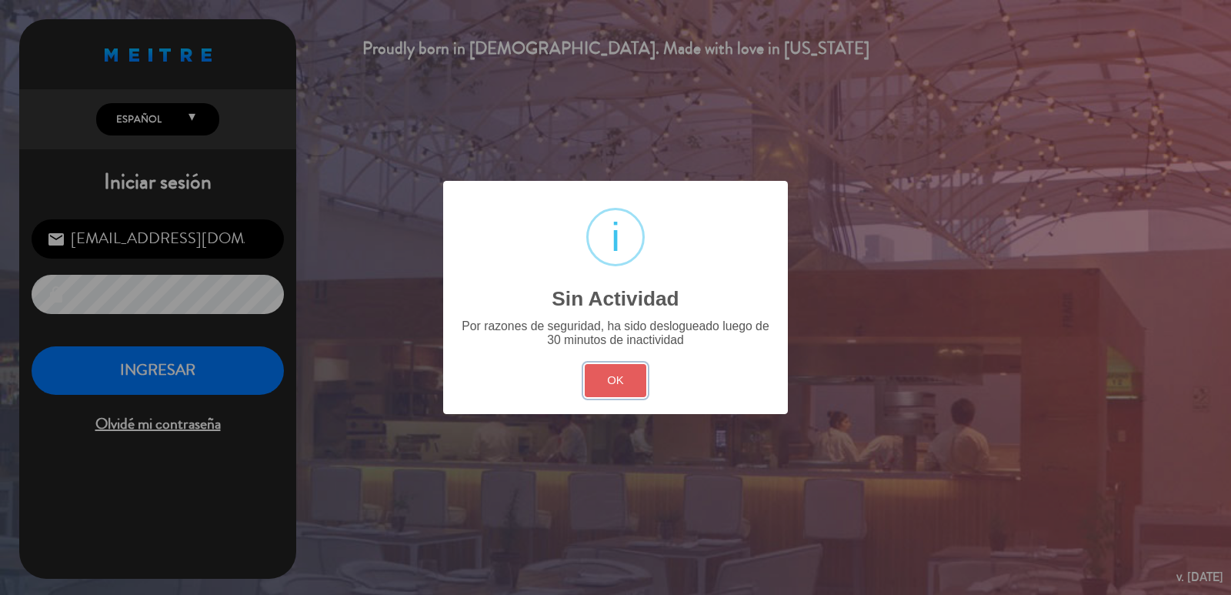
click at [629, 392] on button "OK" at bounding box center [616, 380] width 62 height 33
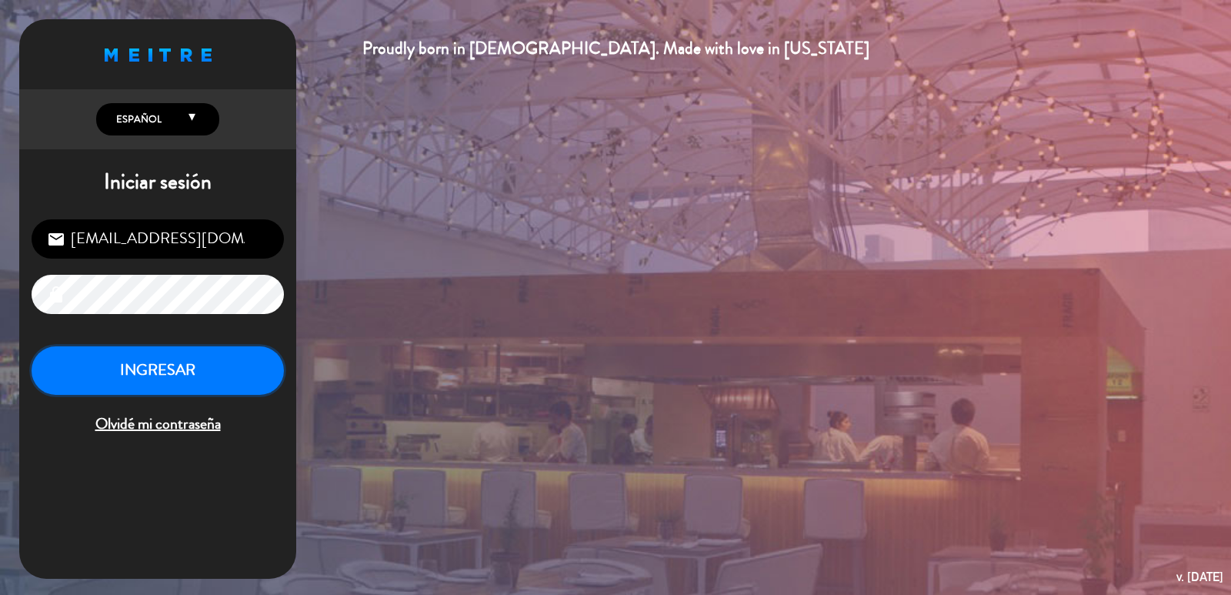
click at [206, 379] on button "INGRESAR" at bounding box center [158, 370] width 252 height 48
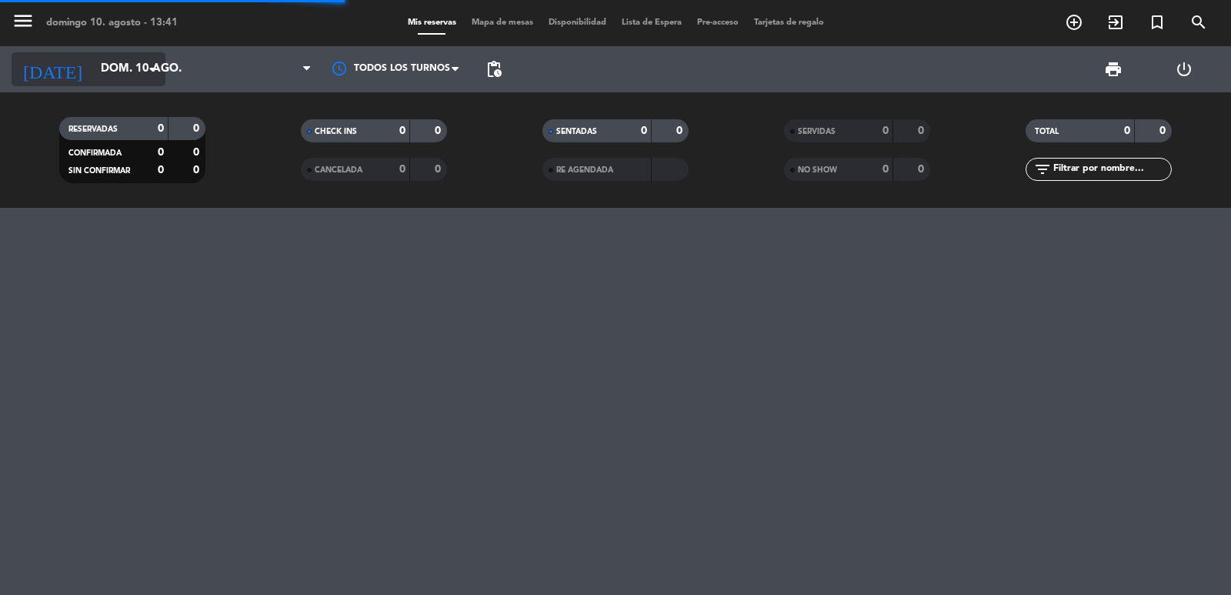
click at [120, 80] on input "dom. 10 ago." at bounding box center [167, 69] width 149 height 29
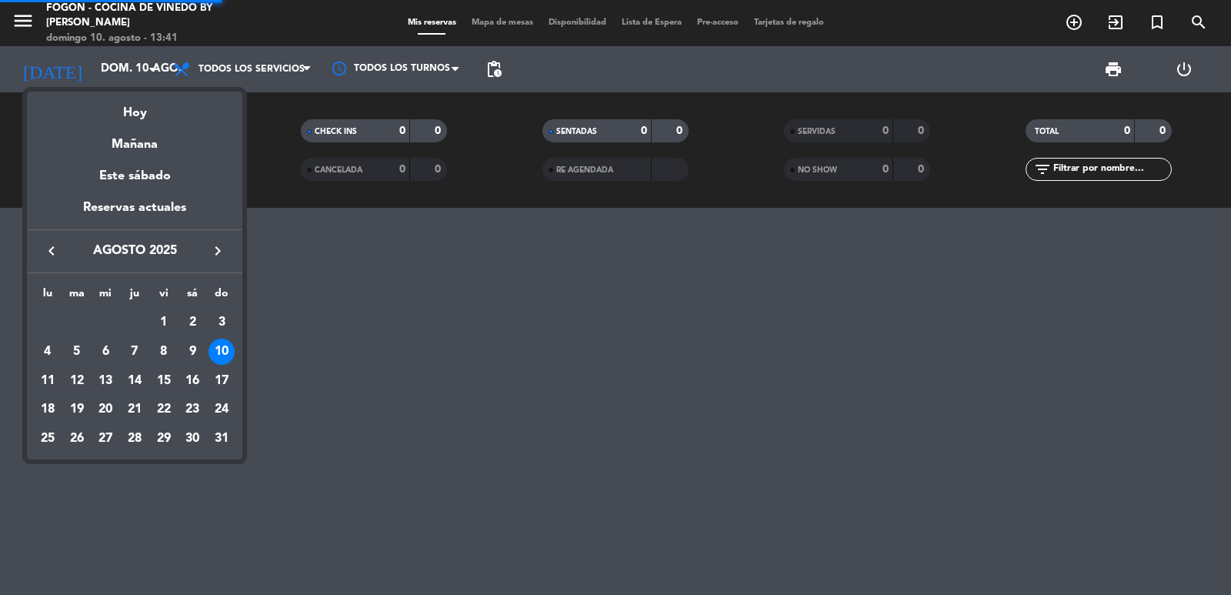
click at [216, 255] on icon "keyboard_arrow_right" at bounding box center [218, 251] width 18 height 18
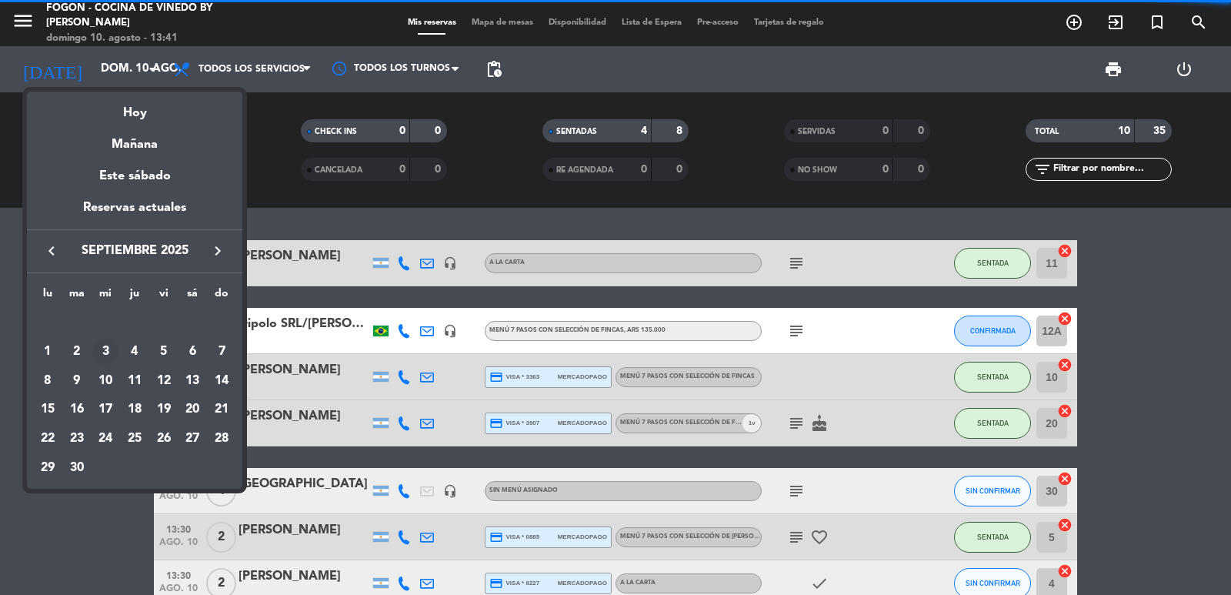
click at [107, 351] on div "3" at bounding box center [105, 352] width 26 height 26
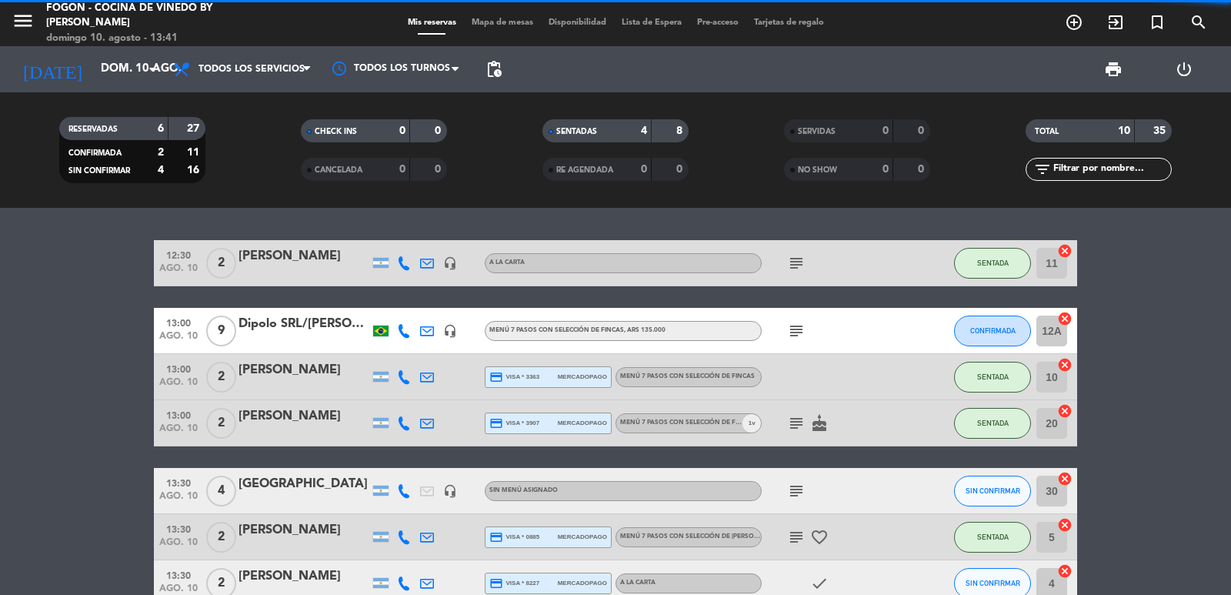
type input "[DATE]"
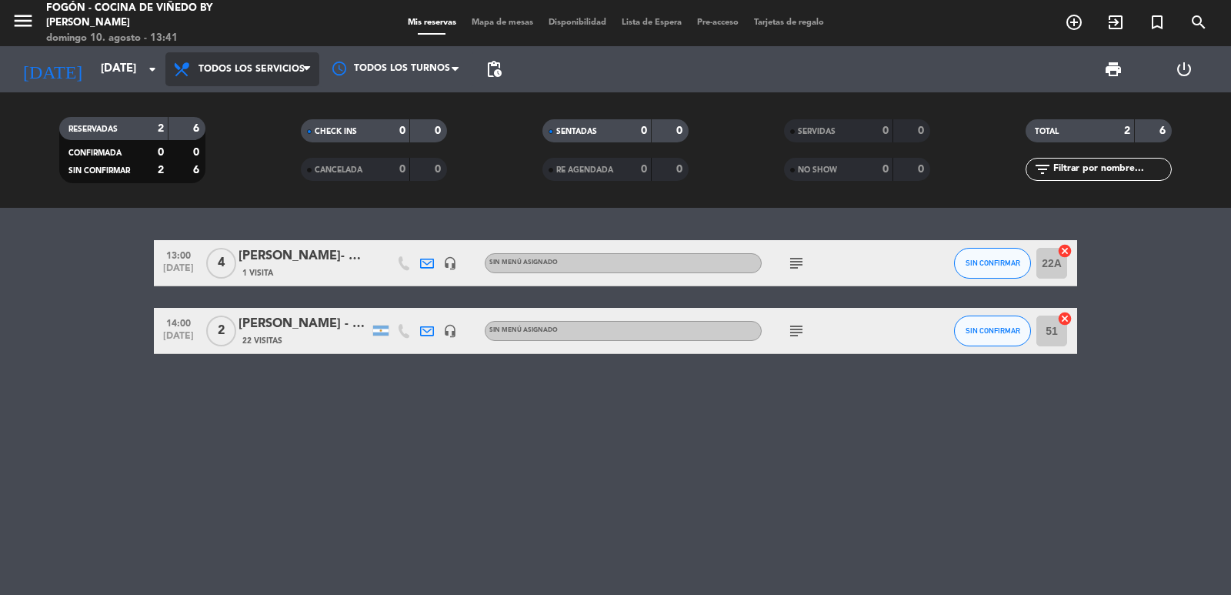
click at [265, 68] on span "Todos los servicios" at bounding box center [252, 69] width 106 height 11
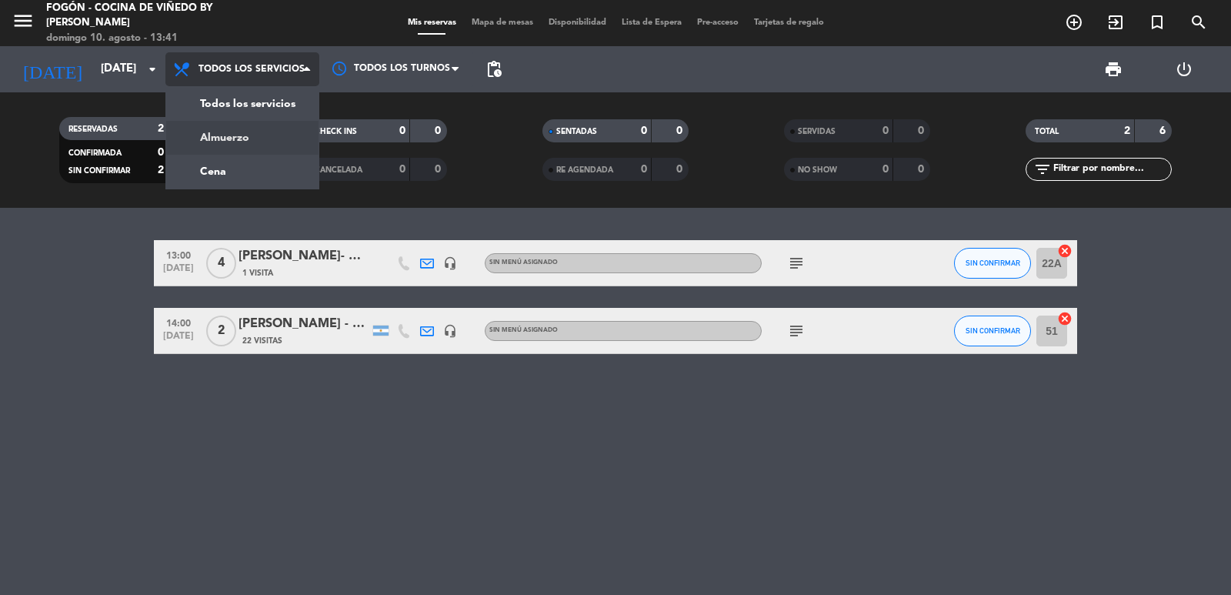
click at [242, 130] on div "menu Fogón - Cocina de viñedo by Lagarde domingo 10. agosto - 13:41 Mis reserva…" at bounding box center [615, 104] width 1231 height 208
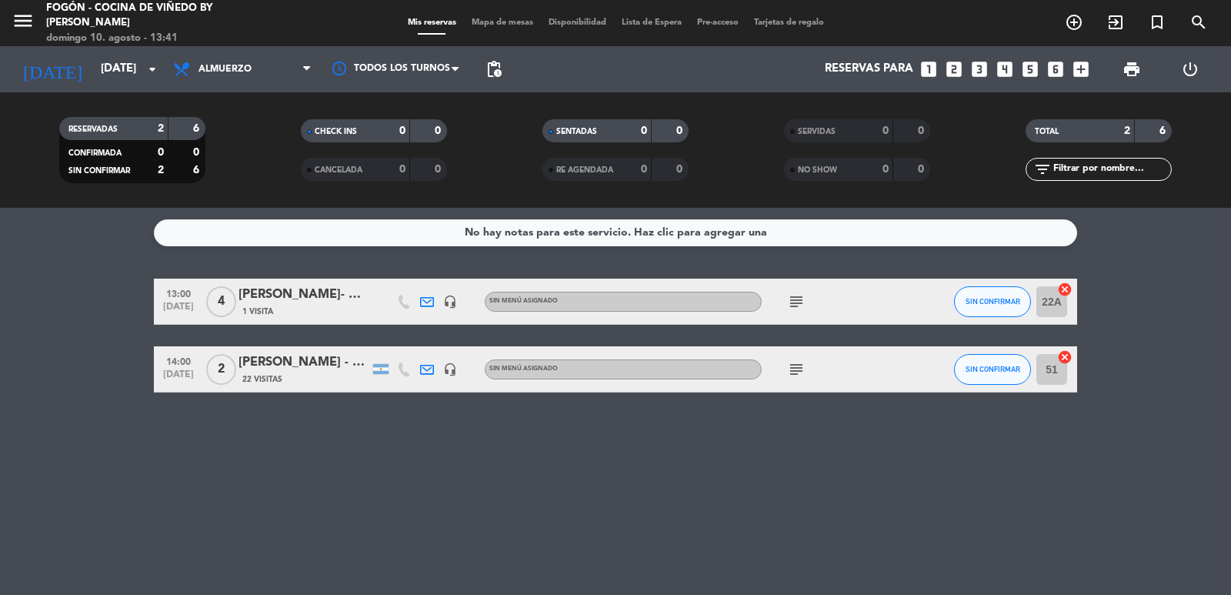
click at [956, 71] on icon "looks_two" at bounding box center [954, 69] width 20 height 20
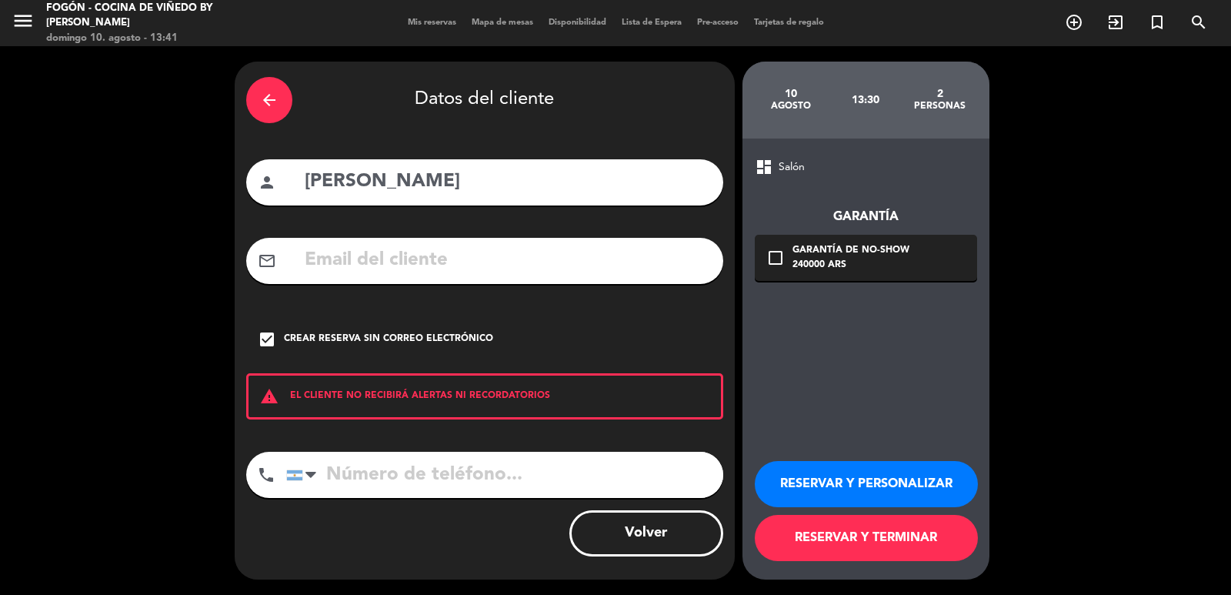
click at [268, 98] on icon "arrow_back" at bounding box center [269, 100] width 18 height 18
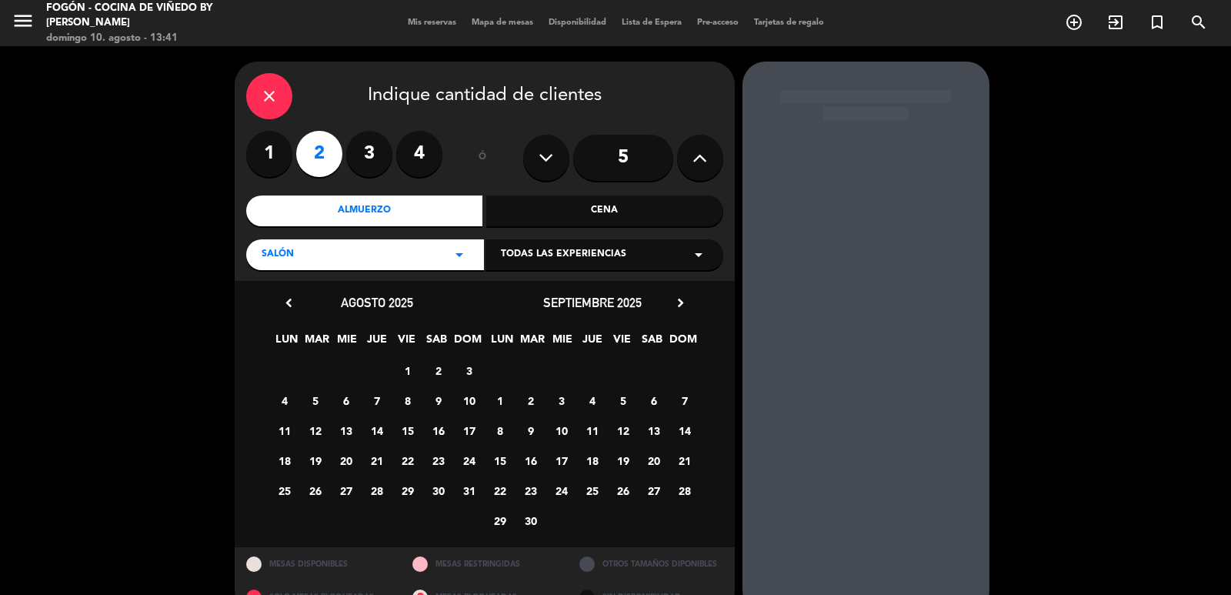
click at [336, 211] on div "Almuerzo" at bounding box center [364, 210] width 237 height 31
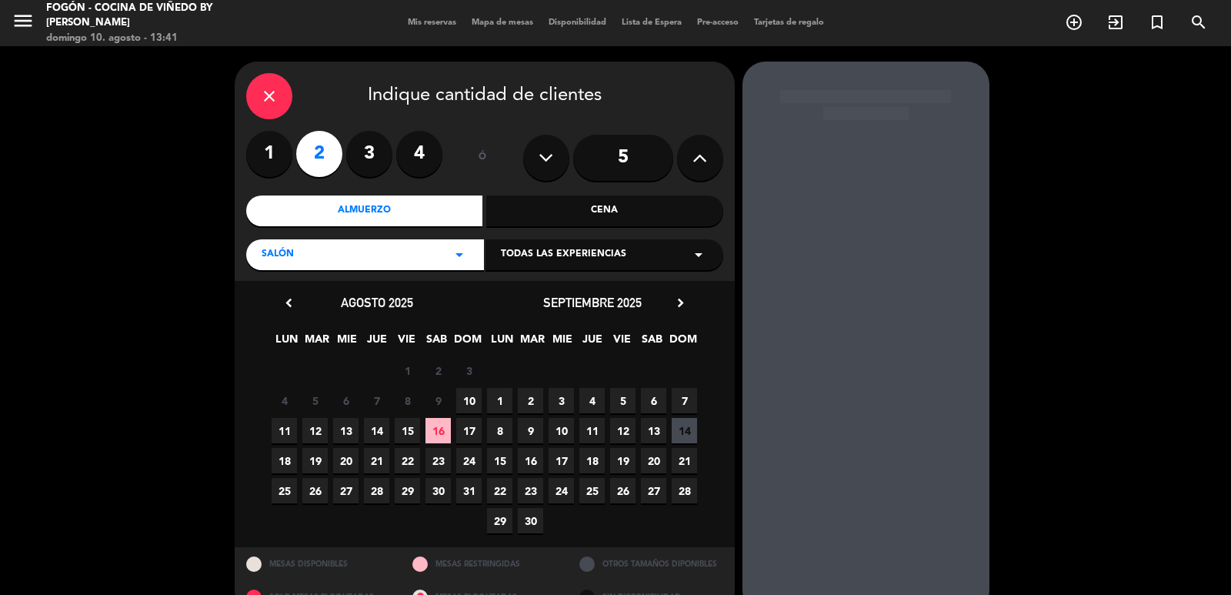
click at [563, 399] on span "3" at bounding box center [561, 400] width 25 height 25
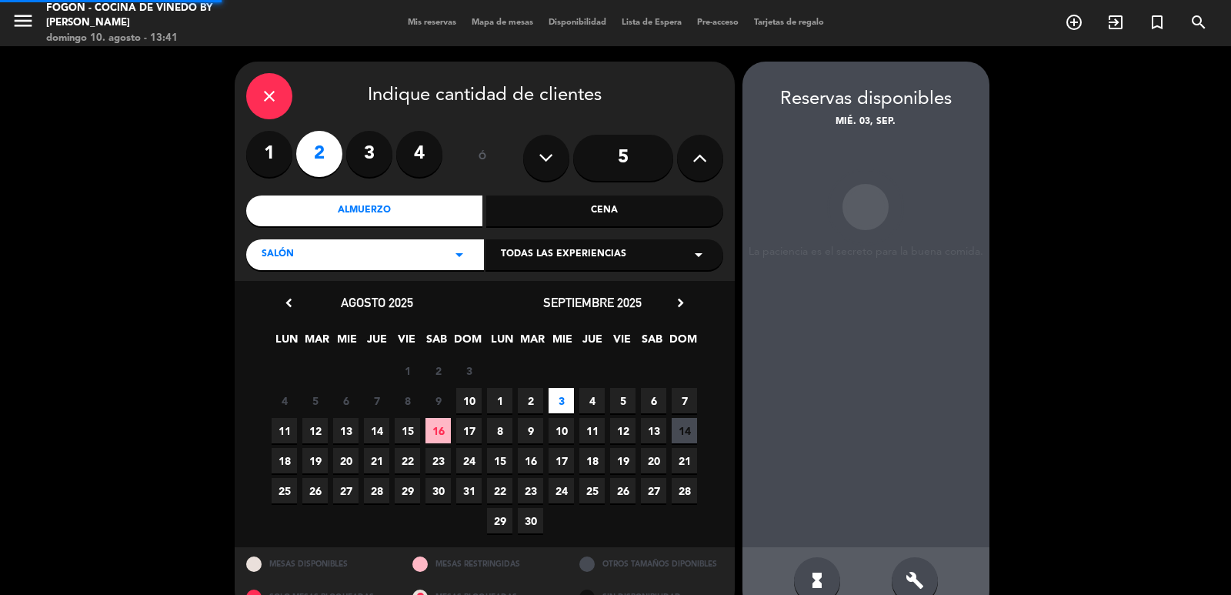
scroll to position [33, 0]
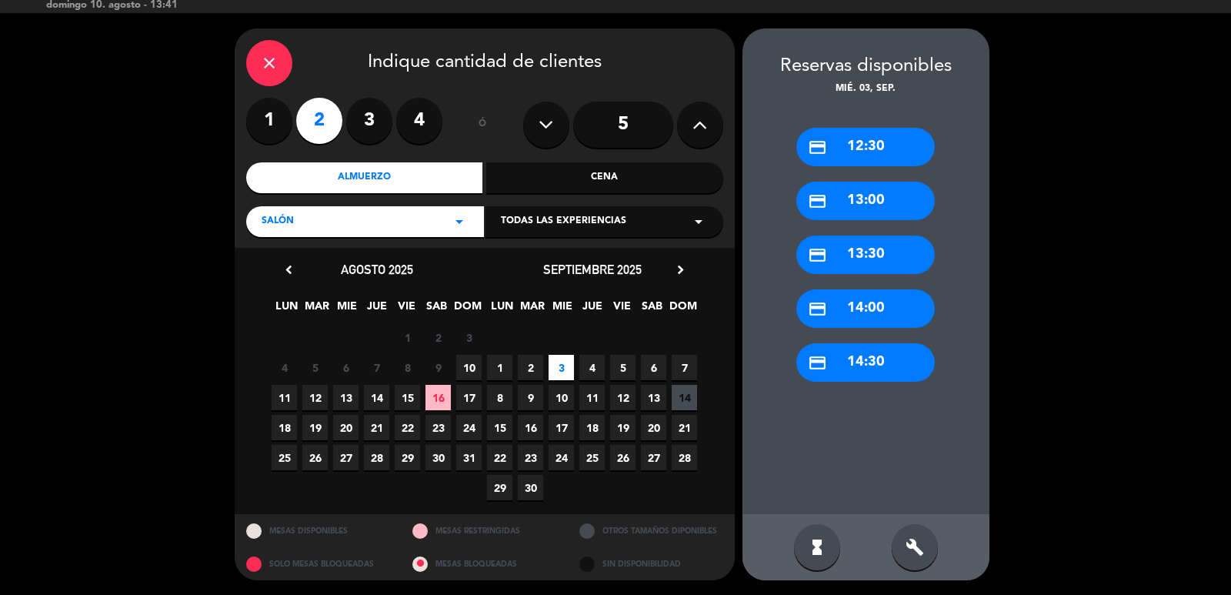
click at [870, 152] on div "credit_card 12:30" at bounding box center [865, 147] width 139 height 38
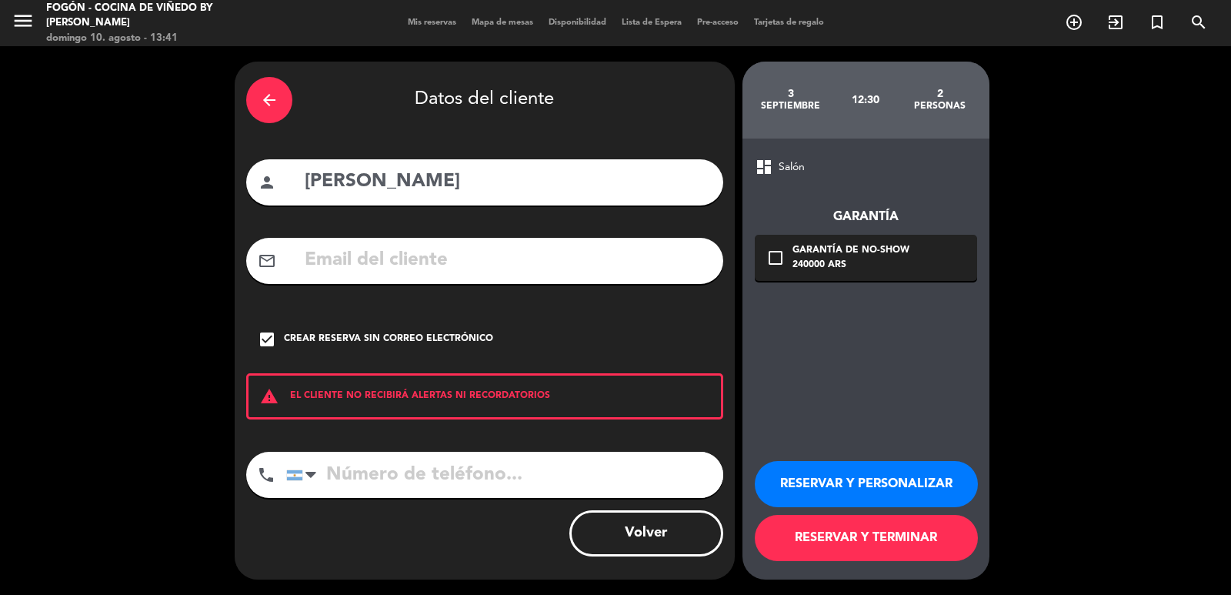
scroll to position [0, 0]
drag, startPoint x: 515, startPoint y: 190, endPoint x: 232, endPoint y: 189, distance: 282.4
click at [232, 189] on div "arrow_back Datos del cliente person [PERSON_NAME] mail_outline check_box Crear …" at bounding box center [615, 320] width 1231 height 549
paste input "[PERSON_NAME] y [PERSON_NAME]"
type input "[PERSON_NAME] y [PERSON_NAME]"
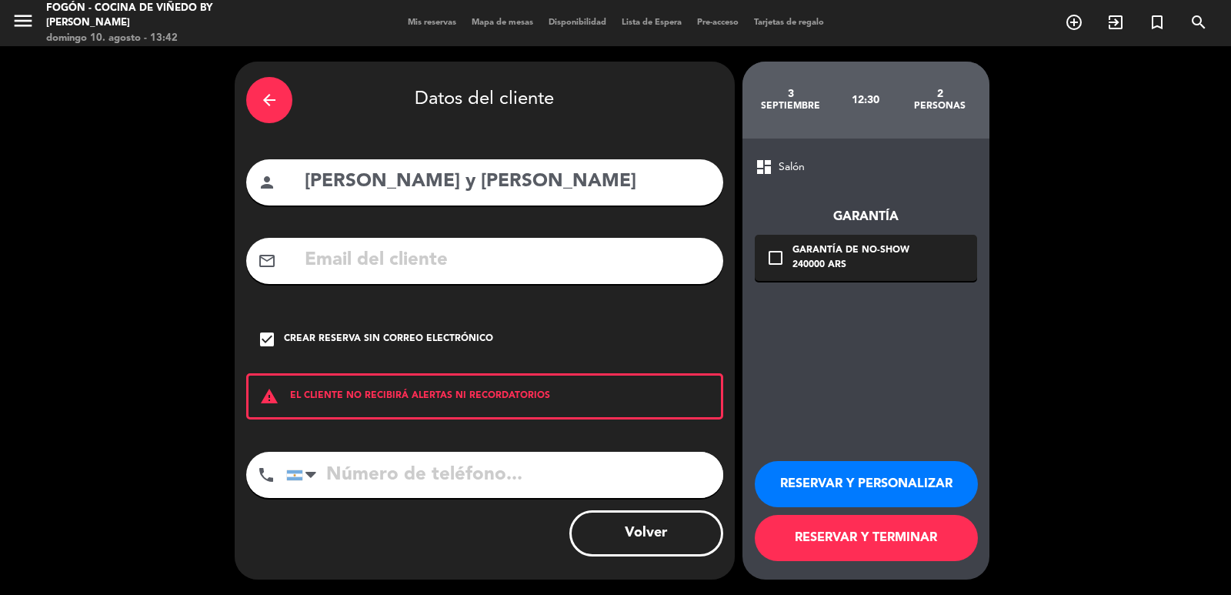
click at [360, 329] on div "check_box Crear reserva sin correo electrónico" at bounding box center [484, 339] width 477 height 46
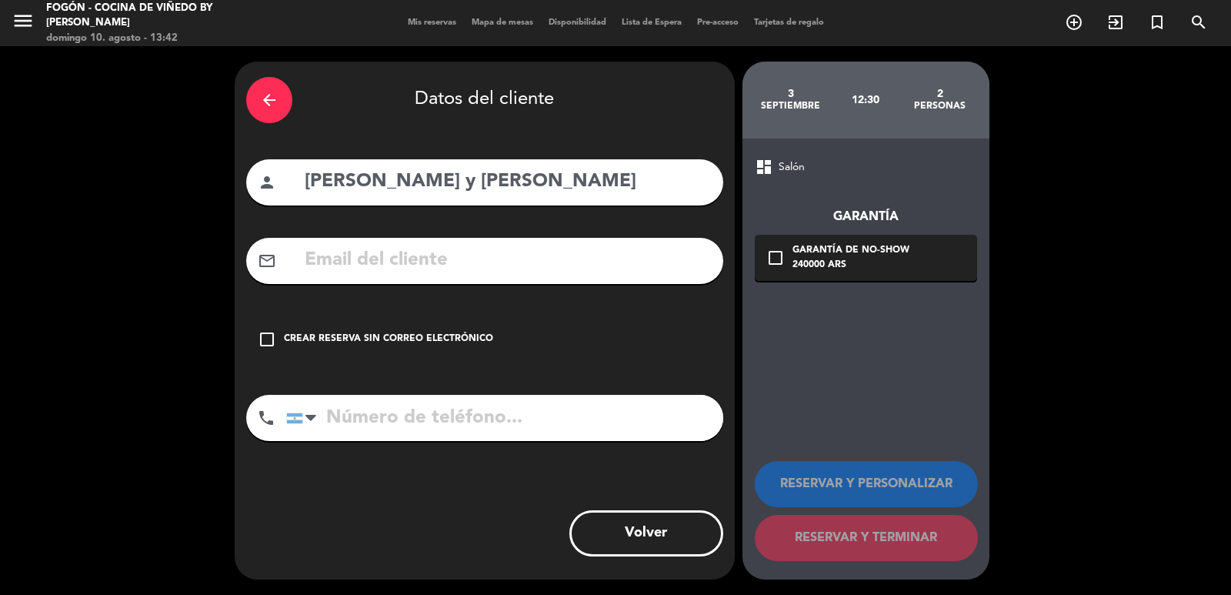
click at [390, 263] on input "text" at bounding box center [507, 261] width 409 height 32
paste input "[PERSON_NAME] <[EMAIL_ADDRESS]>"
drag, startPoint x: 448, startPoint y: 259, endPoint x: 234, endPoint y: 248, distance: 214.2
click at [239, 249] on div "arrow_back Datos del cliente person [PERSON_NAME] y [PERSON_NAME] mail_outline …" at bounding box center [485, 321] width 500 height 518
click at [600, 255] on input "[EMAIL_ADDRESS]>" at bounding box center [507, 261] width 409 height 32
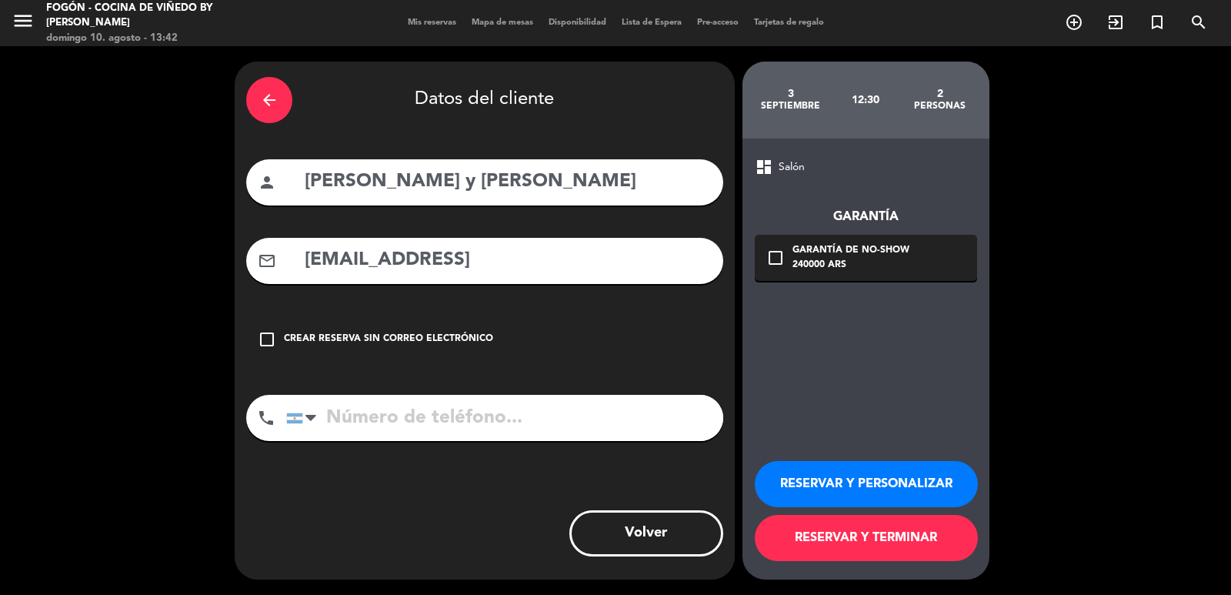
type input "[EMAIL_ADDRESS]"
click at [788, 269] on div "check_box_outline_blank Garantía de no-show 240000 ARS" at bounding box center [866, 258] width 222 height 46
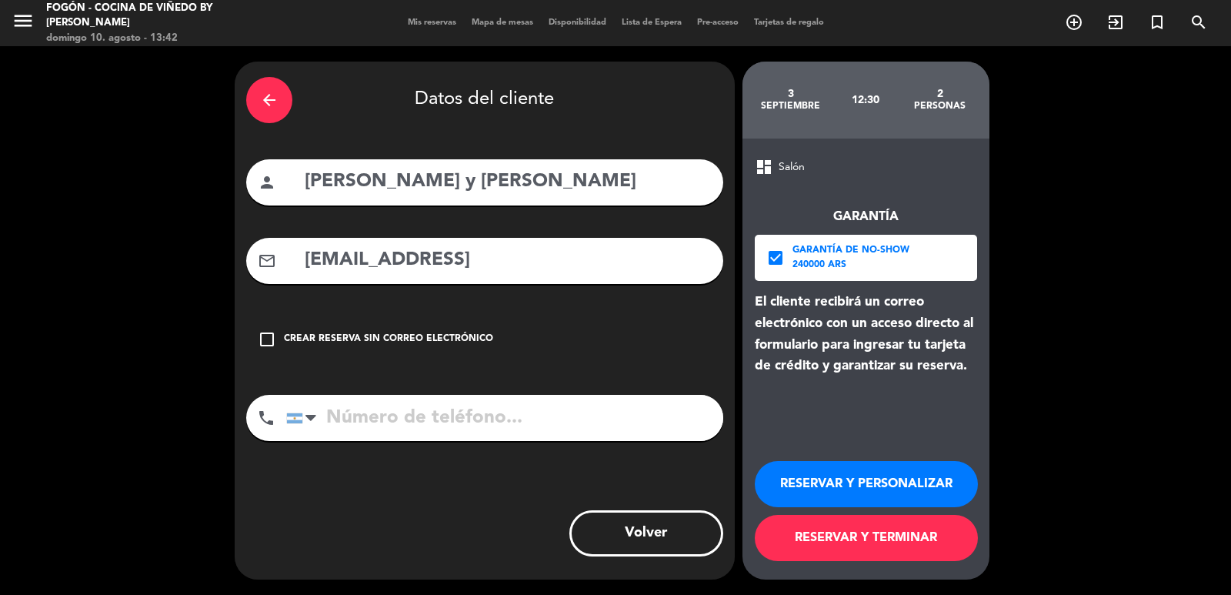
click at [392, 409] on input "tel" at bounding box center [504, 418] width 437 height 46
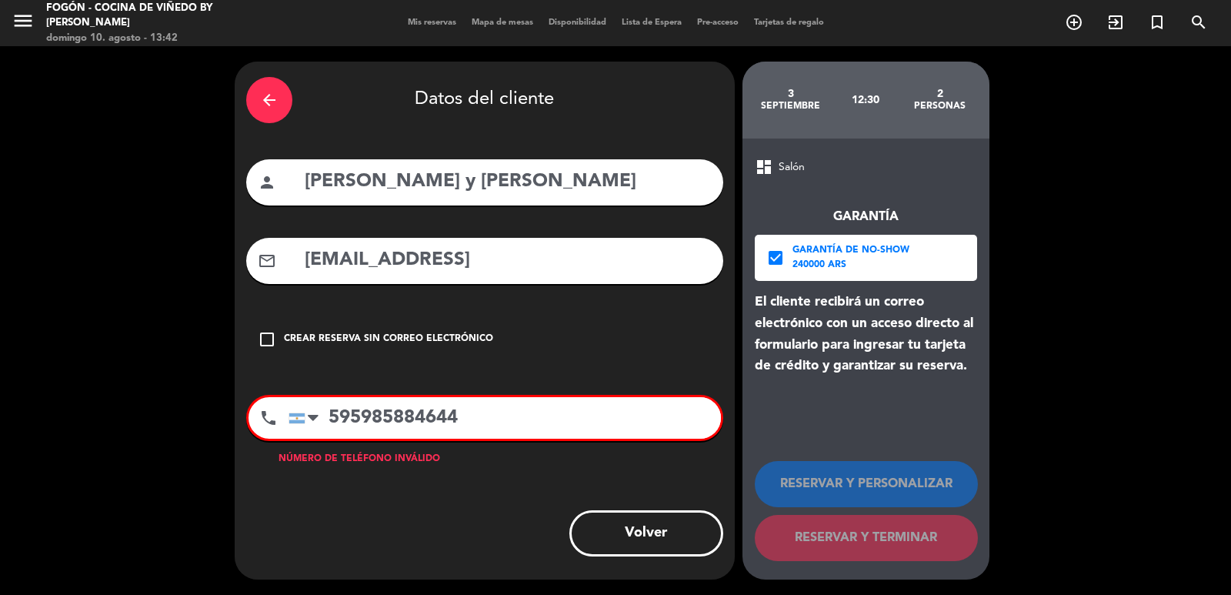
click at [326, 416] on input "595985884644" at bounding box center [505, 418] width 432 height 42
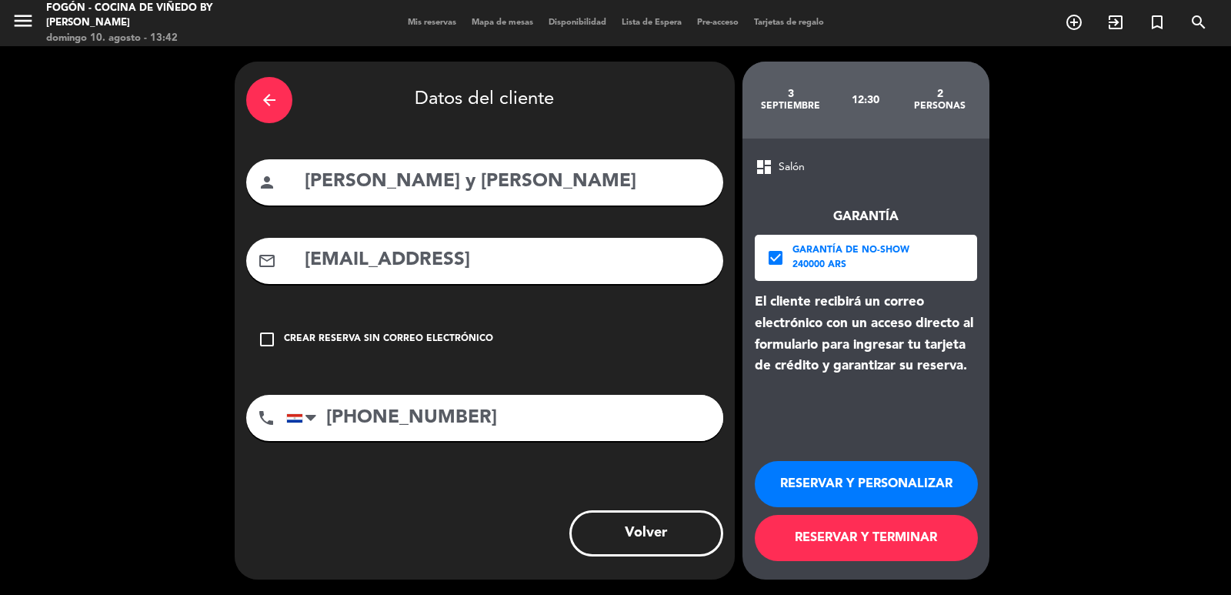
type input "[PHONE_NUMBER]"
click at [834, 476] on button "RESERVAR Y PERSONALIZAR" at bounding box center [866, 484] width 223 height 46
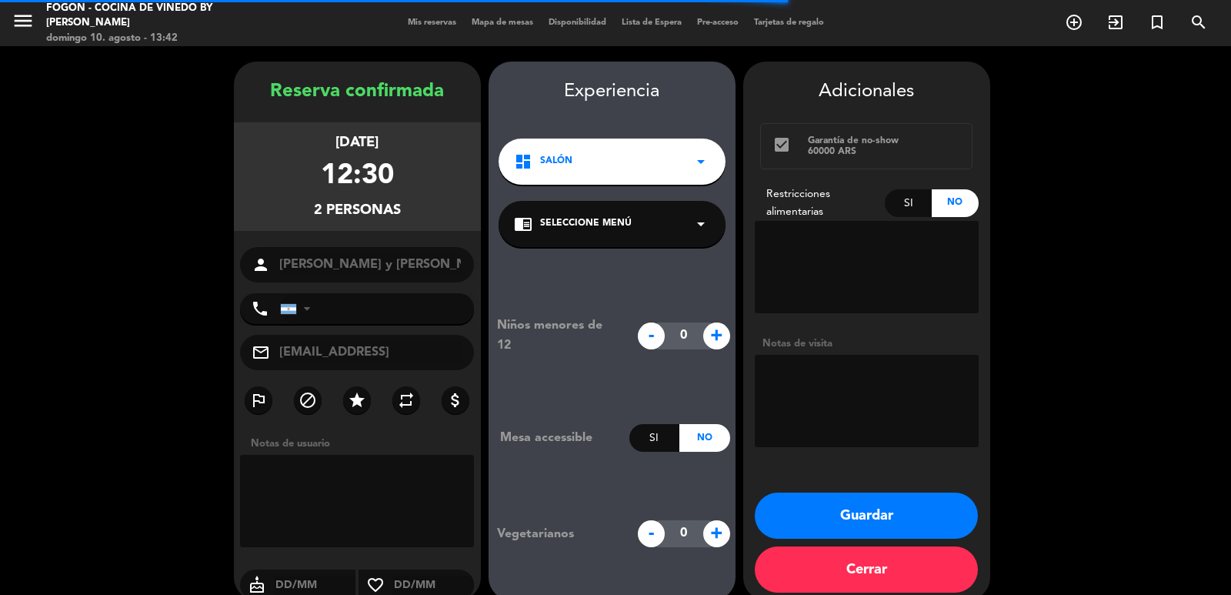
type input "[PHONE_NUMBER]"
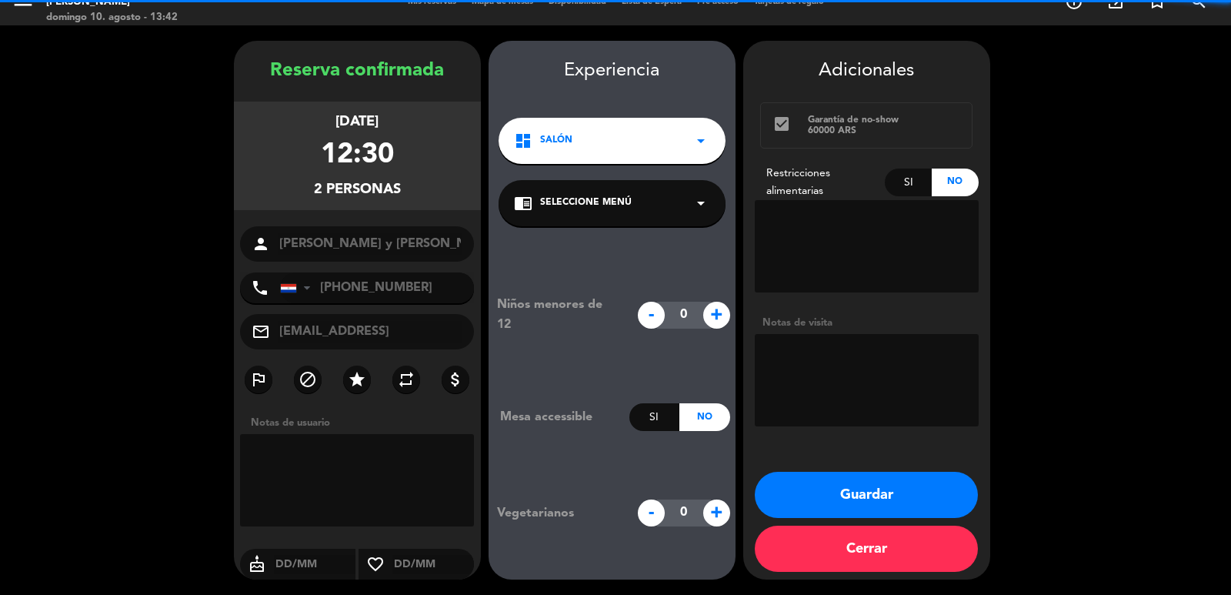
click at [613, 197] on span "Seleccione Menú" at bounding box center [586, 202] width 92 height 15
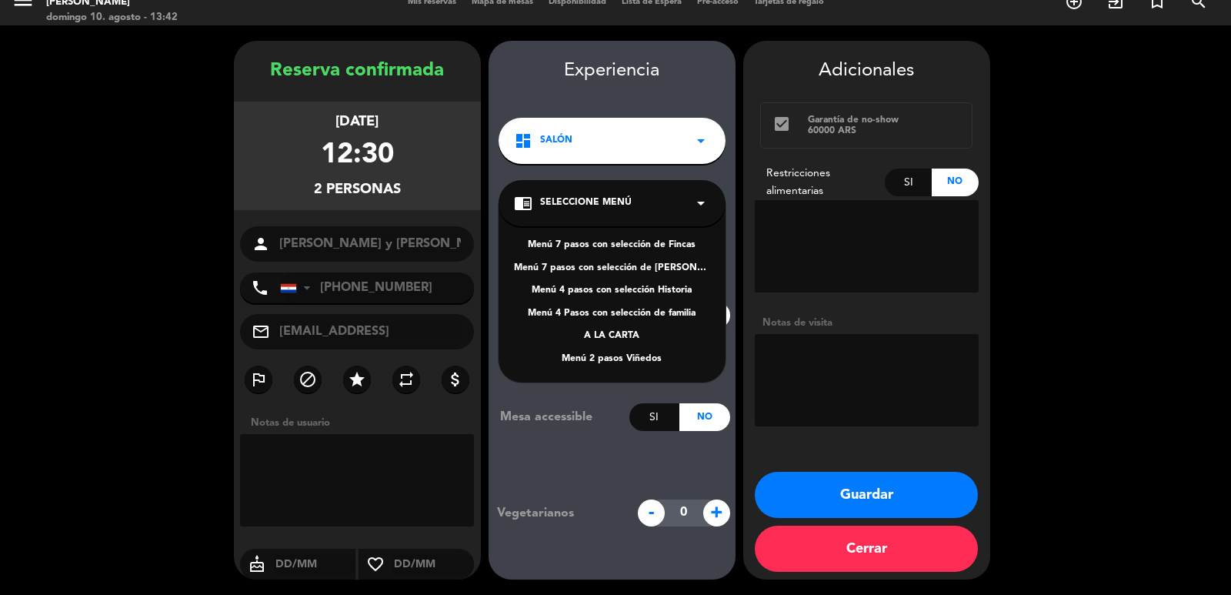
click at [584, 285] on div "Menú 4 pasos con selección Historia" at bounding box center [612, 290] width 196 height 15
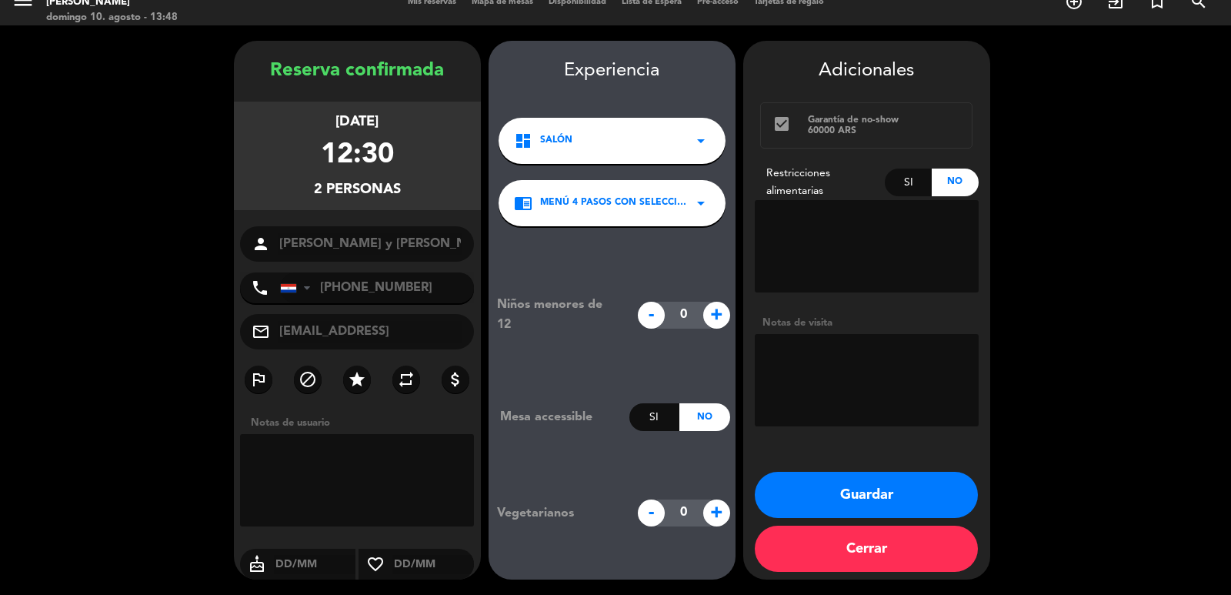
click at [787, 368] on textarea at bounding box center [867, 380] width 224 height 92
type textarea "mail 10/8-juli"
click at [893, 496] on button "Guardar" at bounding box center [866, 495] width 223 height 46
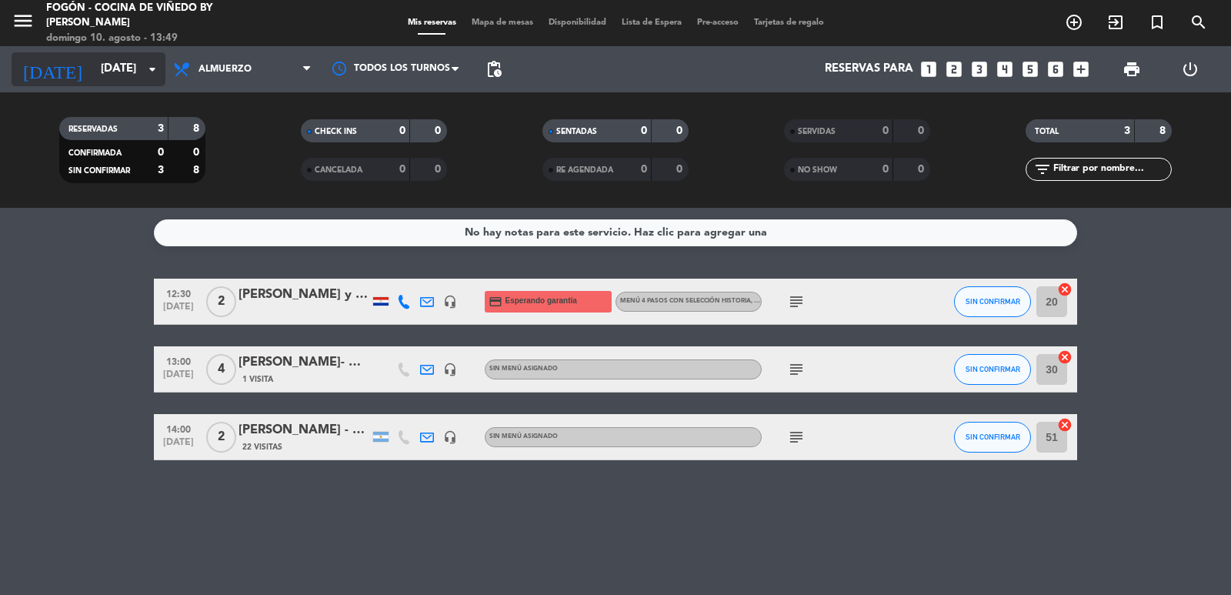
click at [136, 65] on input "[DATE]" at bounding box center [167, 69] width 149 height 29
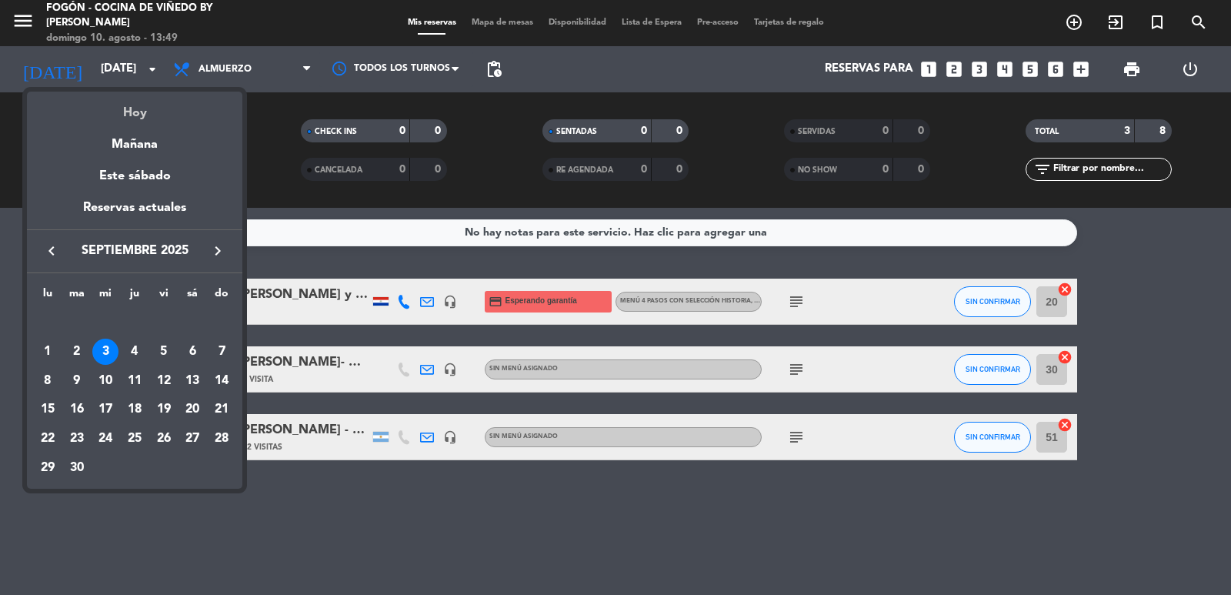
click at [147, 113] on div "Hoy" at bounding box center [134, 108] width 215 height 32
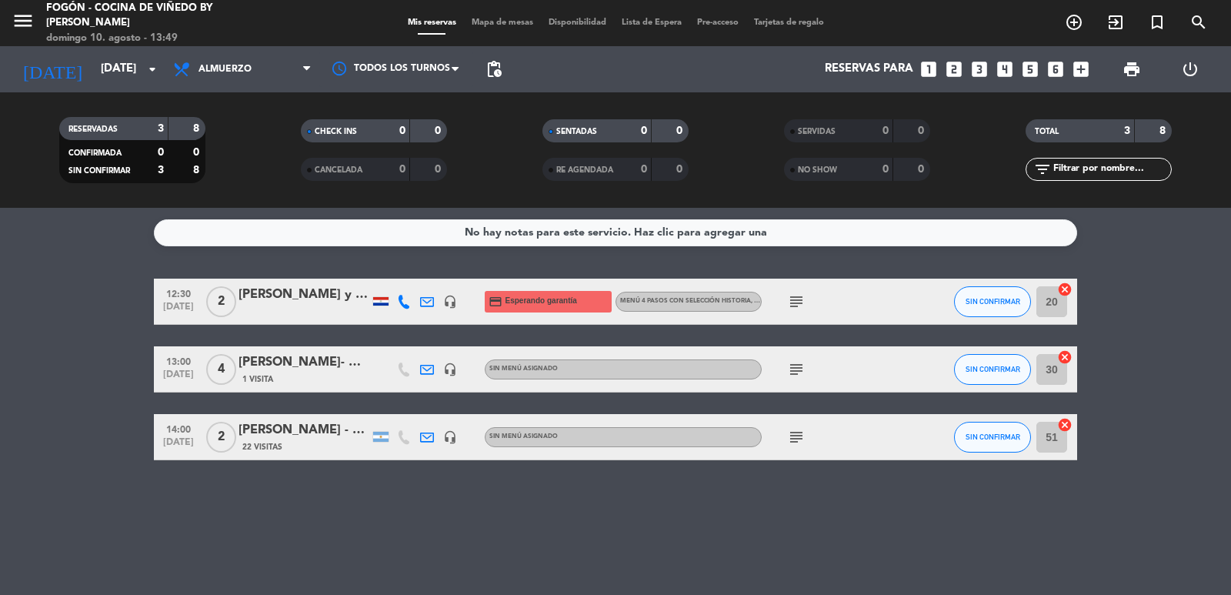
type input "dom. 10 ago."
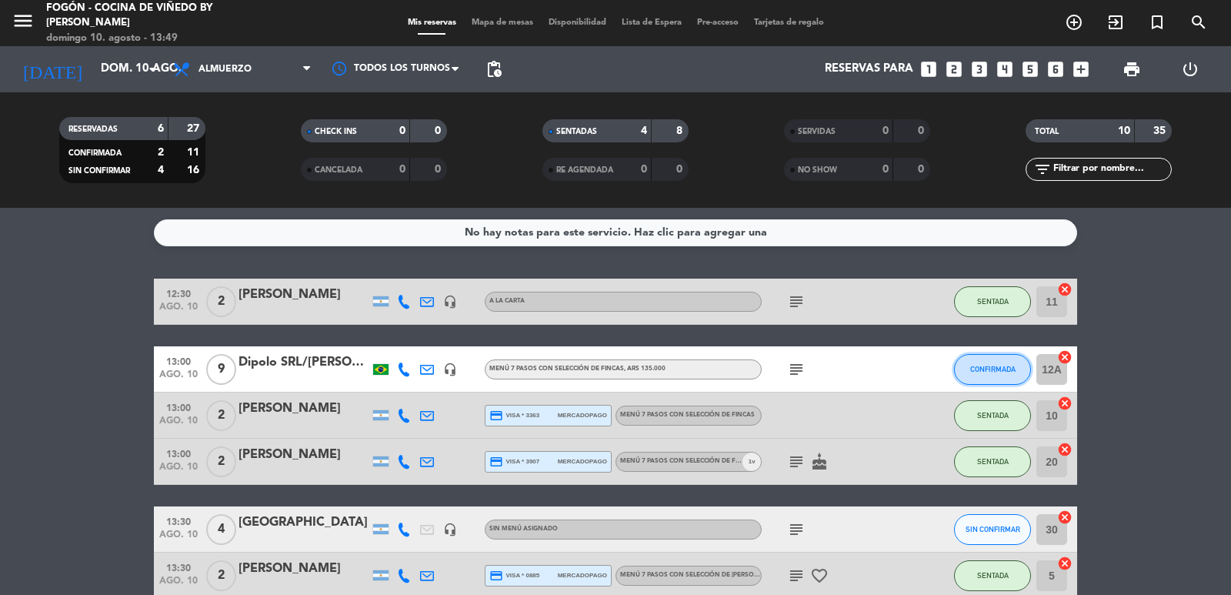
click at [999, 372] on span "CONFIRMADA" at bounding box center [992, 369] width 45 height 8
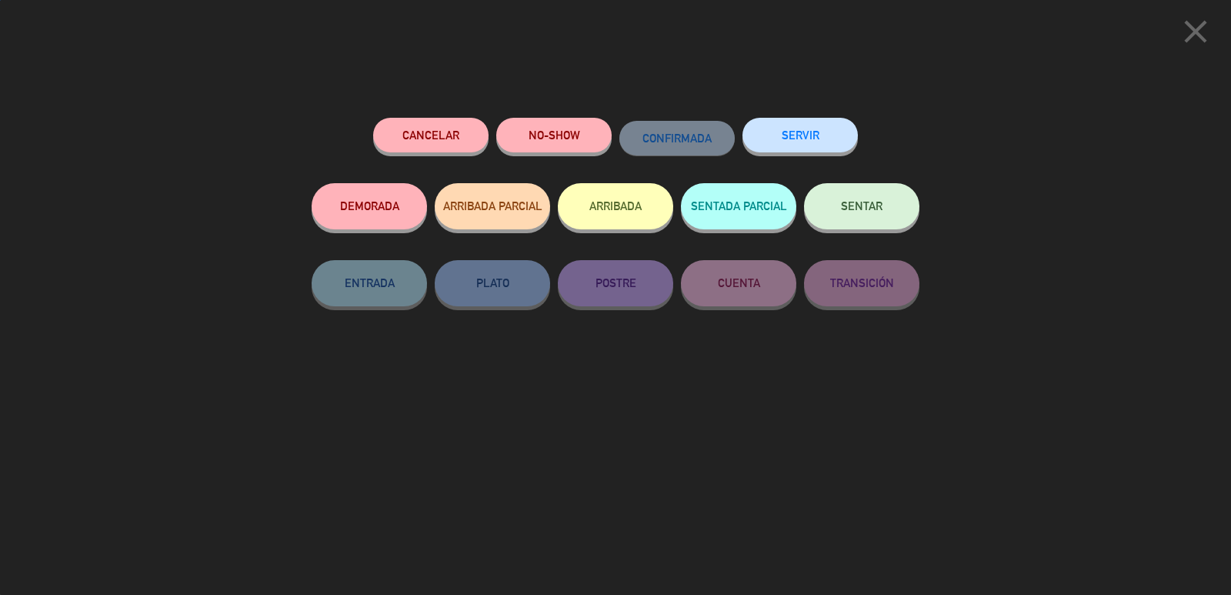
click at [873, 209] on span "SENTAR" at bounding box center [862, 205] width 42 height 13
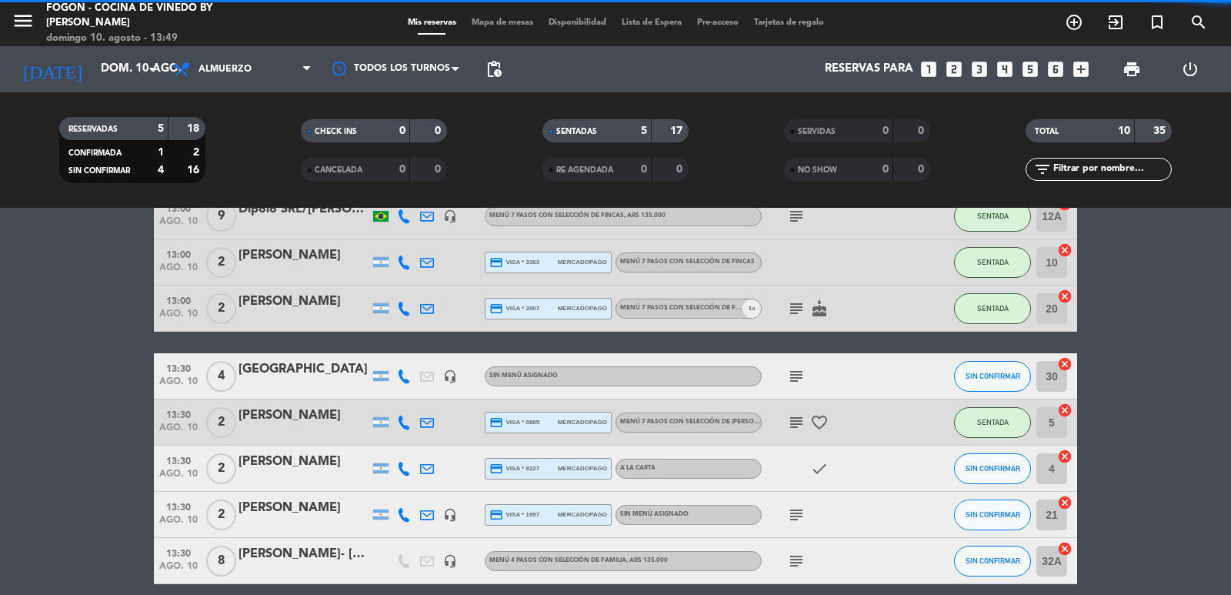
scroll to position [154, 0]
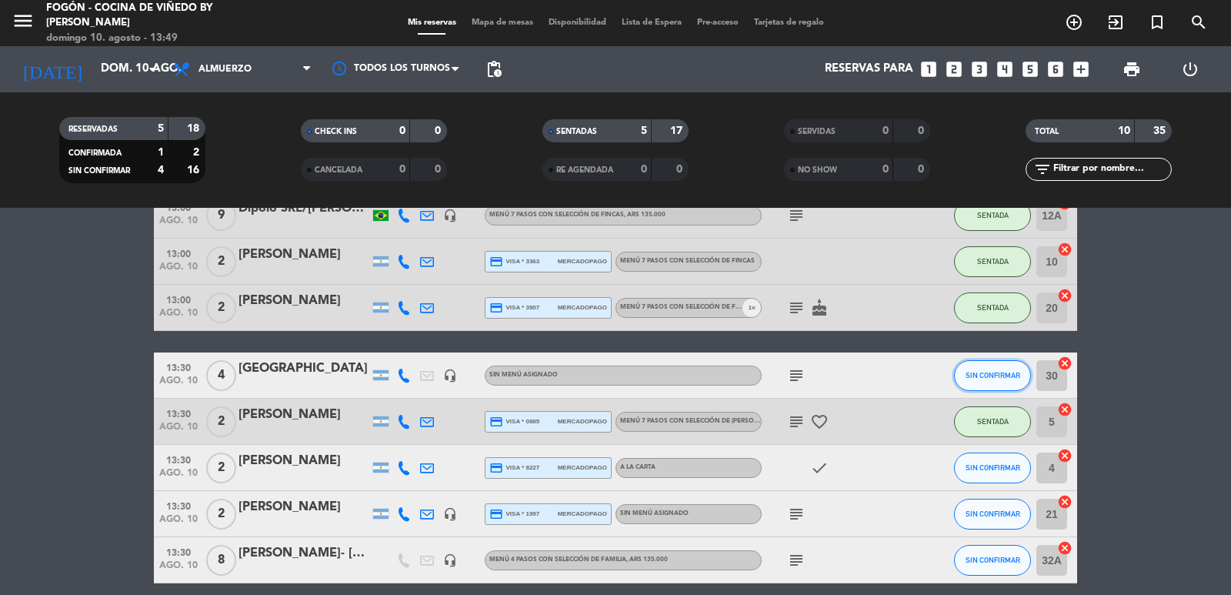
click at [988, 366] on button "SIN CONFIRMAR" at bounding box center [992, 375] width 77 height 31
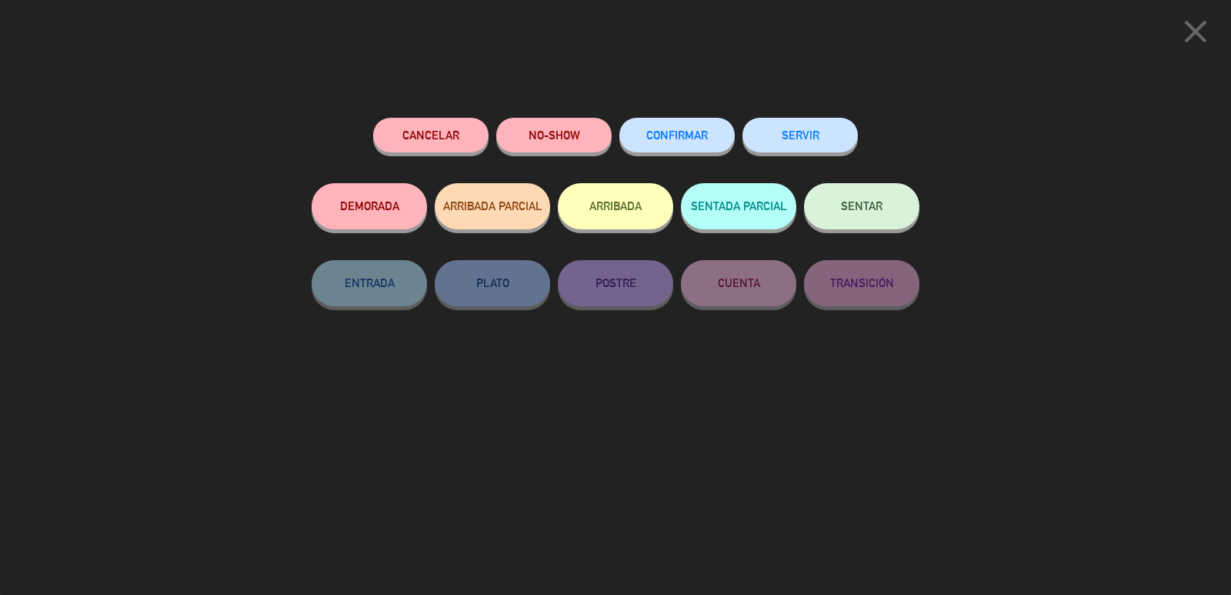
click at [862, 219] on button "SENTAR" at bounding box center [861, 206] width 115 height 46
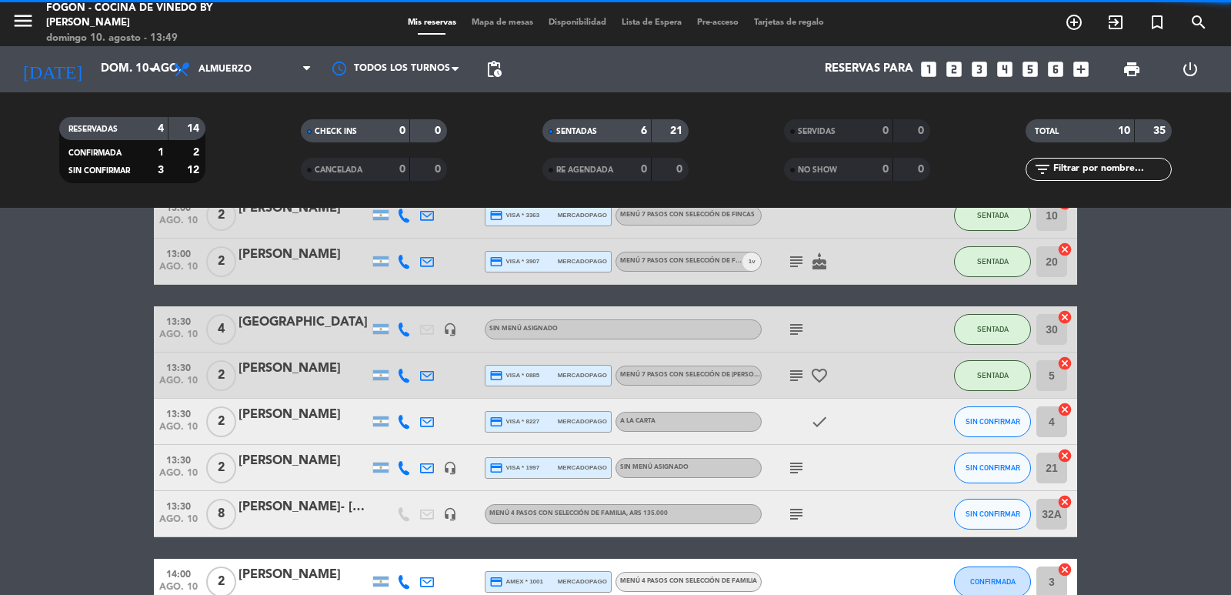
scroll to position [231, 0]
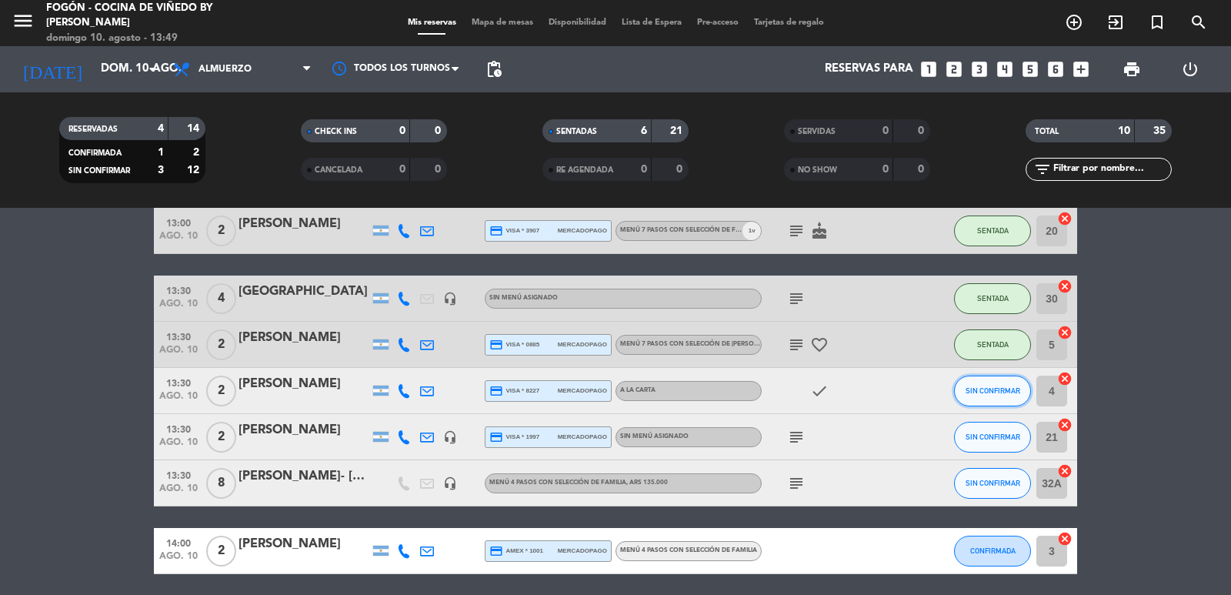
click at [999, 400] on button "SIN CONFIRMAR" at bounding box center [992, 391] width 77 height 31
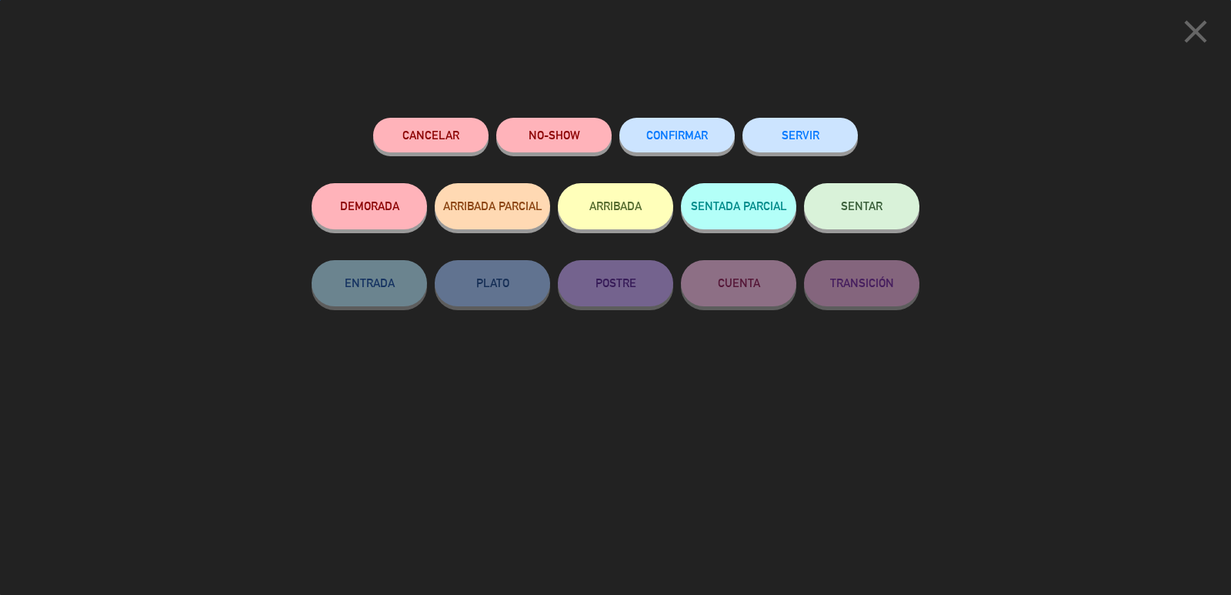
click at [866, 225] on button "SENTAR" at bounding box center [861, 206] width 115 height 46
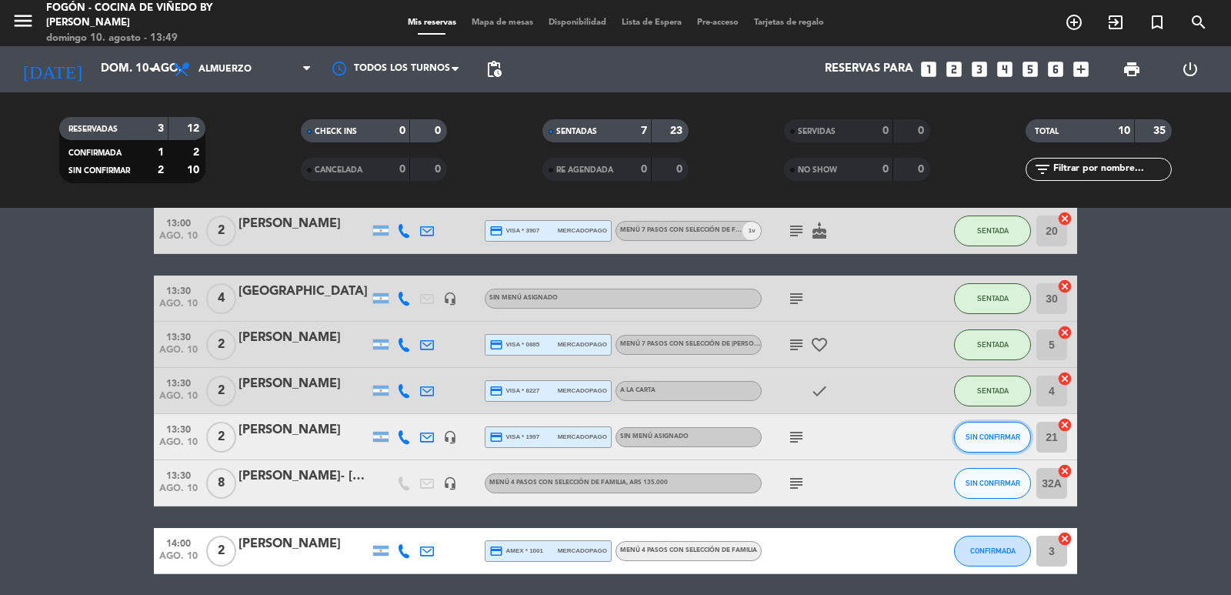
click at [990, 446] on button "SIN CONFIRMAR" at bounding box center [992, 437] width 77 height 31
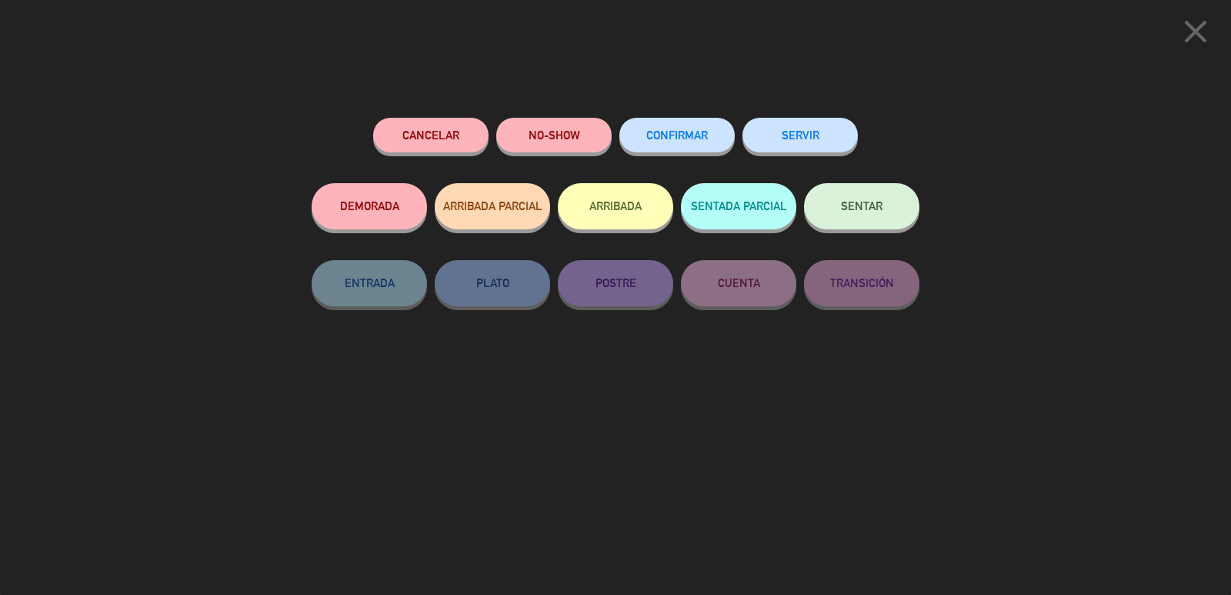
click at [884, 187] on button "SENTAR" at bounding box center [861, 206] width 115 height 46
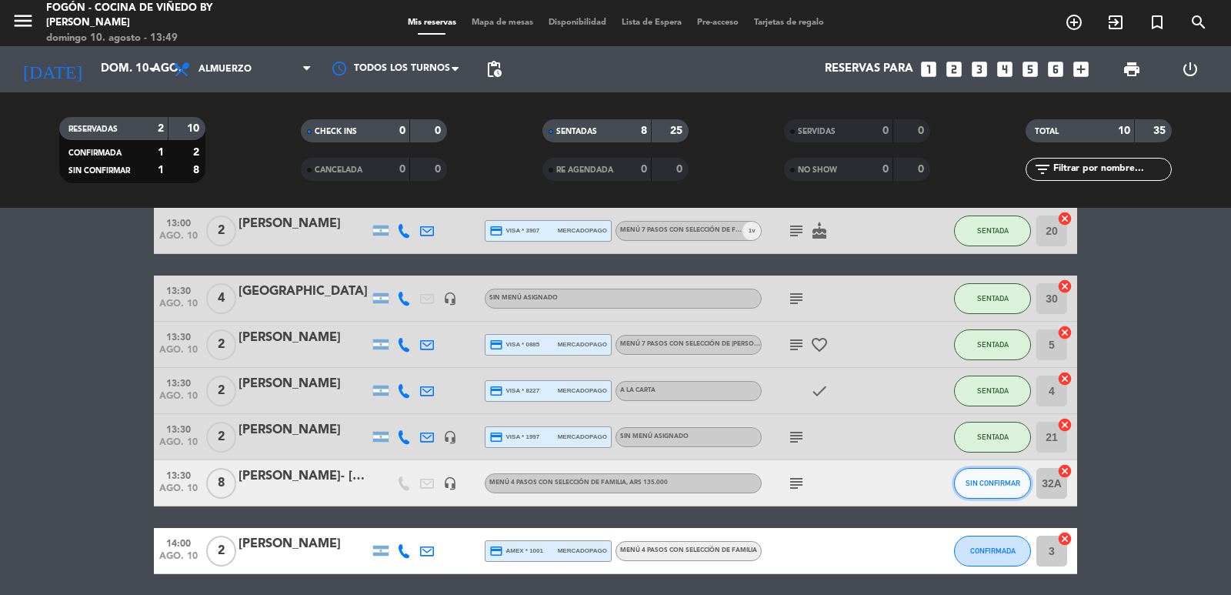
click at [1003, 479] on span "SIN CONFIRMAR" at bounding box center [993, 483] width 55 height 8
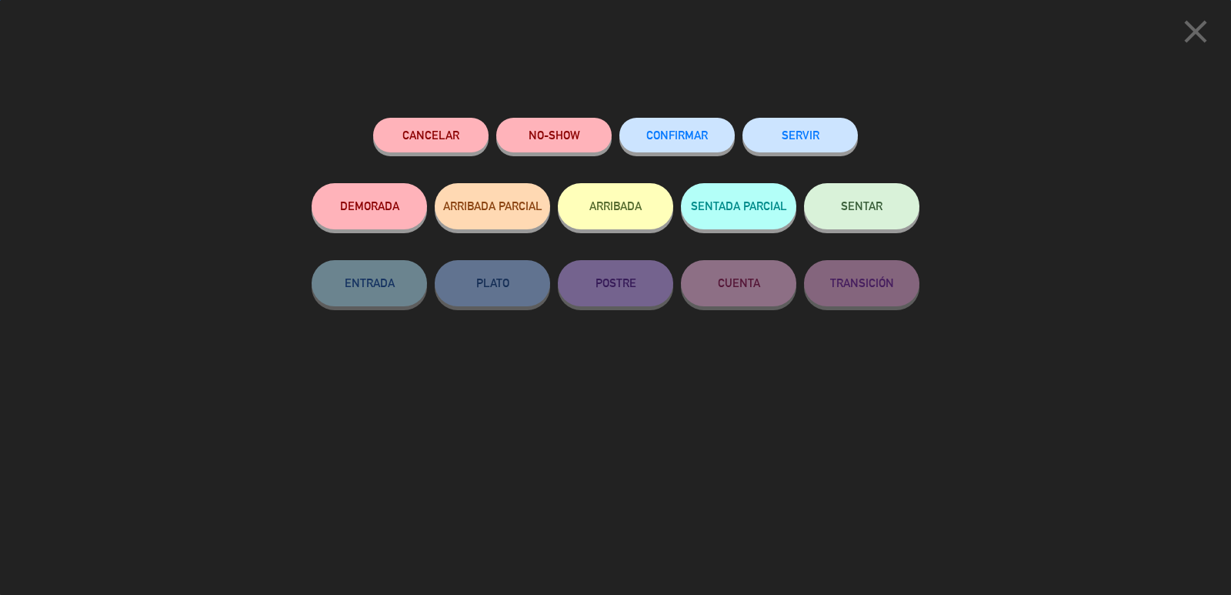
click at [871, 209] on span "SENTAR" at bounding box center [862, 205] width 42 height 13
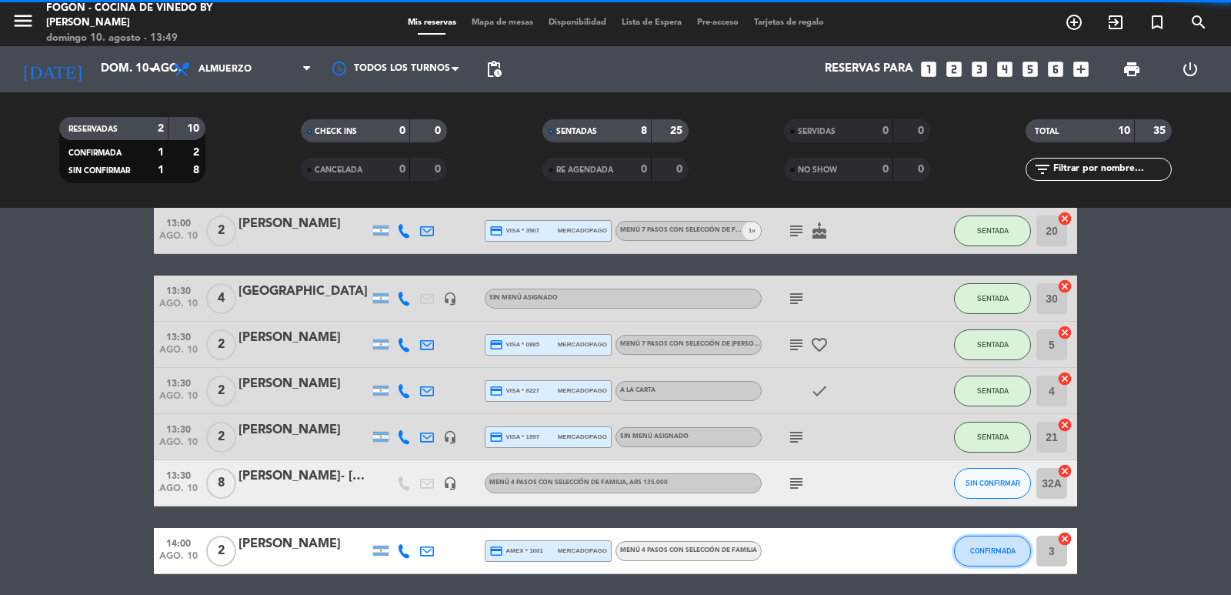
click at [1010, 553] on span "CONFIRMADA" at bounding box center [992, 550] width 45 height 8
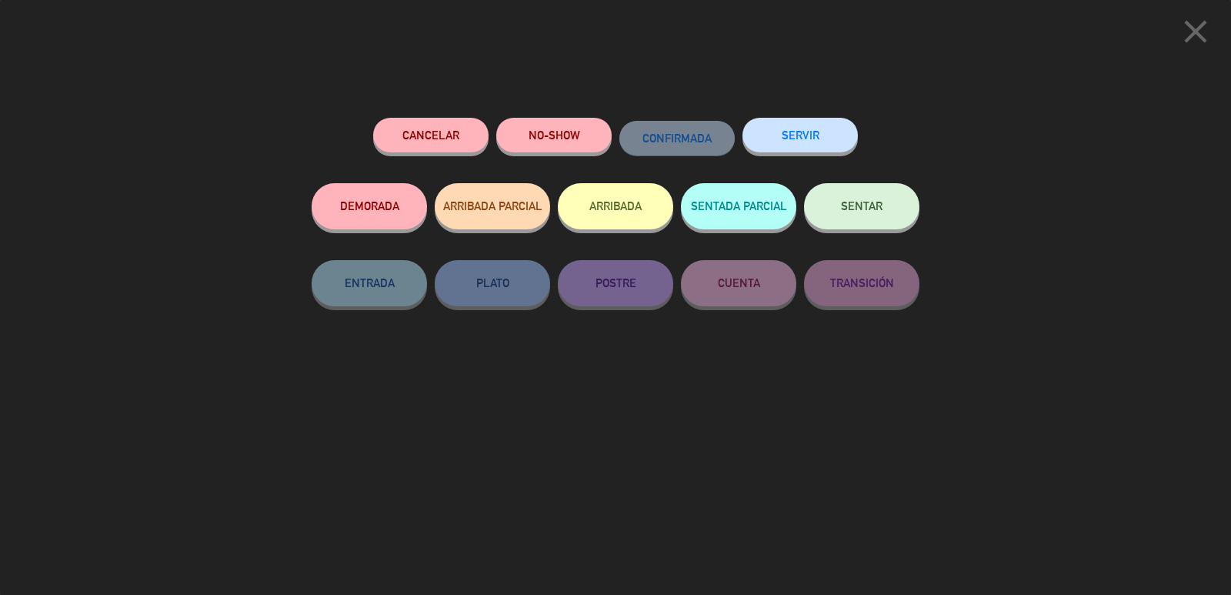
scroll to position [287, 0]
click at [873, 202] on span "SENTAR" at bounding box center [862, 205] width 42 height 13
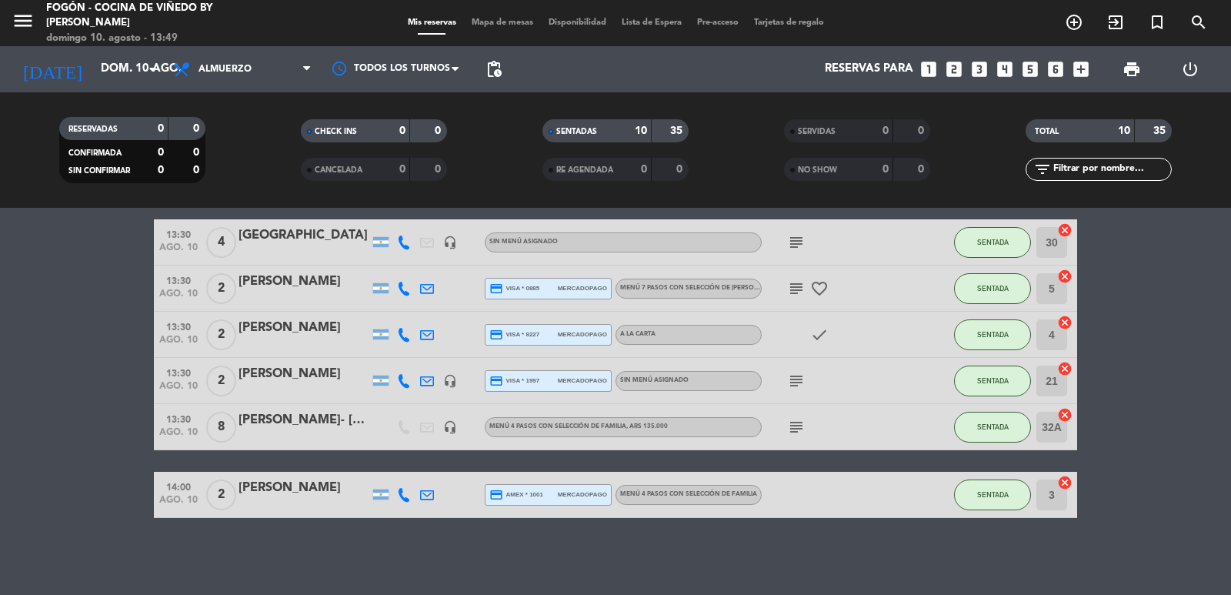
click at [942, 67] on div "Reservas para looks_one looks_two looks_3 looks_4 looks_5 looks_6 add_box" at bounding box center [802, 69] width 587 height 46
click at [954, 72] on icon "looks_two" at bounding box center [954, 69] width 20 height 20
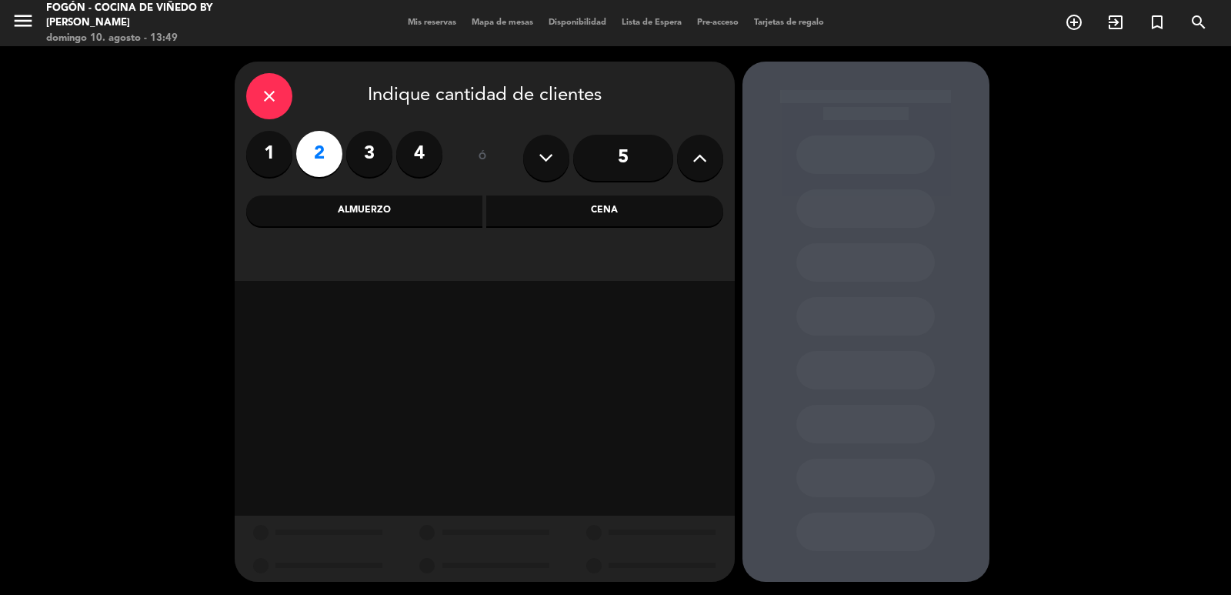
click at [412, 210] on div "Almuerzo" at bounding box center [364, 210] width 237 height 31
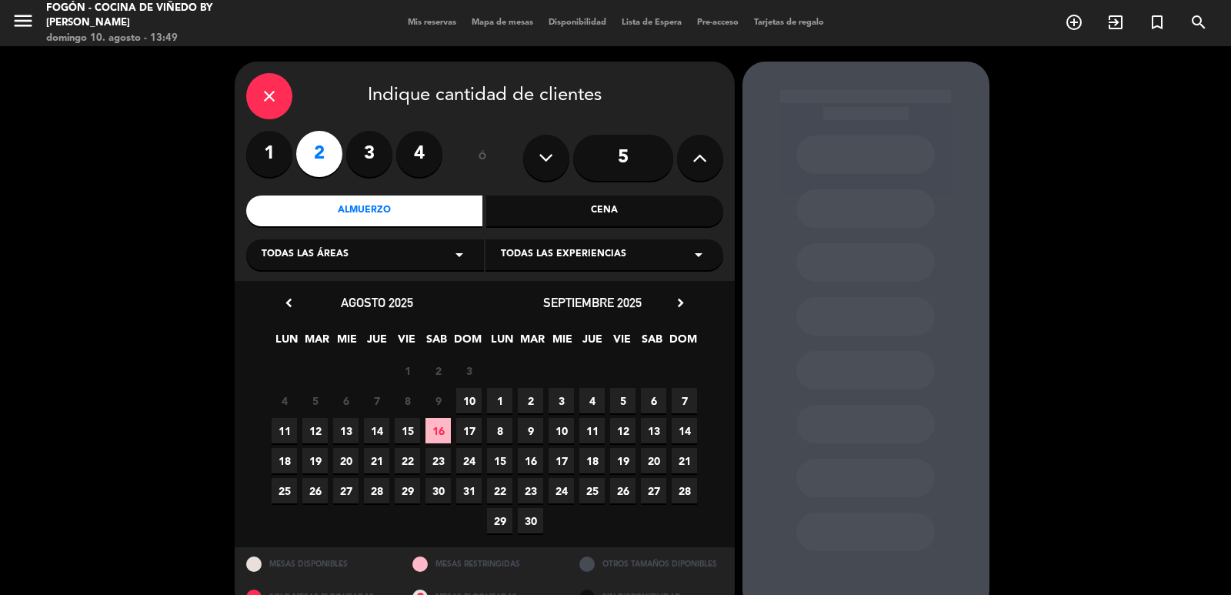
click at [469, 401] on span "10" at bounding box center [468, 400] width 25 height 25
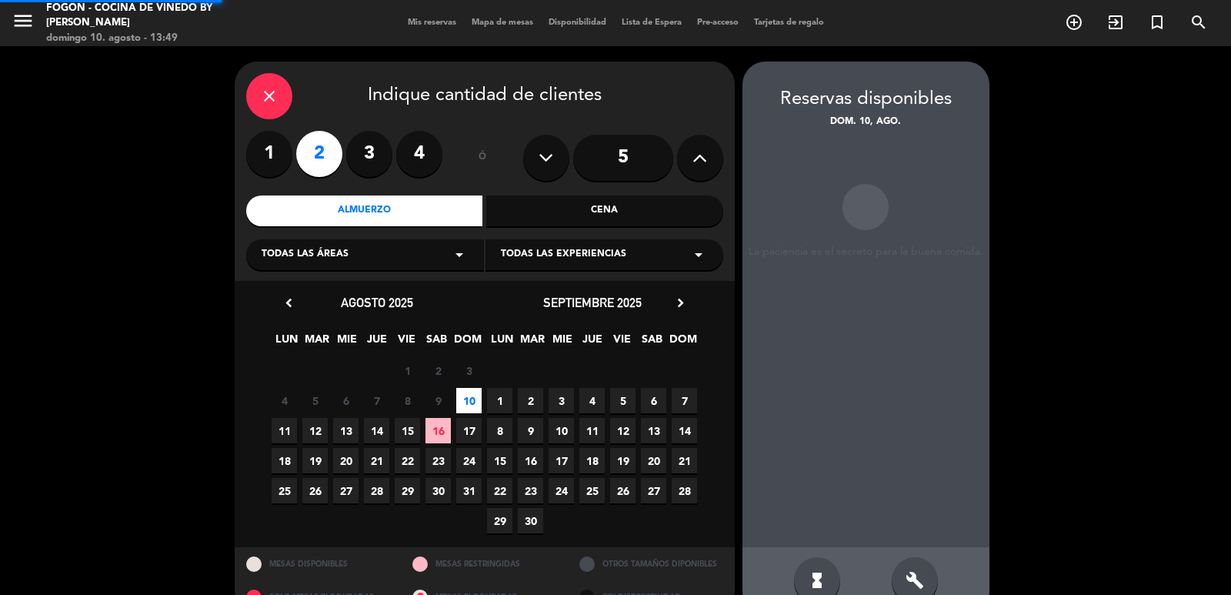
scroll to position [33, 0]
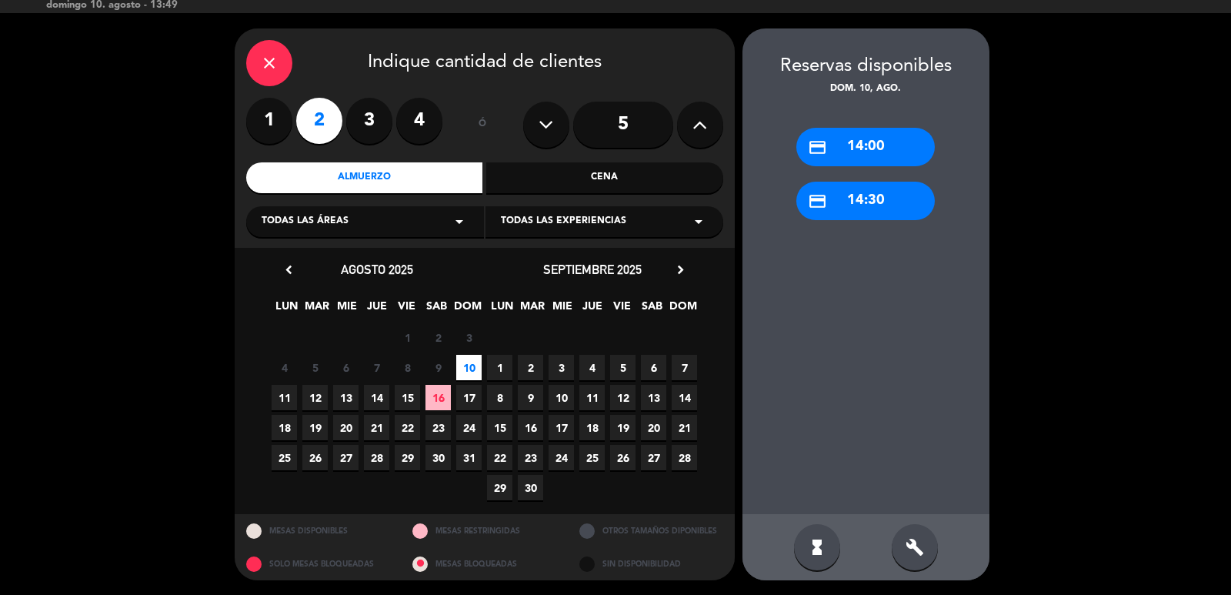
click at [884, 202] on div "credit_card 14:30" at bounding box center [865, 201] width 139 height 38
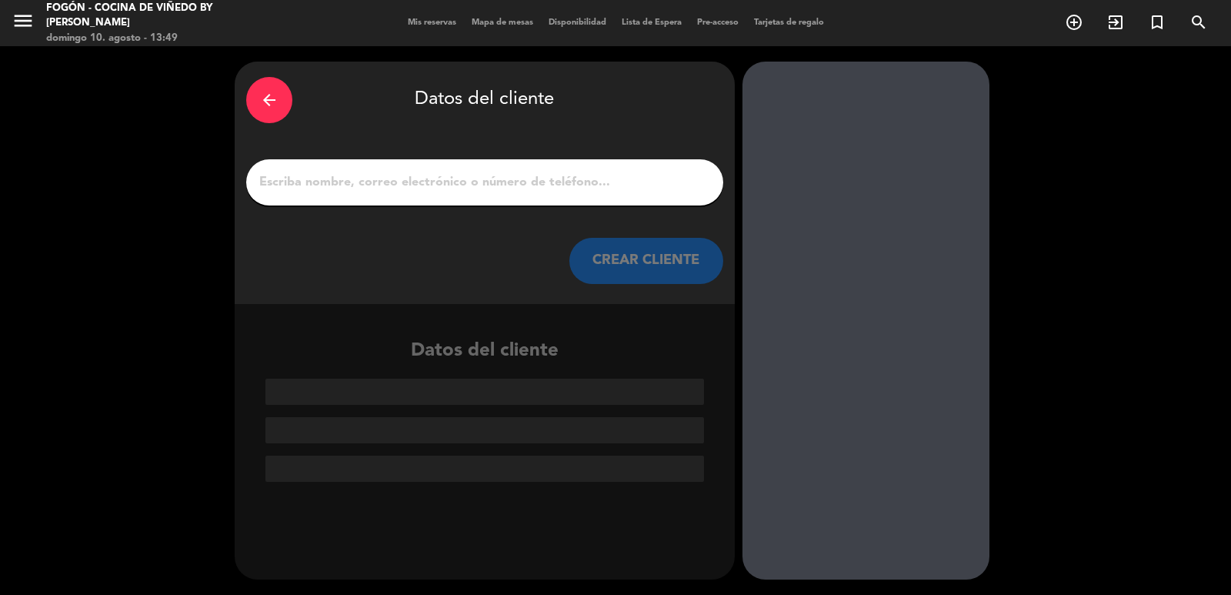
click at [623, 185] on input "1" at bounding box center [485, 183] width 454 height 22
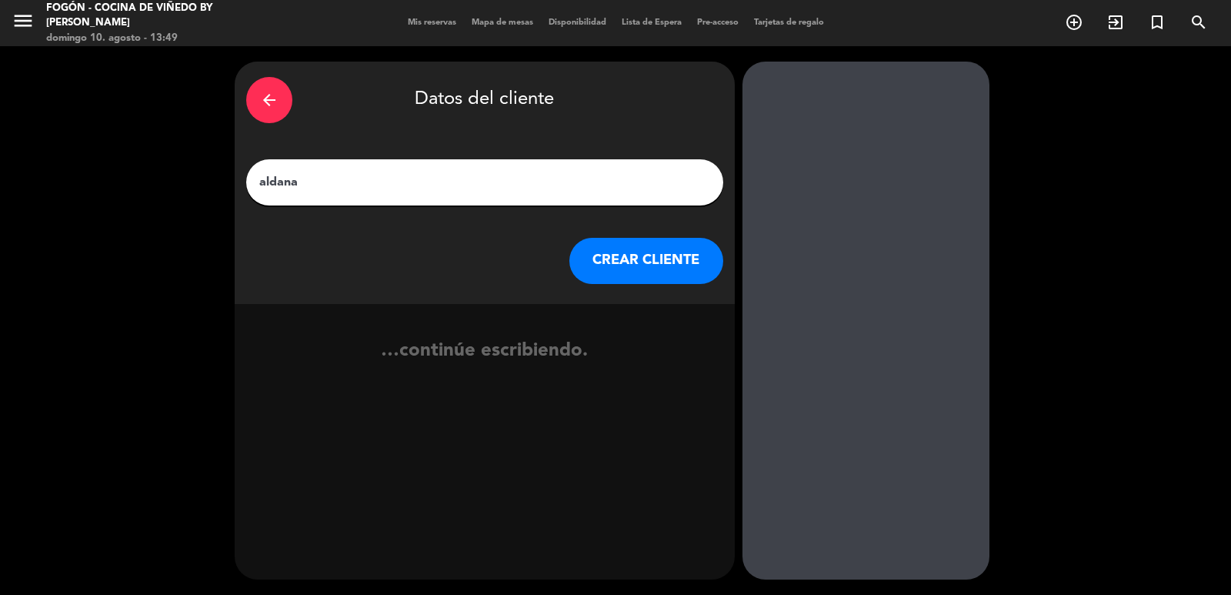
type input "aldana"
click at [659, 267] on button "CREAR CLIENTE" at bounding box center [646, 261] width 154 height 46
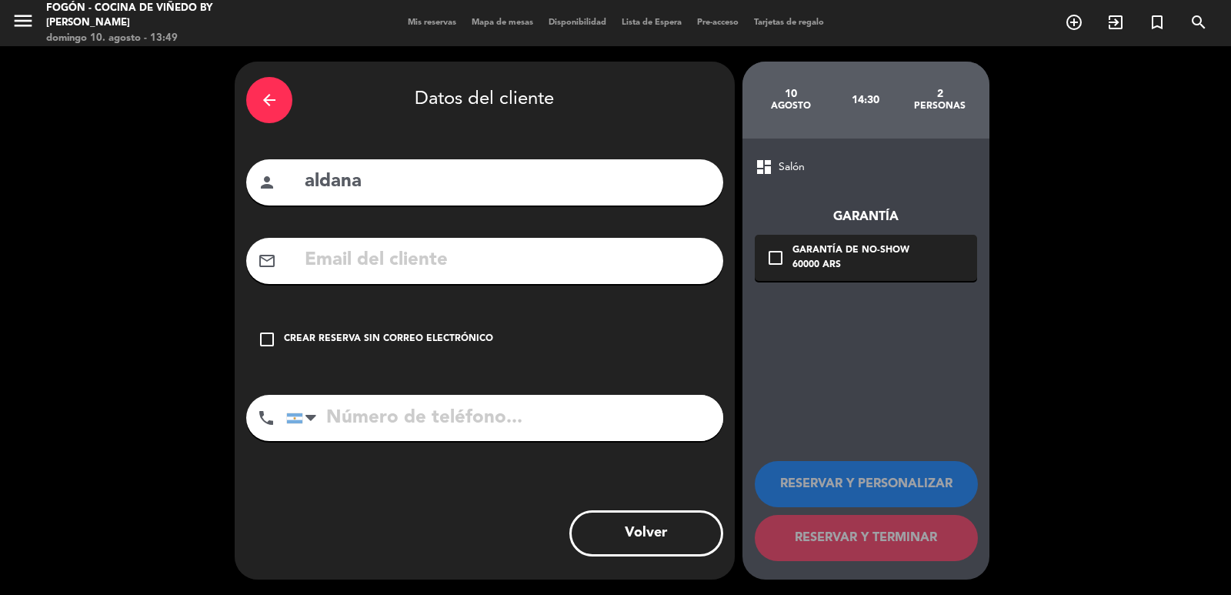
click at [373, 340] on div "Crear reserva sin correo electrónico" at bounding box center [388, 339] width 209 height 15
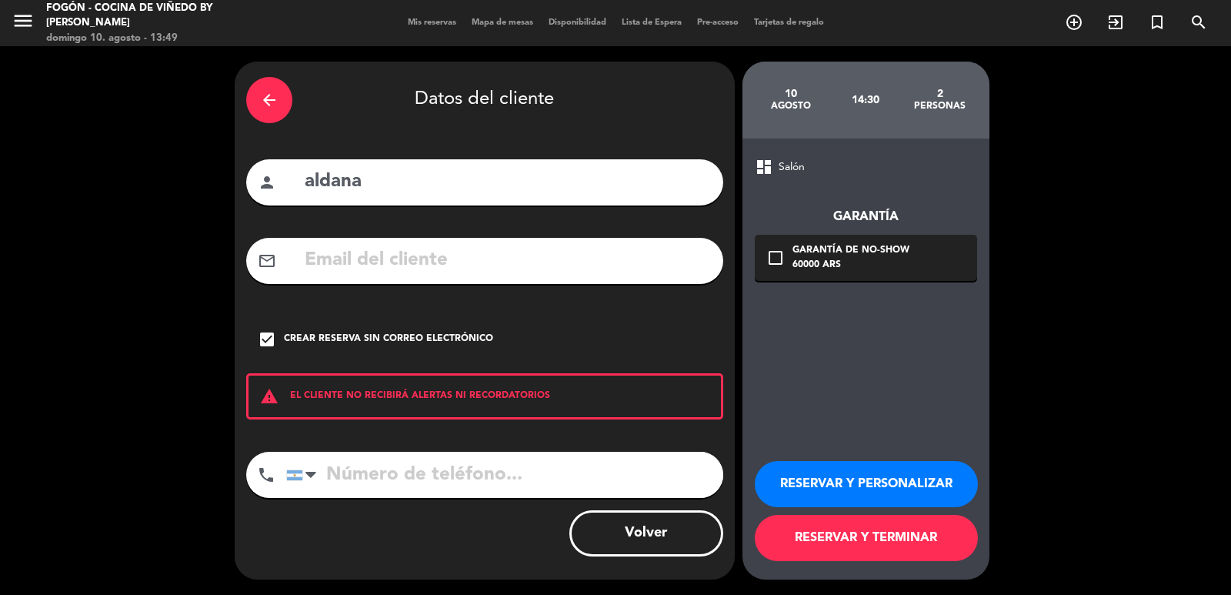
click at [902, 486] on button "RESERVAR Y PERSONALIZAR" at bounding box center [866, 484] width 223 height 46
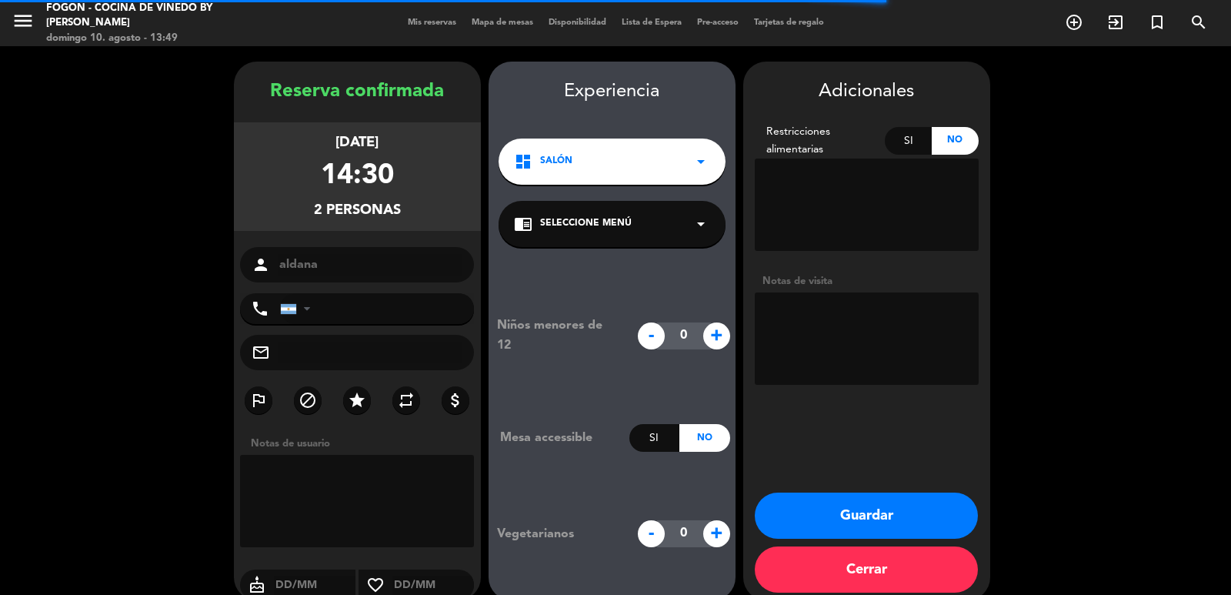
scroll to position [21, 0]
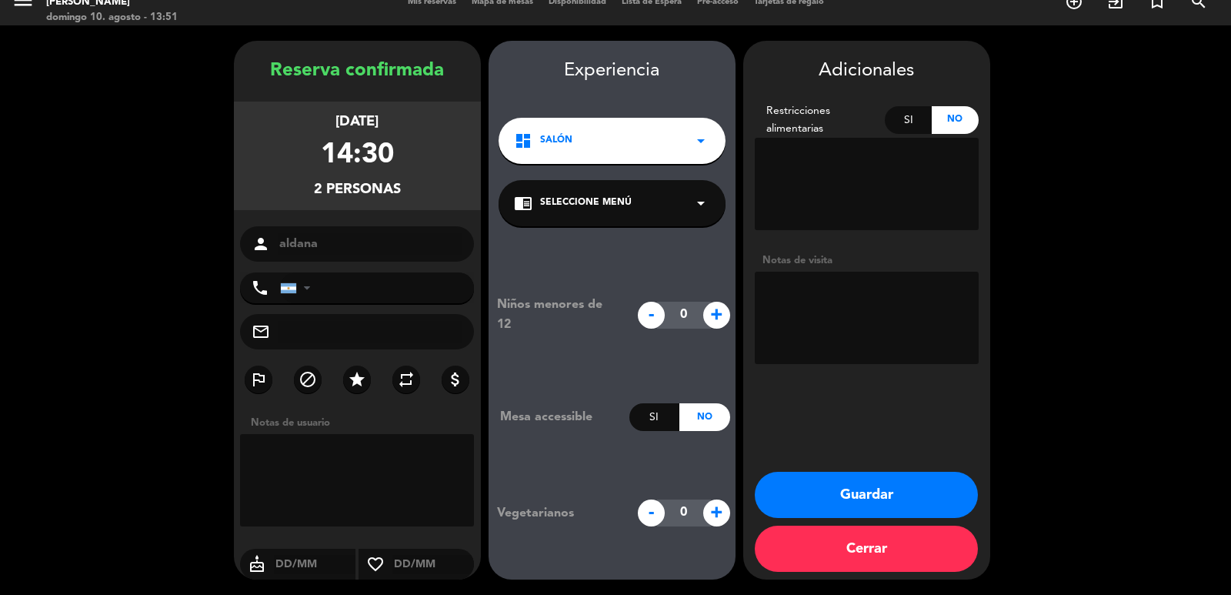
click at [865, 300] on textarea at bounding box center [867, 318] width 224 height 92
type textarea "2"
click at [410, 295] on input "tel" at bounding box center [377, 287] width 195 height 31
type input "2615570613"
click at [855, 282] on textarea at bounding box center [867, 318] width 224 height 92
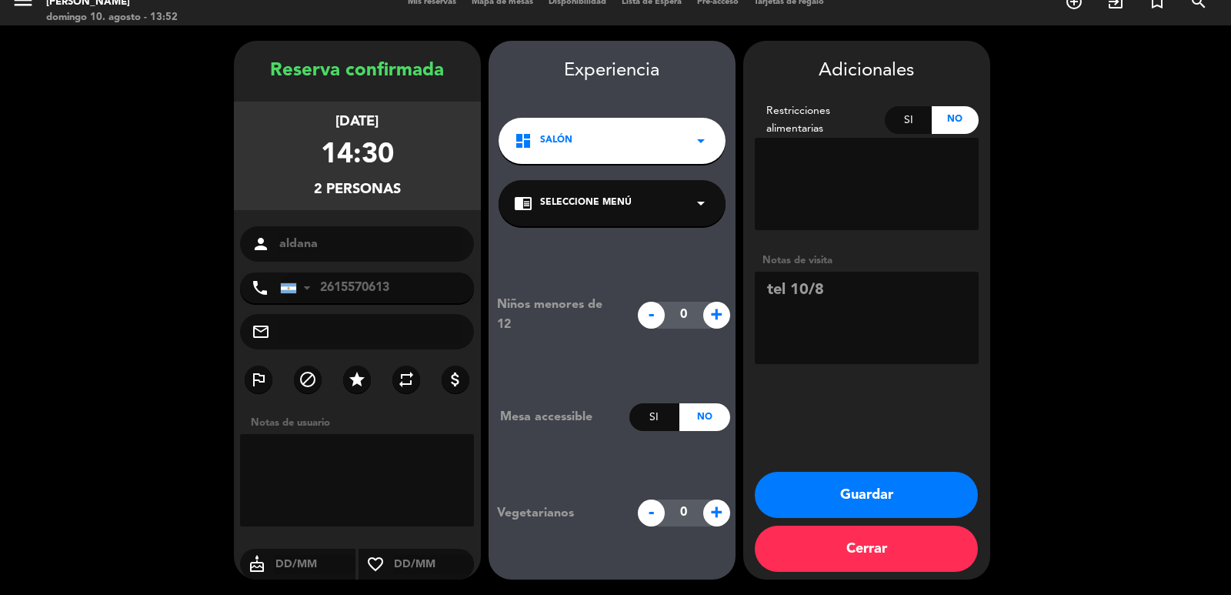
type textarea "tel 10/8"
click at [910, 495] on button "Guardar" at bounding box center [866, 495] width 223 height 46
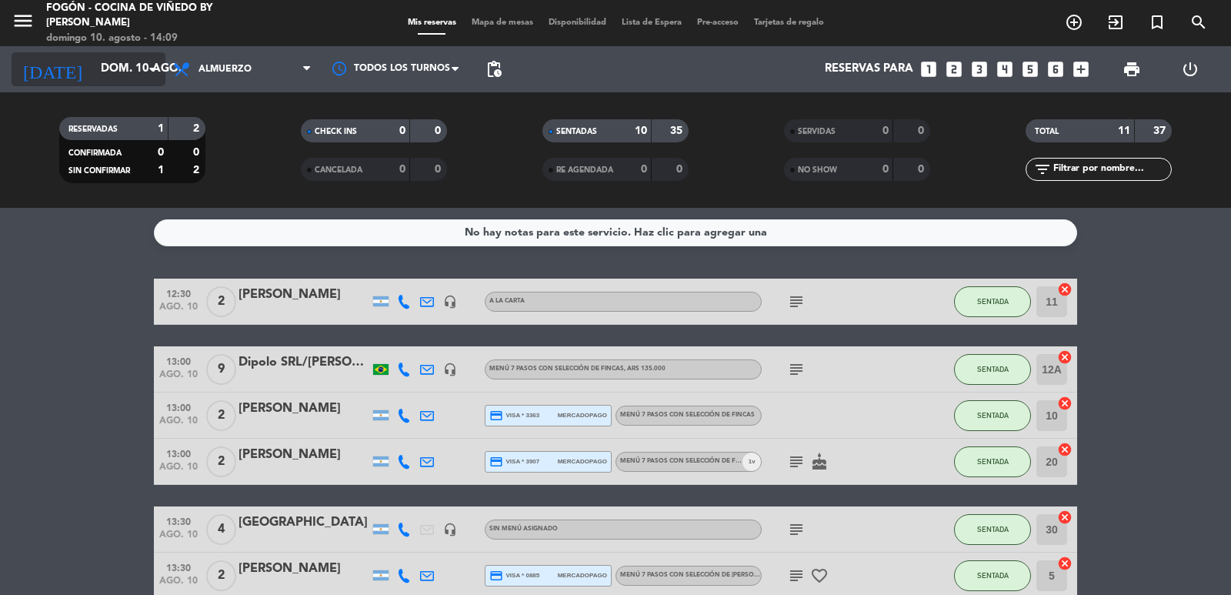
click at [146, 58] on input "dom. 10 ago." at bounding box center [167, 69] width 149 height 29
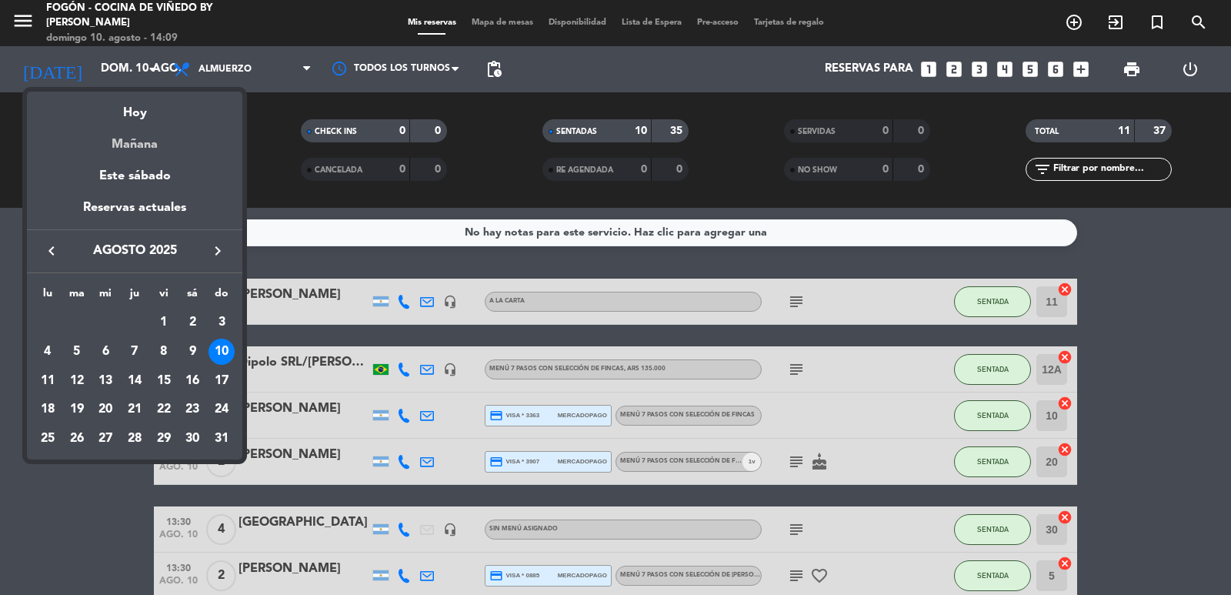
click at [150, 140] on div "Mañana" at bounding box center [134, 139] width 215 height 32
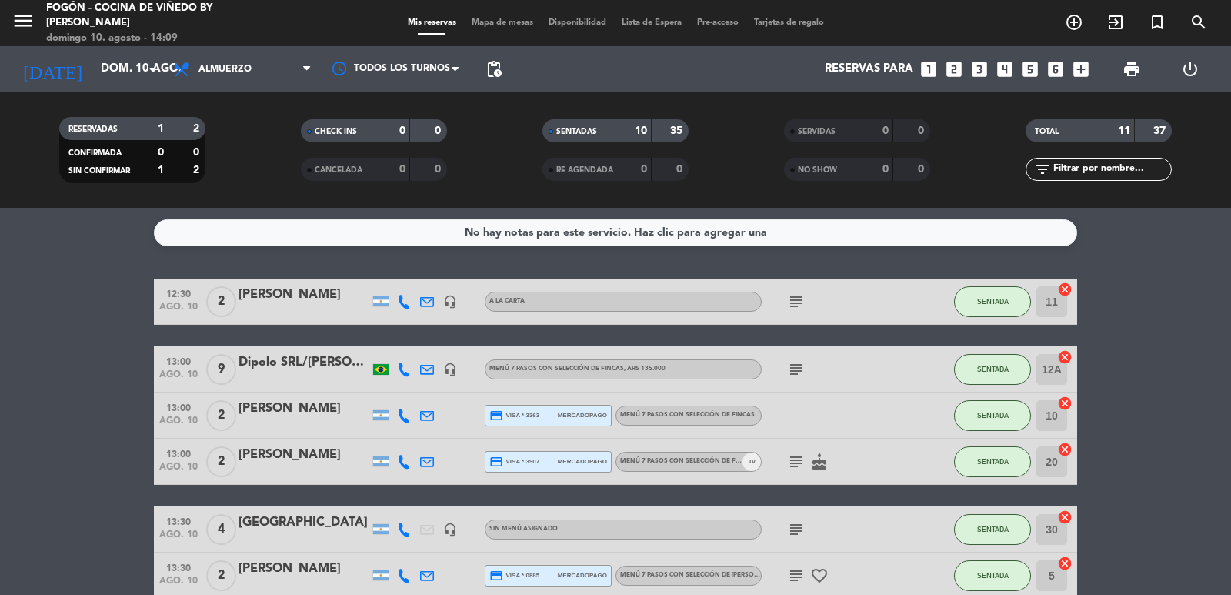
type input "lun. 11 ago."
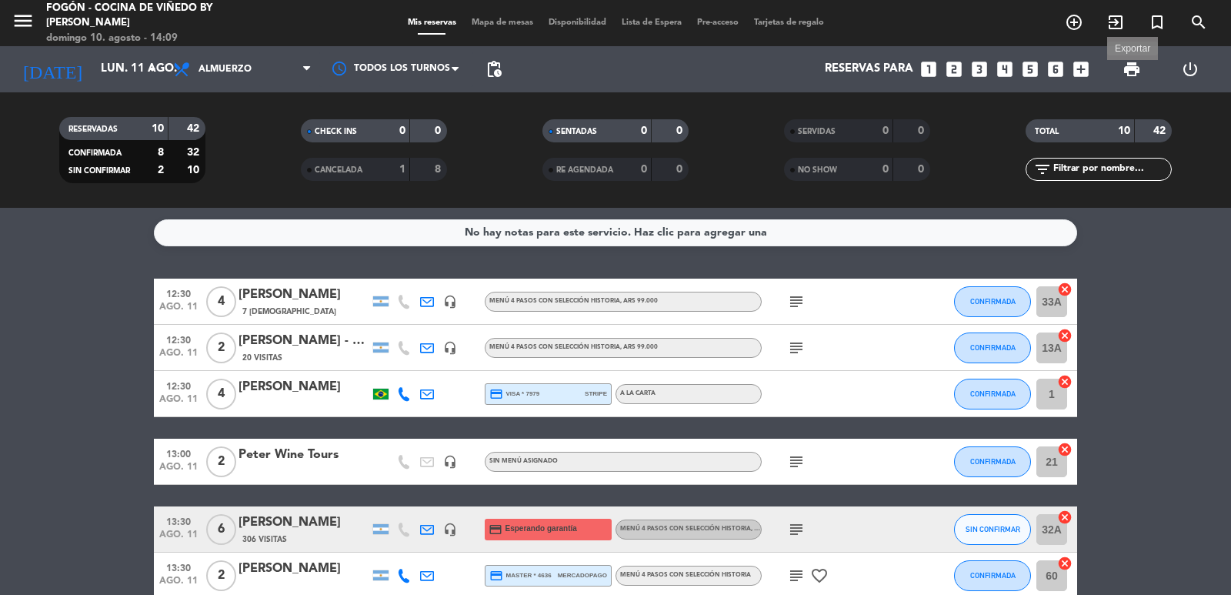
click at [1133, 68] on span "print" at bounding box center [1132, 69] width 18 height 18
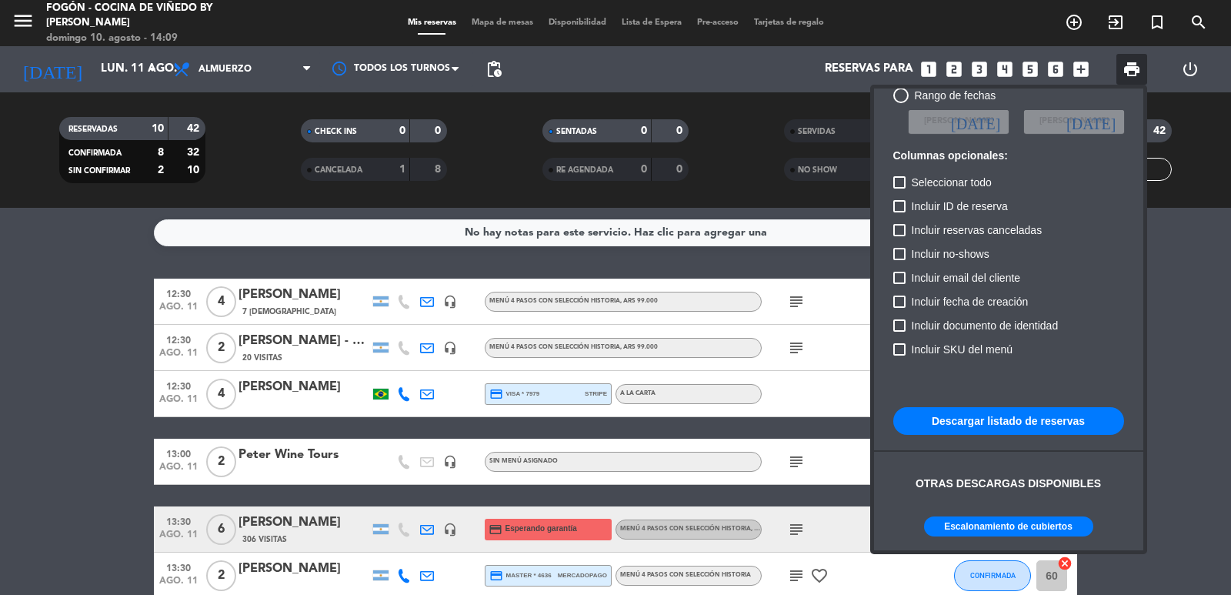
scroll to position [94, 0]
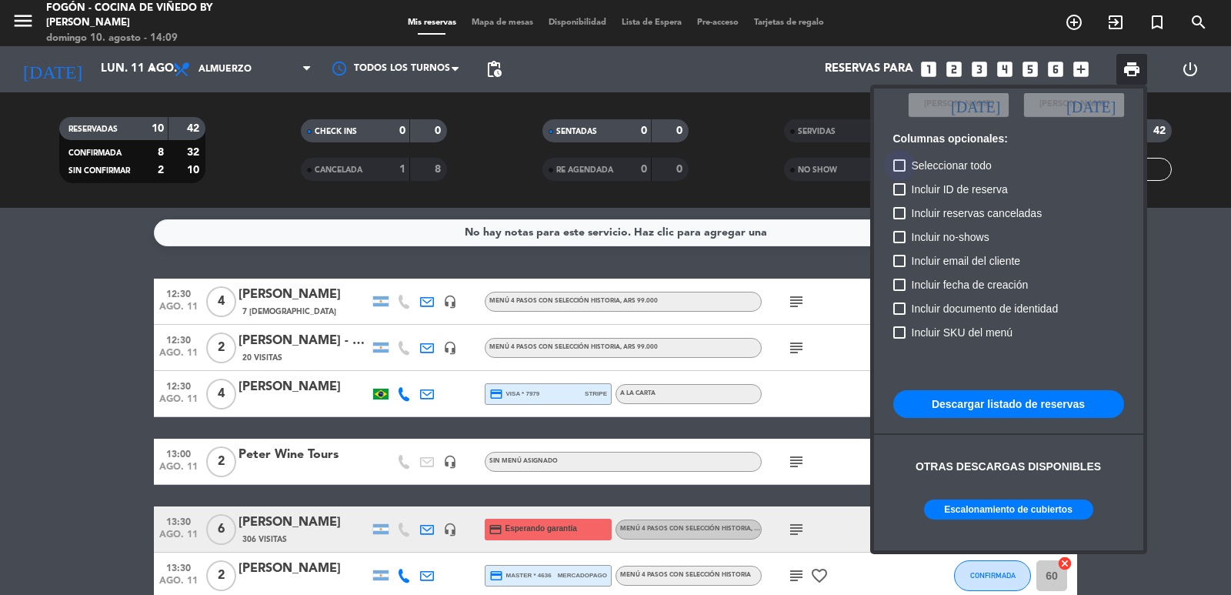
click at [987, 169] on span "Seleccionar todo" at bounding box center [952, 165] width 80 height 18
click at [900, 172] on input "Seleccionar todo" at bounding box center [899, 172] width 1 height 1
checkbox input "true"
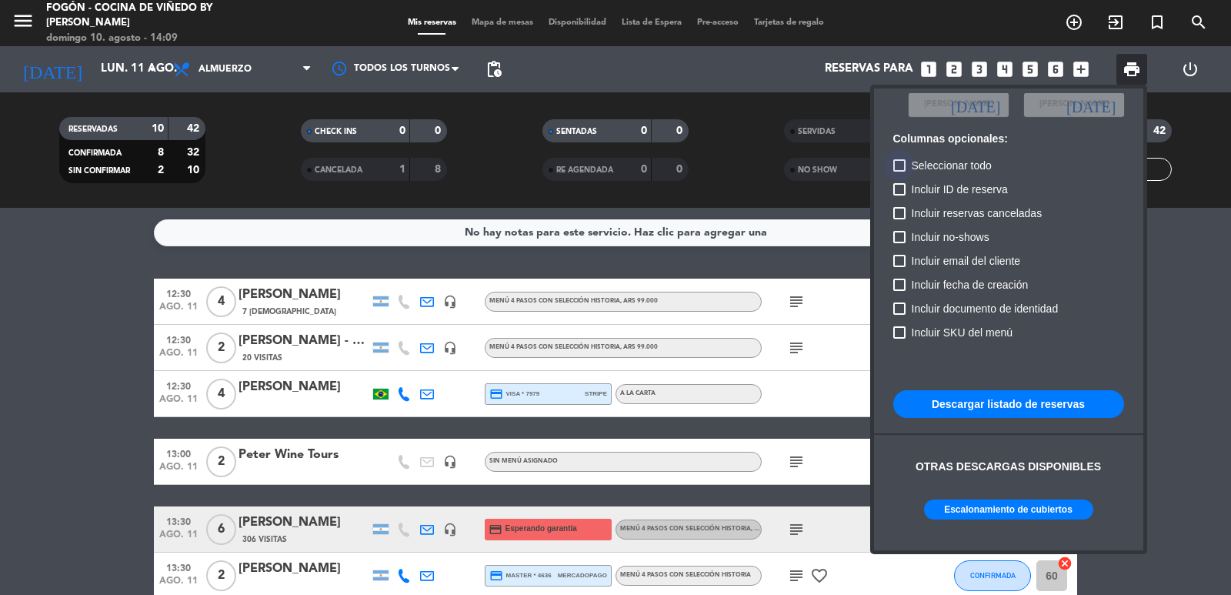
checkbox input "true"
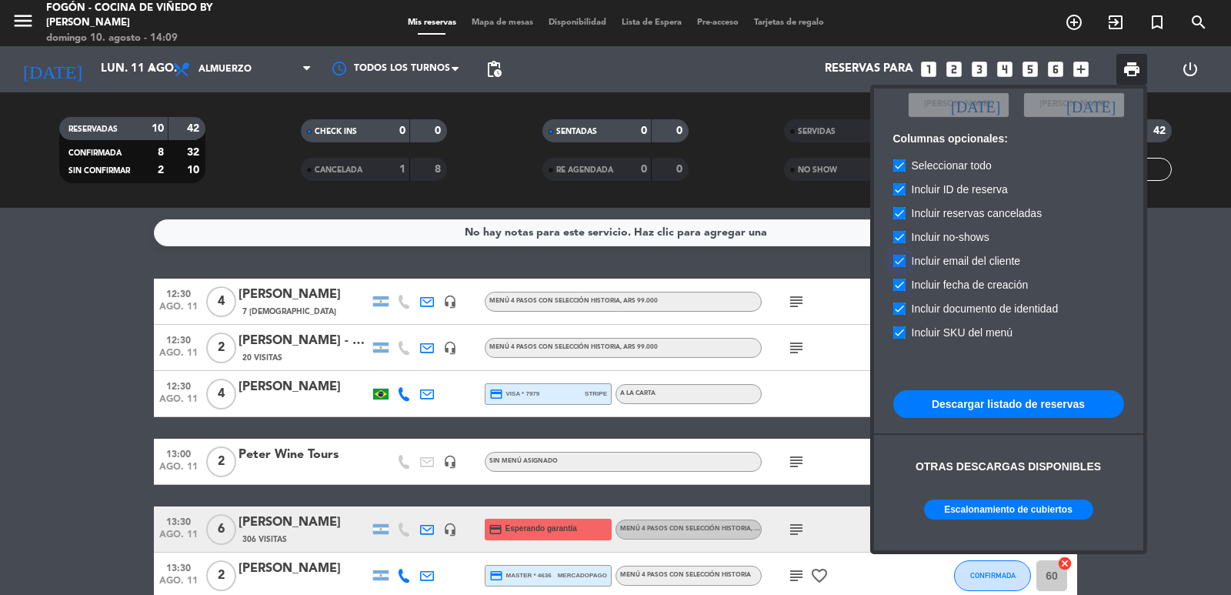
click at [986, 259] on span "Incluir email del cliente" at bounding box center [966, 261] width 109 height 18
click at [900, 267] on input "Incluir email del cliente" at bounding box center [899, 267] width 1 height 1
checkbox input "false"
click at [999, 218] on span "Incluir reservas canceladas" at bounding box center [977, 213] width 131 height 18
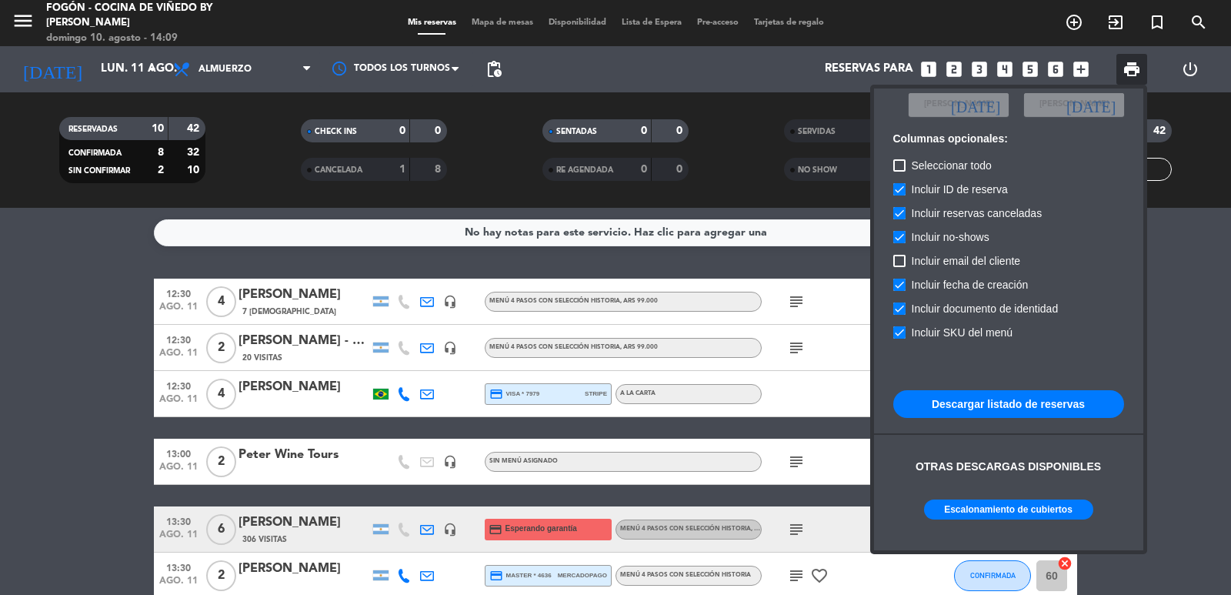
click at [900, 219] on input "Incluir reservas canceladas" at bounding box center [899, 219] width 1 height 1
checkbox input "false"
click at [967, 235] on span "Incluir no-shows" at bounding box center [951, 237] width 78 height 18
click at [900, 243] on input "Incluir no-shows" at bounding box center [899, 243] width 1 height 1
checkbox input "false"
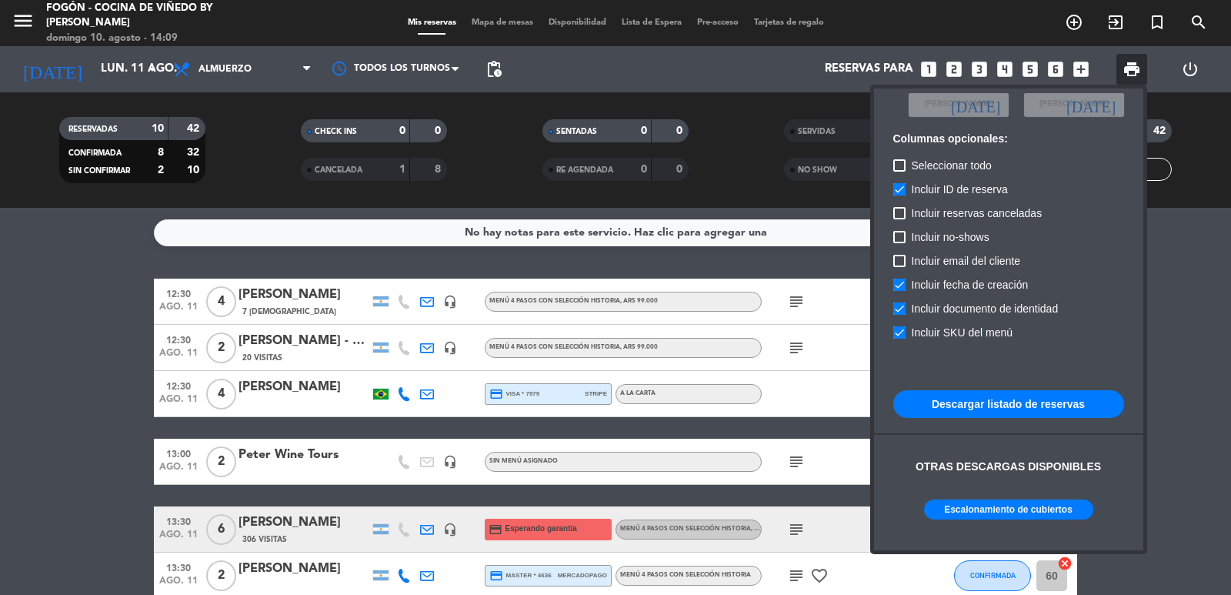
click at [980, 284] on span "Incluir fecha de creación" at bounding box center [970, 284] width 117 height 18
click at [900, 291] on input "Incluir fecha de creación" at bounding box center [899, 291] width 1 height 1
checkbox input "false"
click at [980, 303] on span "Incluir documento de identidad" at bounding box center [985, 308] width 147 height 18
click at [900, 315] on input "Incluir documento de identidad" at bounding box center [899, 315] width 1 height 1
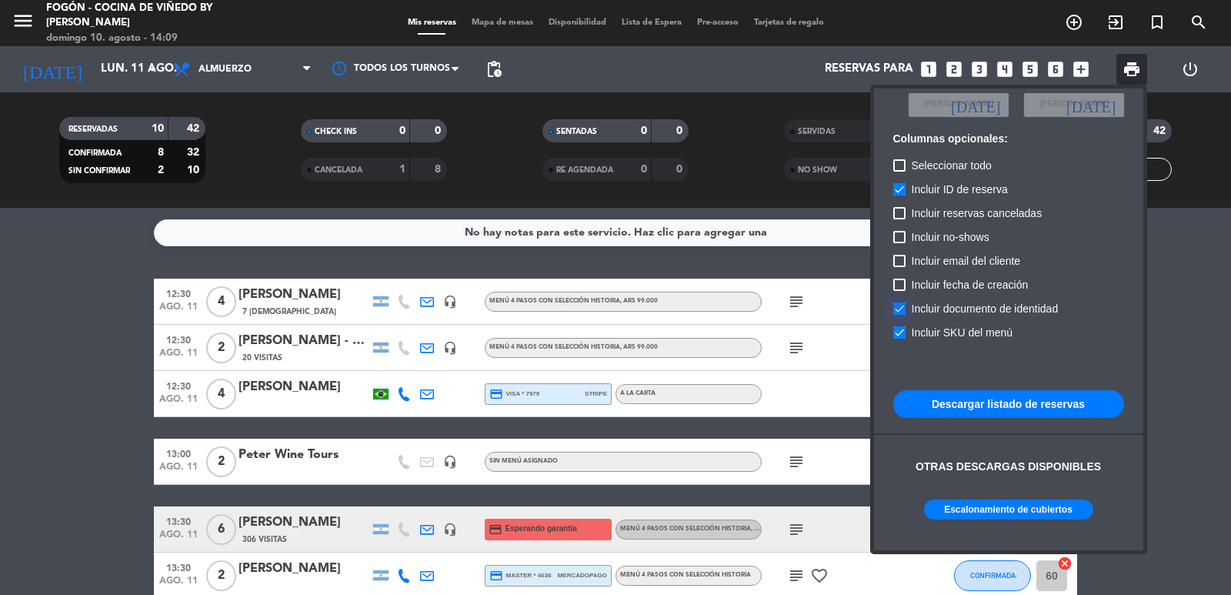
checkbox input "false"
click at [980, 332] on span "Incluir SKU del menú" at bounding box center [963, 332] width 102 height 18
click at [900, 339] on input "Incluir SKU del menú" at bounding box center [899, 339] width 1 height 1
checkbox input "false"
click at [964, 190] on span "Incluir ID de reserva" at bounding box center [960, 189] width 96 height 18
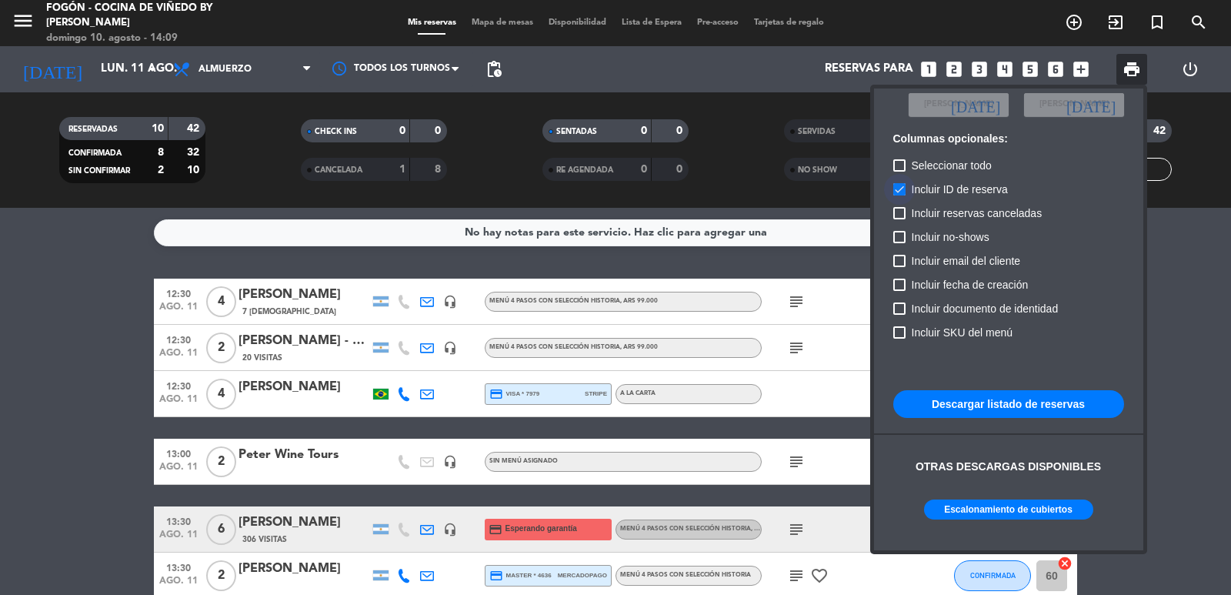
click at [900, 195] on input "Incluir ID de reserva" at bounding box center [899, 195] width 1 height 1
checkbox input "false"
click at [842, 192] on div at bounding box center [615, 297] width 1231 height 595
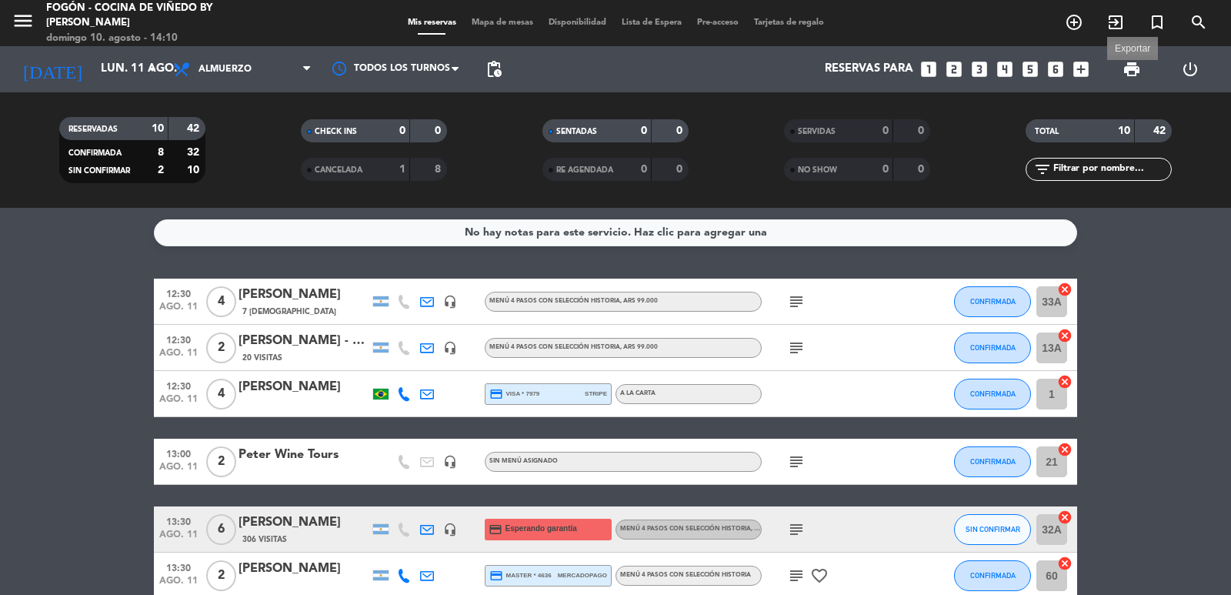
click at [1137, 70] on span "print" at bounding box center [1132, 69] width 18 height 18
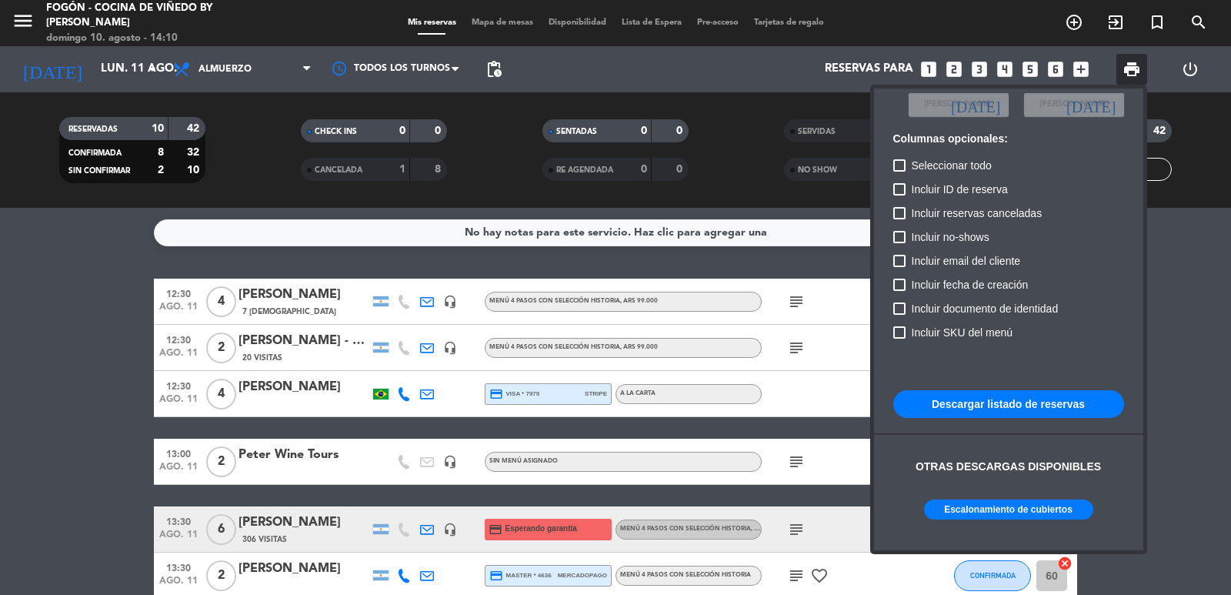
click at [1075, 513] on button "Escalonamiento de cubiertos" at bounding box center [1008, 509] width 169 height 20
click at [62, 279] on div at bounding box center [615, 297] width 1231 height 595
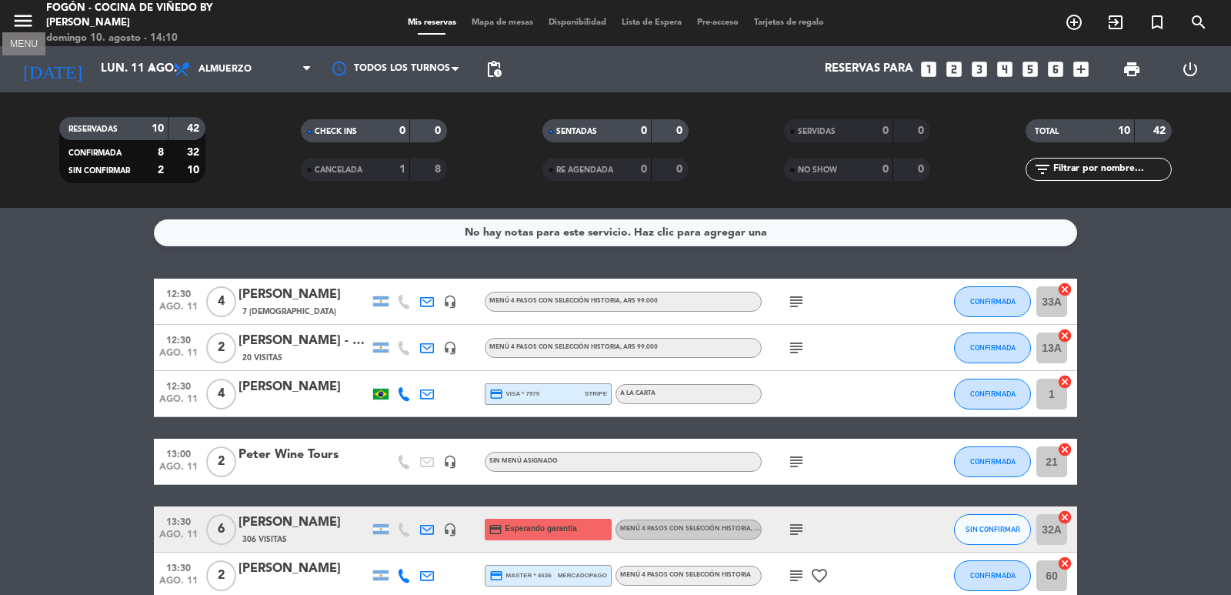
click at [12, 18] on icon "menu" at bounding box center [23, 20] width 23 height 23
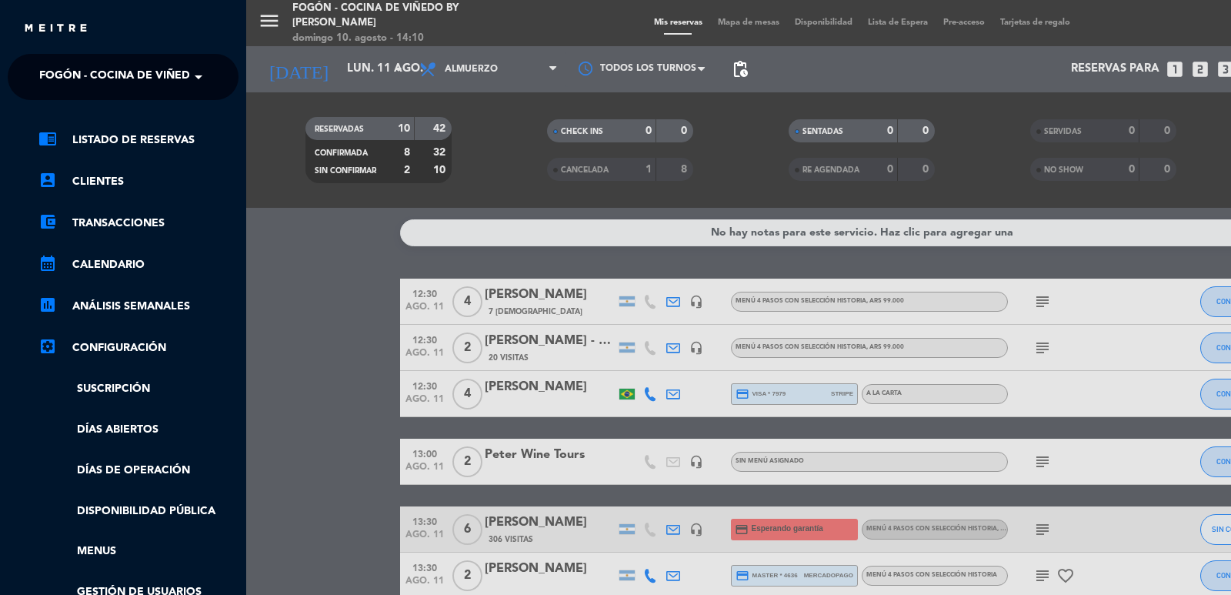
click at [139, 348] on link "settings_applications Configuración" at bounding box center [138, 348] width 200 height 18
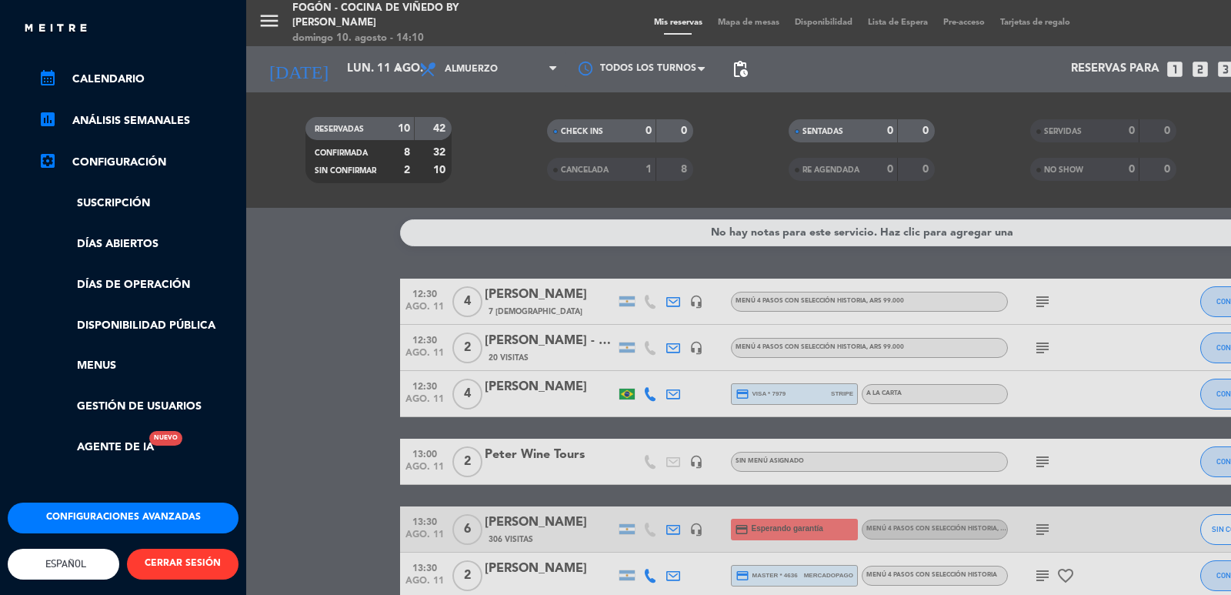
scroll to position [197, 0]
click at [182, 507] on button "Configuraciones avanzadas" at bounding box center [123, 517] width 231 height 31
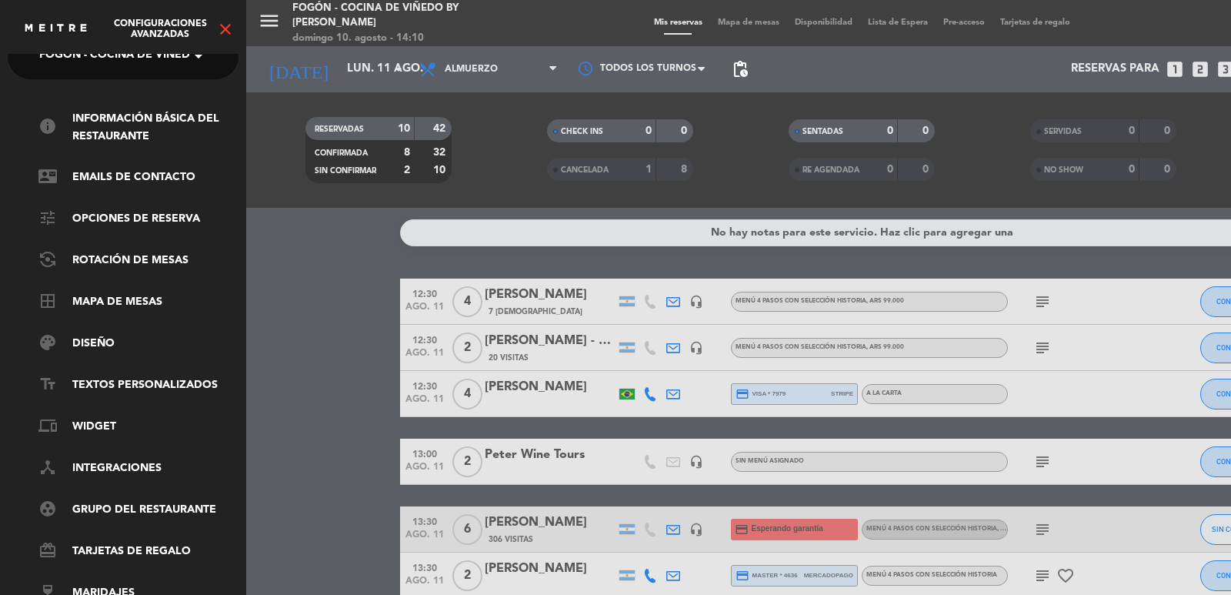
scroll to position [0, 0]
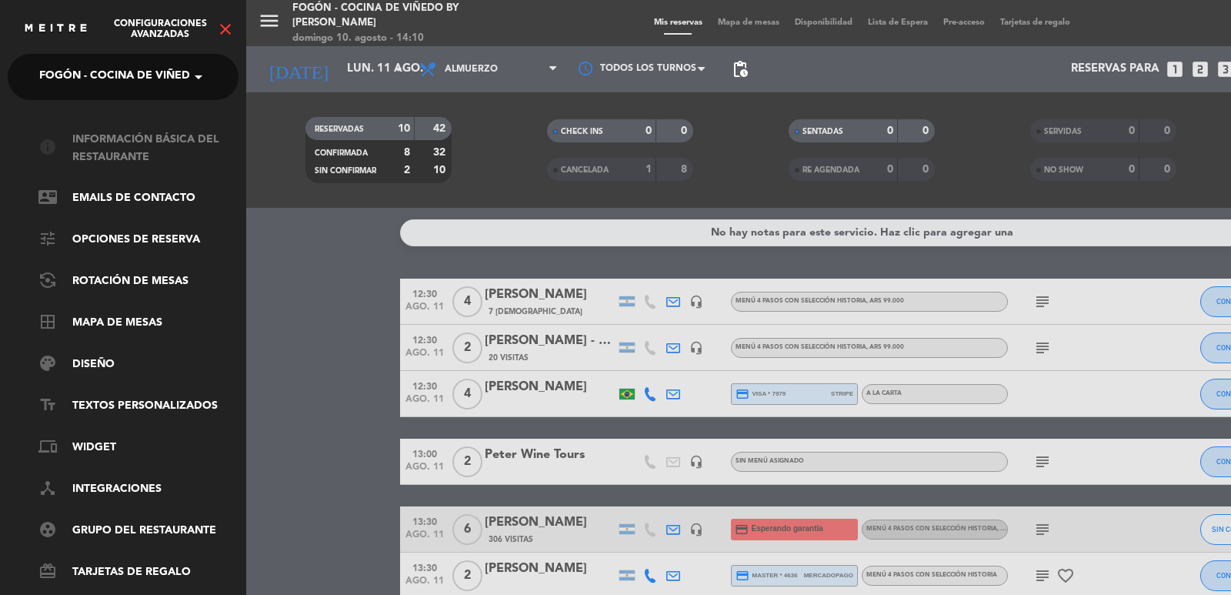
click at [182, 148] on link "info Información básica del restaurante" at bounding box center [138, 148] width 200 height 35
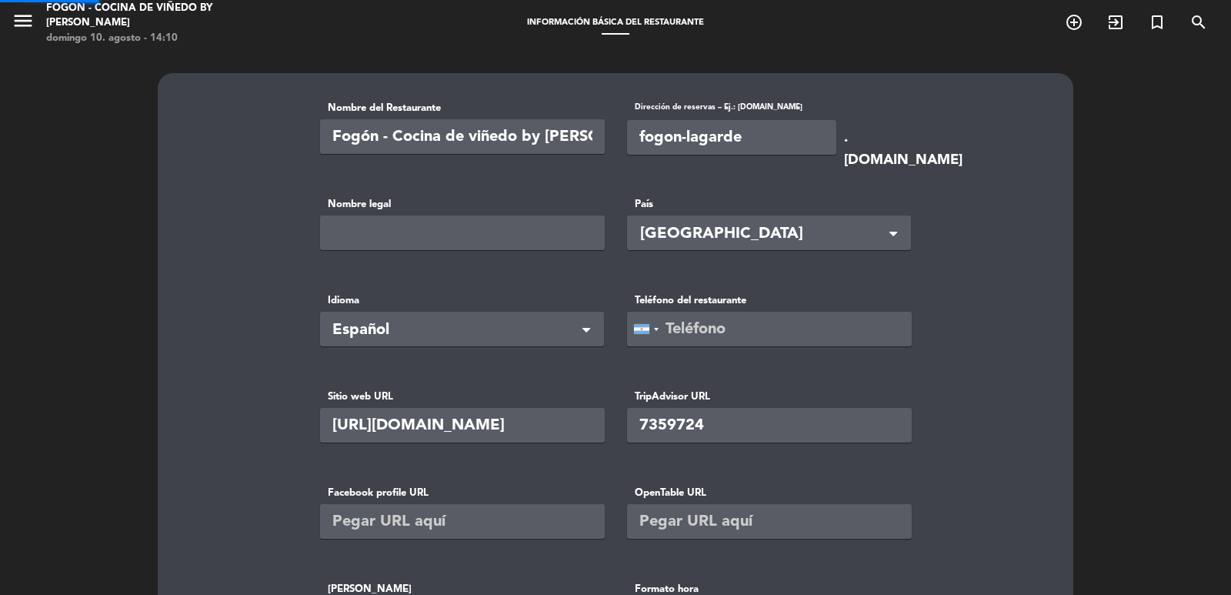
type input "[PHONE_NUMBER]"
click at [28, 28] on icon "menu" at bounding box center [23, 20] width 23 height 23
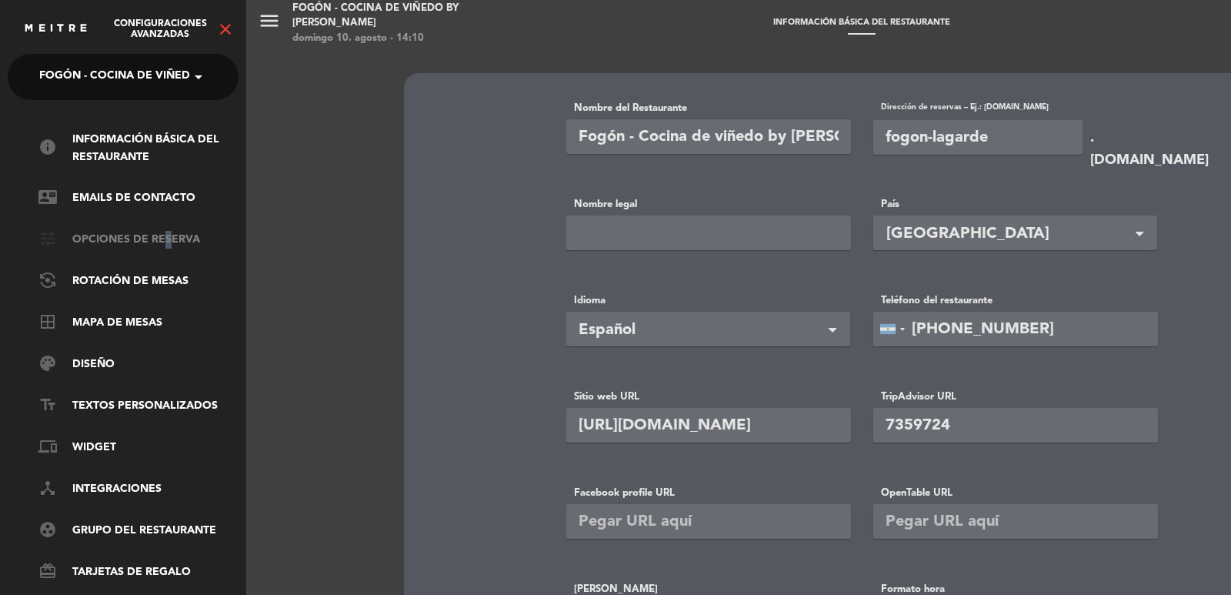
click at [162, 240] on link "tune Opciones de reserva" at bounding box center [138, 240] width 200 height 18
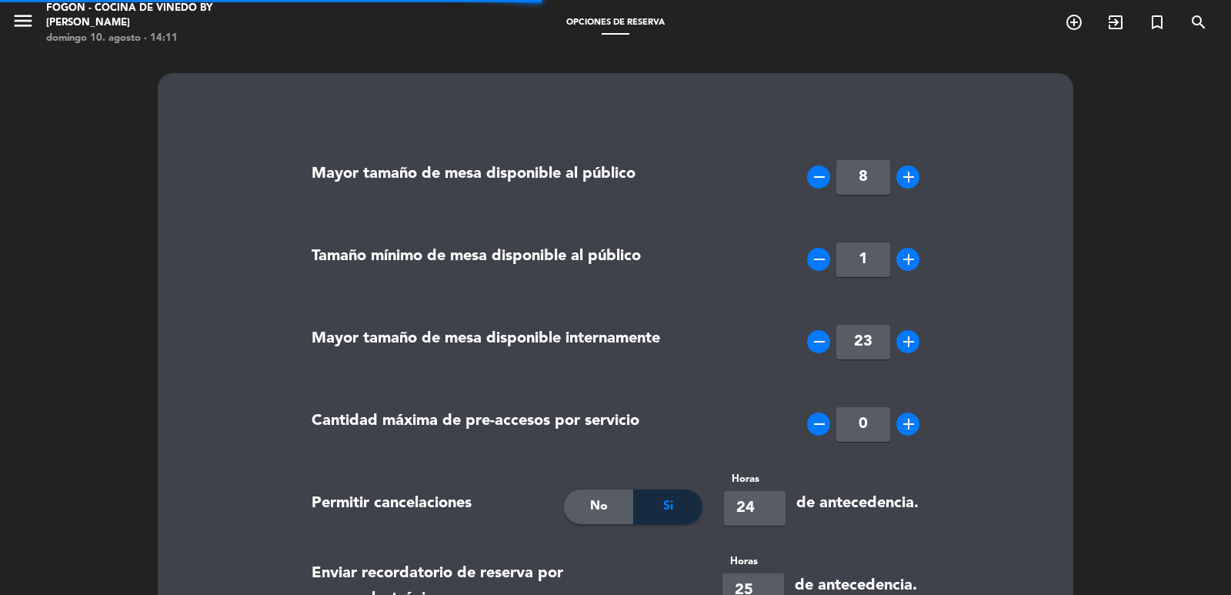
type textarea "<p>Cel&iacute;acos: Podemos ofrecer un men&uacute; 100% libre de gluten. Sin em…"
type textarea "<p>Celiacs: We can offer a 100% gluten-free menu. However, as we do not have a …"
type textarea "<p>Celíacos: Oferecemos um cardápio 100% sem glúten. No entanto, como não temos…"
click at [25, 22] on icon "menu" at bounding box center [23, 20] width 23 height 23
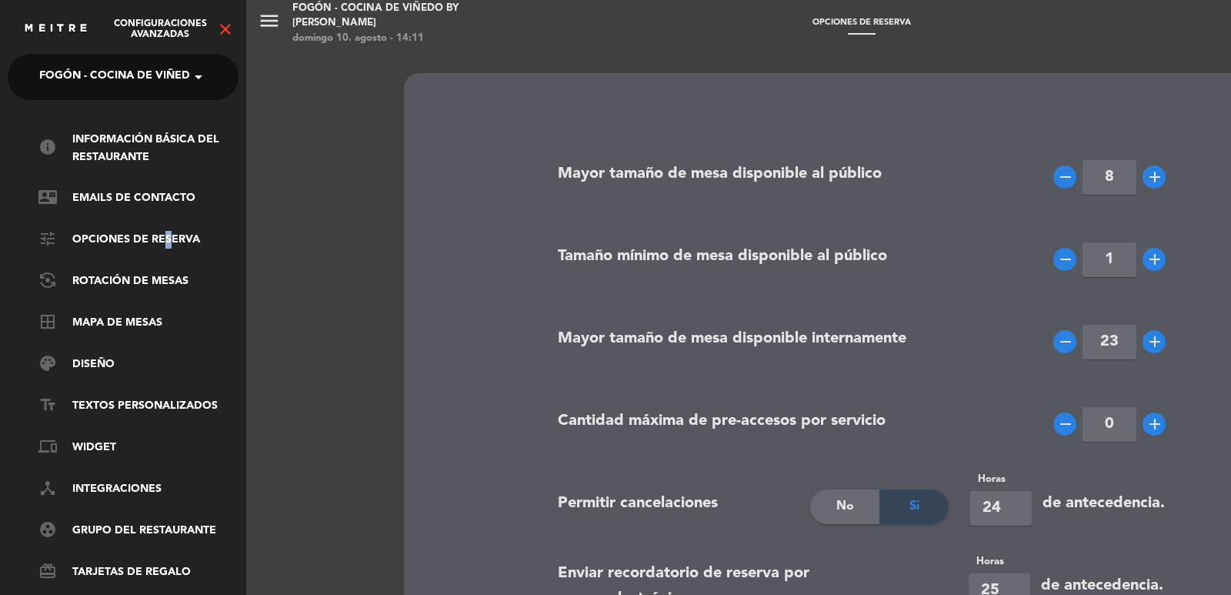
scroll to position [32, 0]
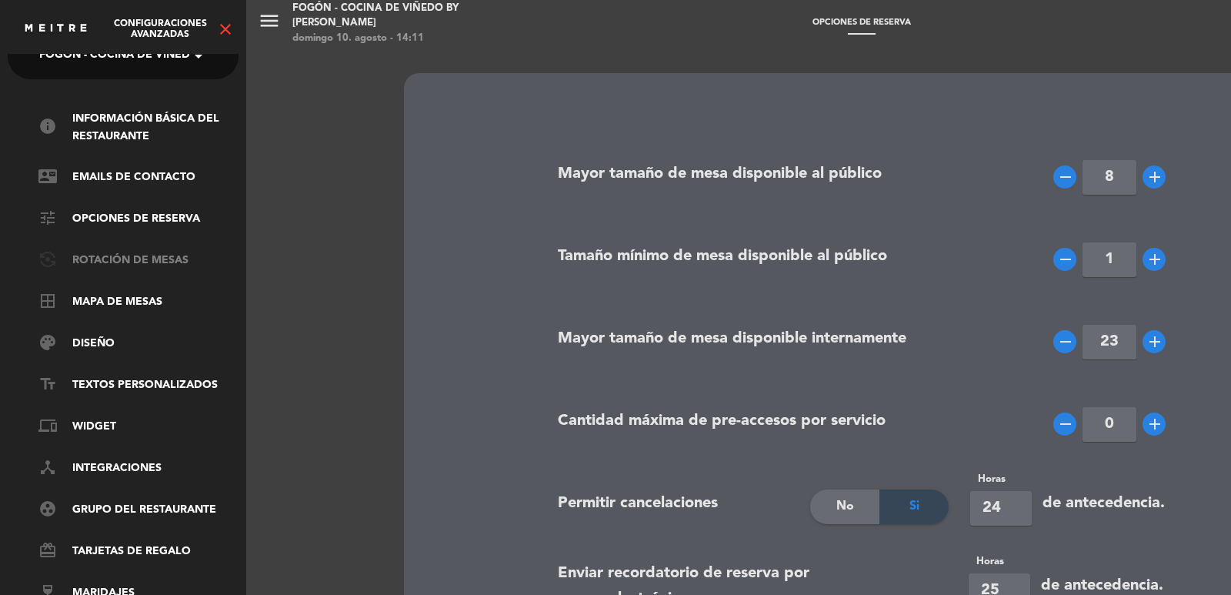
click at [170, 252] on link "flip_camera_android Rotación de Mesas" at bounding box center [138, 261] width 200 height 18
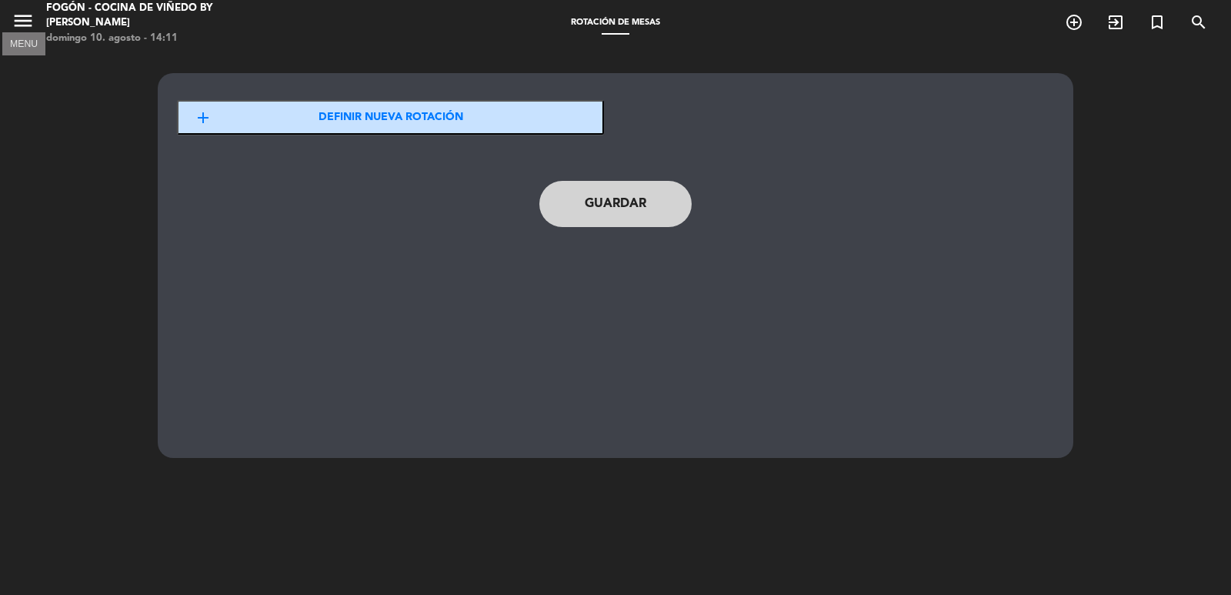
click at [20, 17] on icon "menu" at bounding box center [23, 20] width 23 height 23
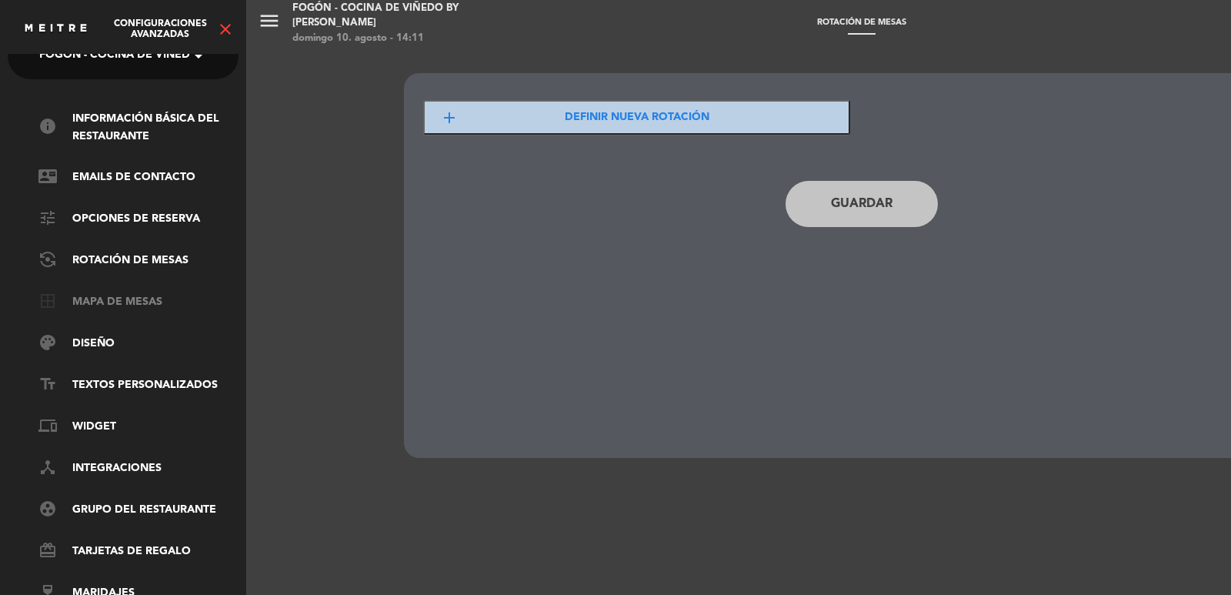
click at [114, 294] on link "border_all Mapa de mesas" at bounding box center [138, 302] width 200 height 18
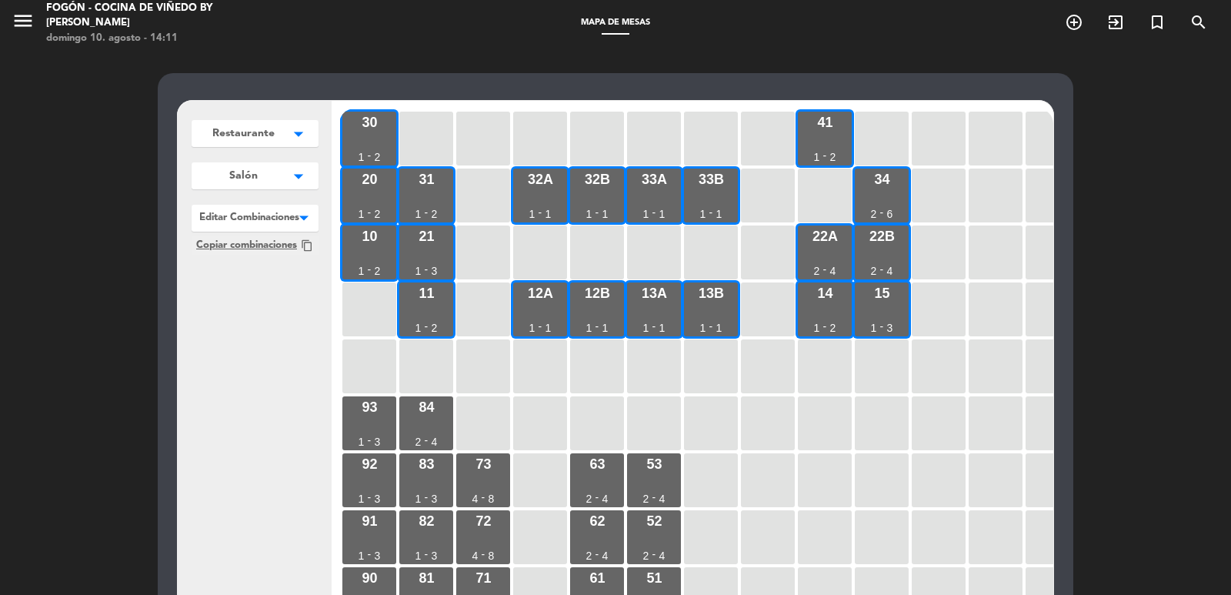
click at [302, 133] on icon "arrow_drop_down" at bounding box center [298, 133] width 23 height 15
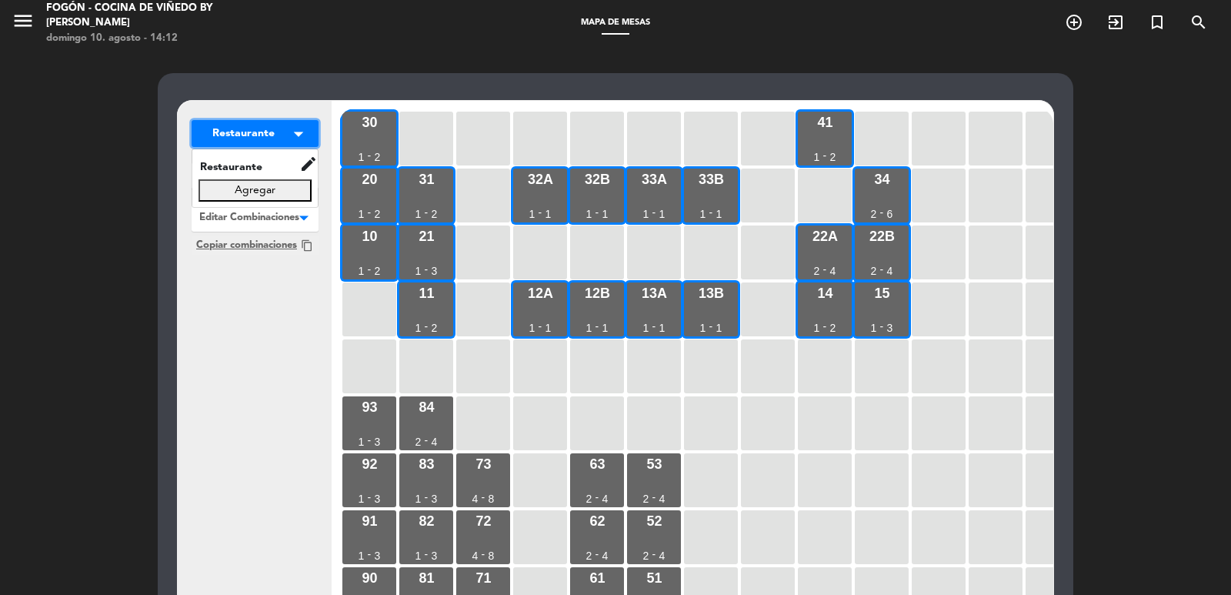
click at [302, 133] on icon "arrow_drop_down" at bounding box center [298, 133] width 23 height 15
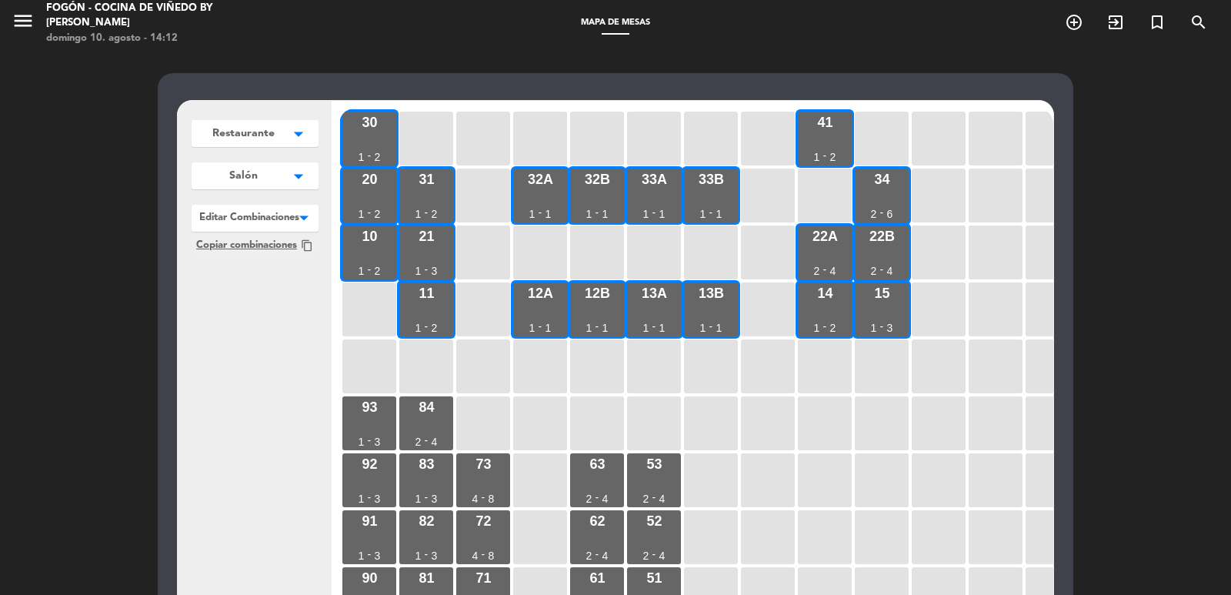
click at [297, 142] on icon "arrow_drop_down" at bounding box center [298, 133] width 23 height 15
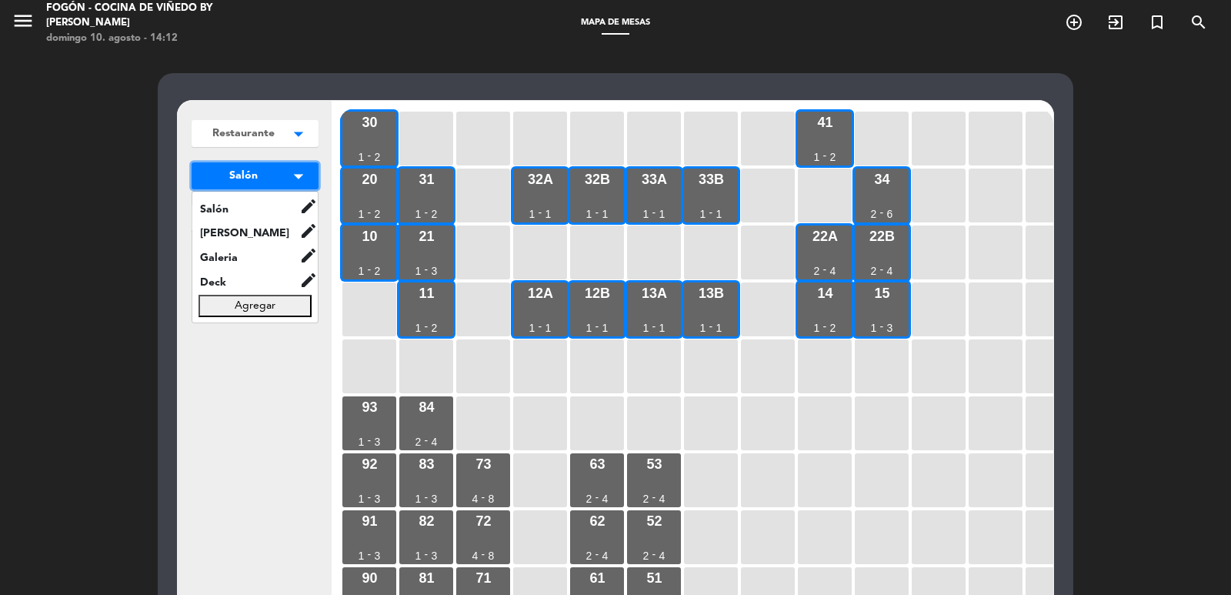
click at [297, 176] on icon "arrow_drop_down" at bounding box center [298, 176] width 23 height 15
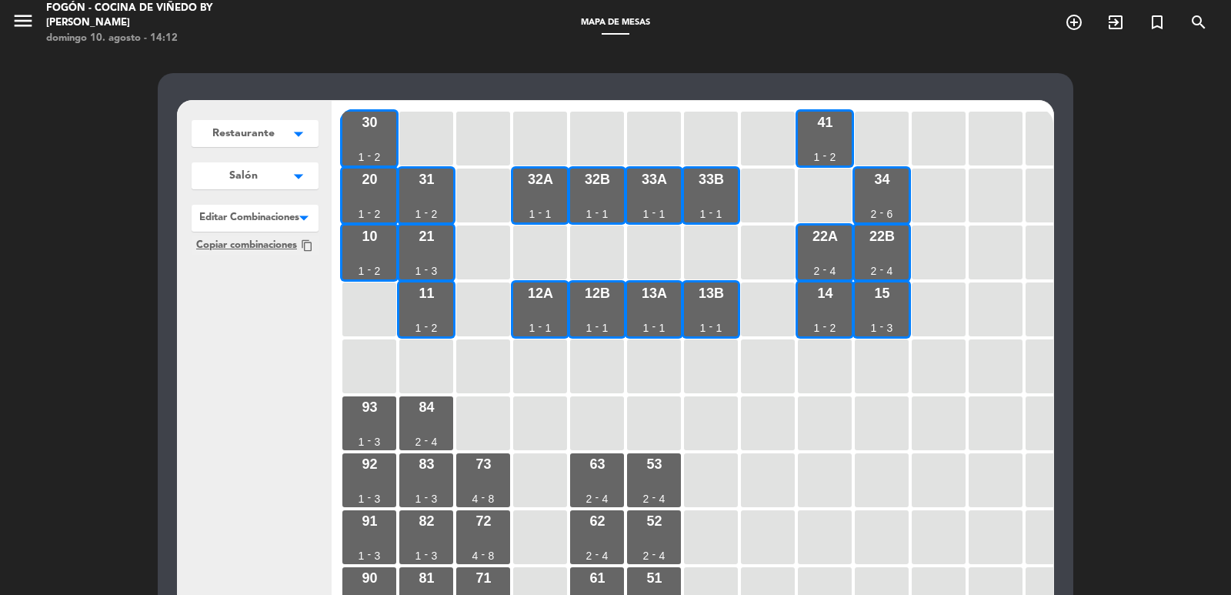
click at [40, 32] on span "menu" at bounding box center [29, 23] width 35 height 36
click at [32, 22] on icon "menu" at bounding box center [23, 20] width 23 height 23
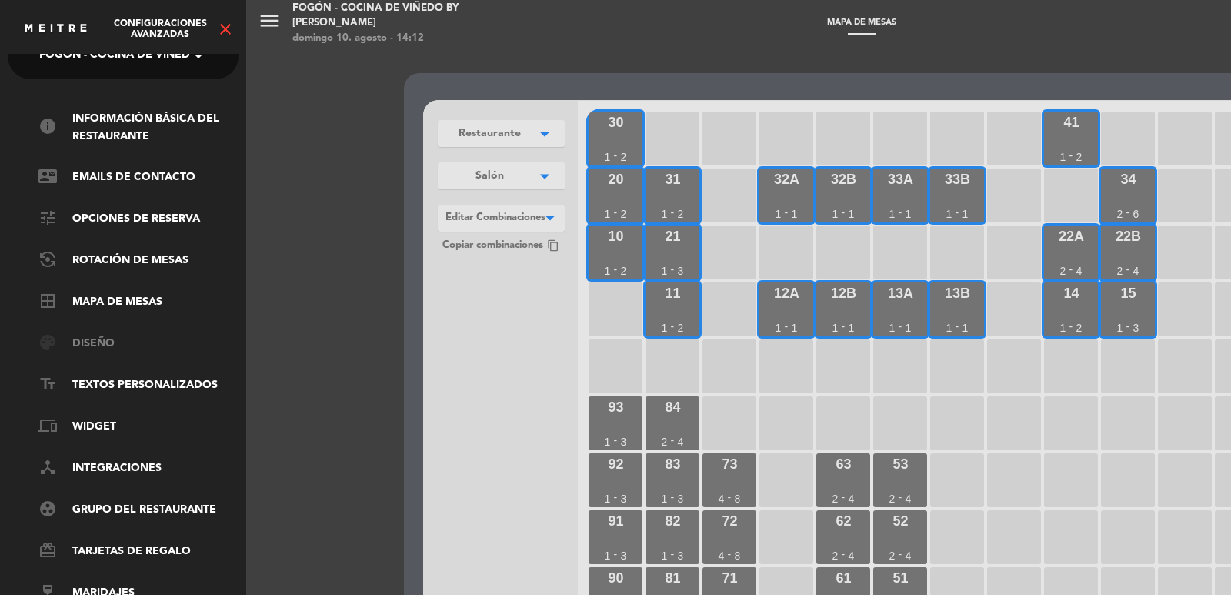
click at [163, 335] on link "palette Diseño" at bounding box center [138, 344] width 200 height 18
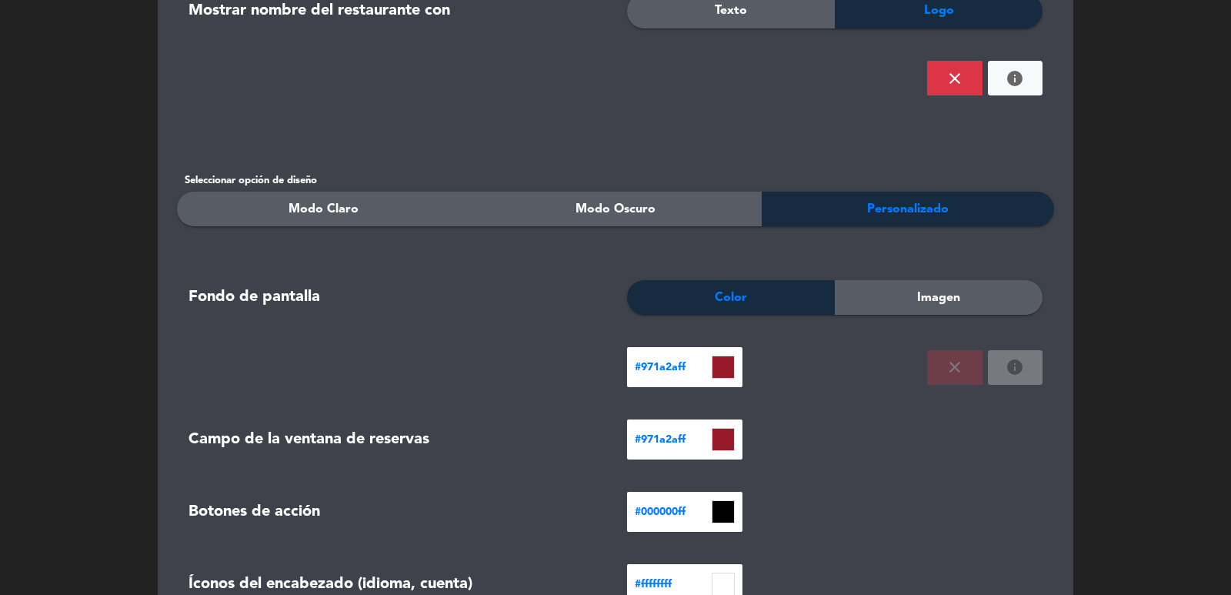
scroll to position [0, 0]
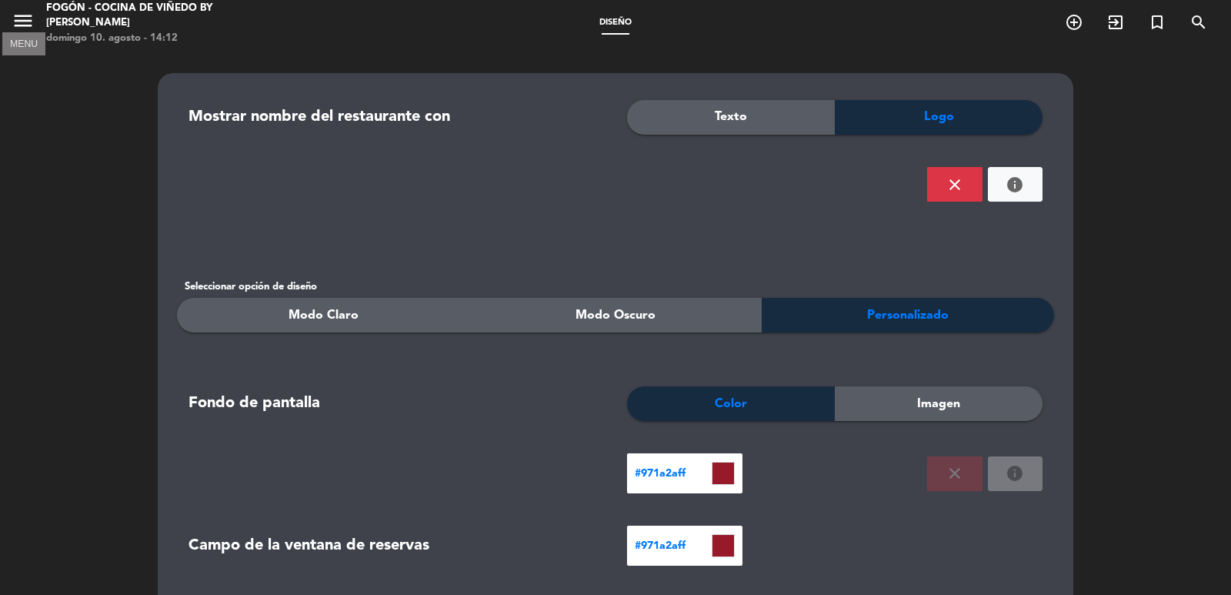
click at [24, 20] on icon "menu" at bounding box center [23, 20] width 23 height 23
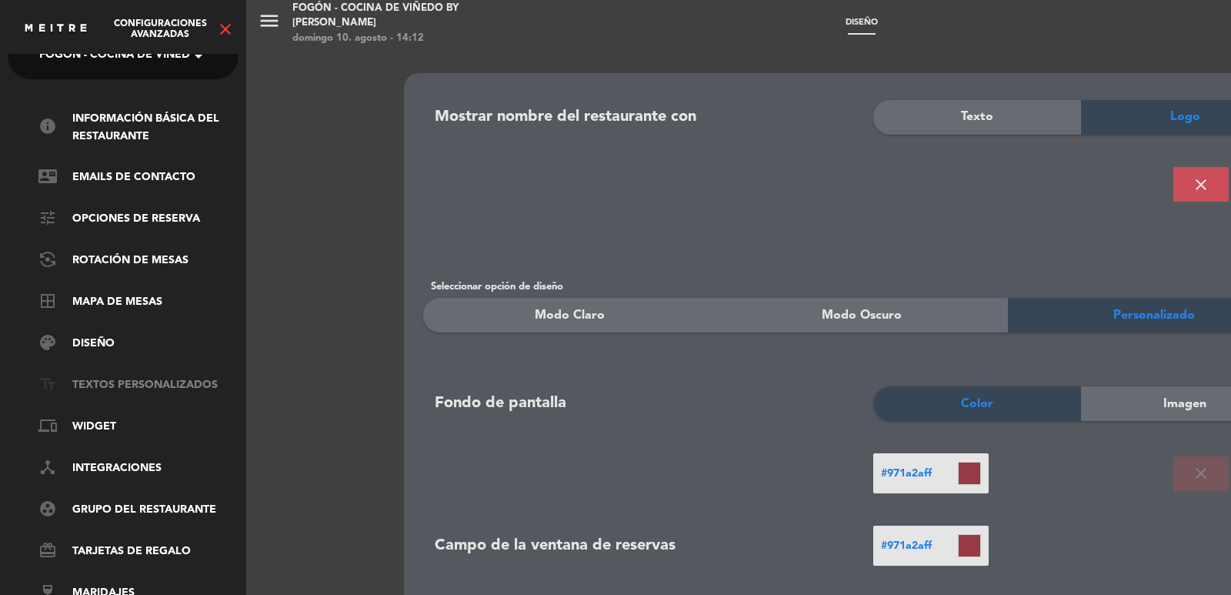
click at [162, 378] on link "text_fields Textos Personalizados" at bounding box center [138, 385] width 200 height 18
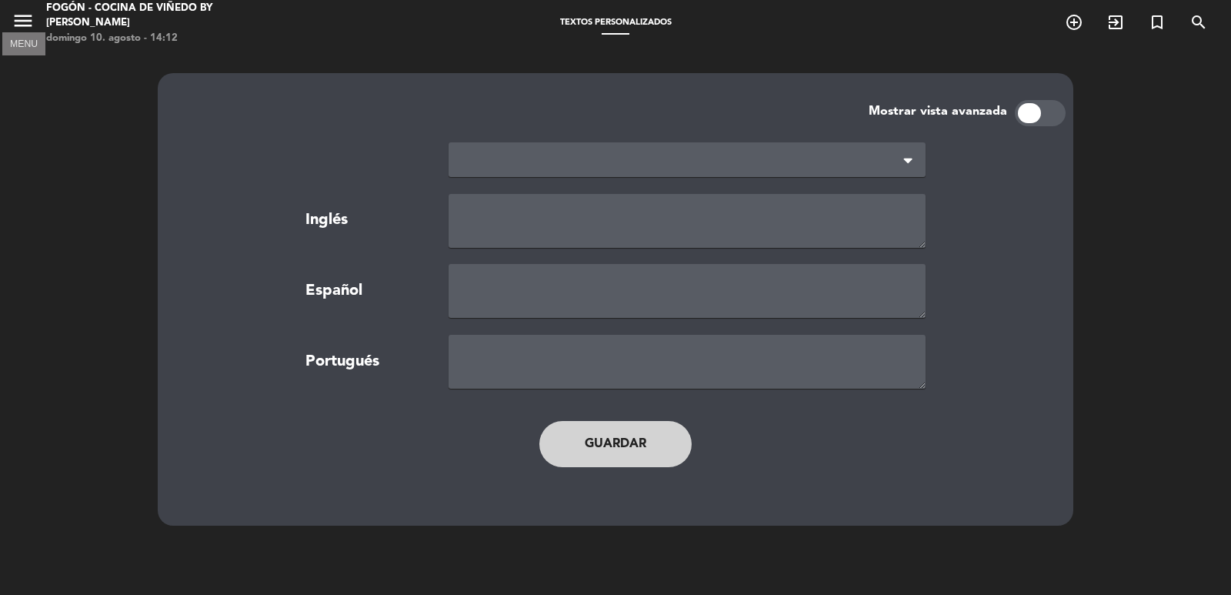
click at [16, 24] on icon "menu" at bounding box center [23, 20] width 23 height 23
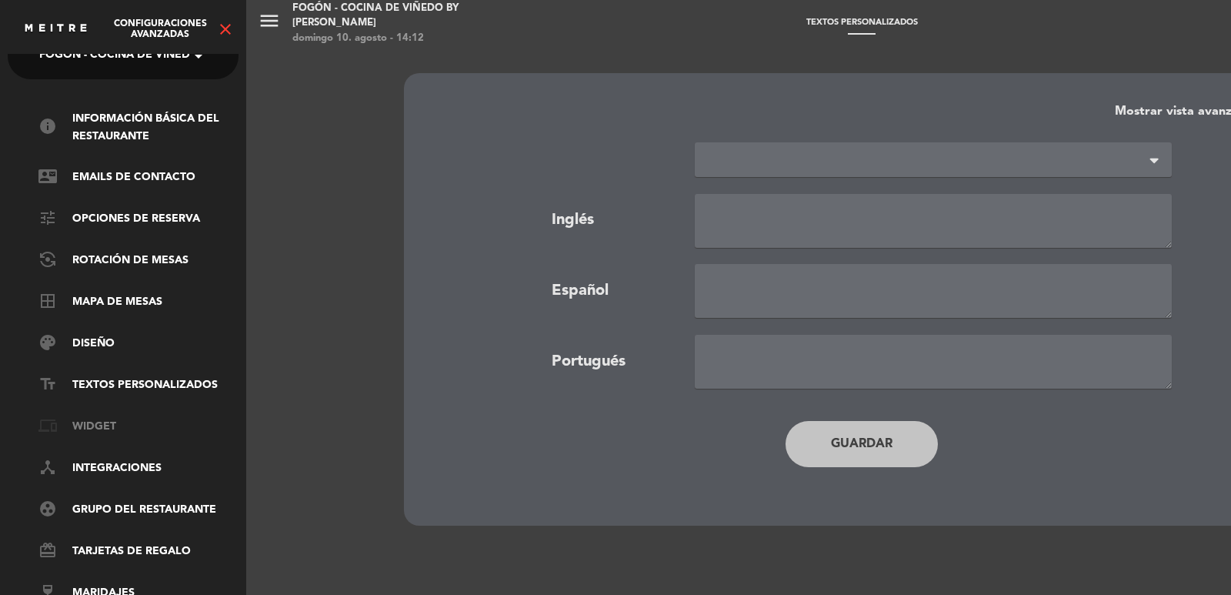
click at [107, 418] on link "phonelink Widget" at bounding box center [138, 427] width 200 height 18
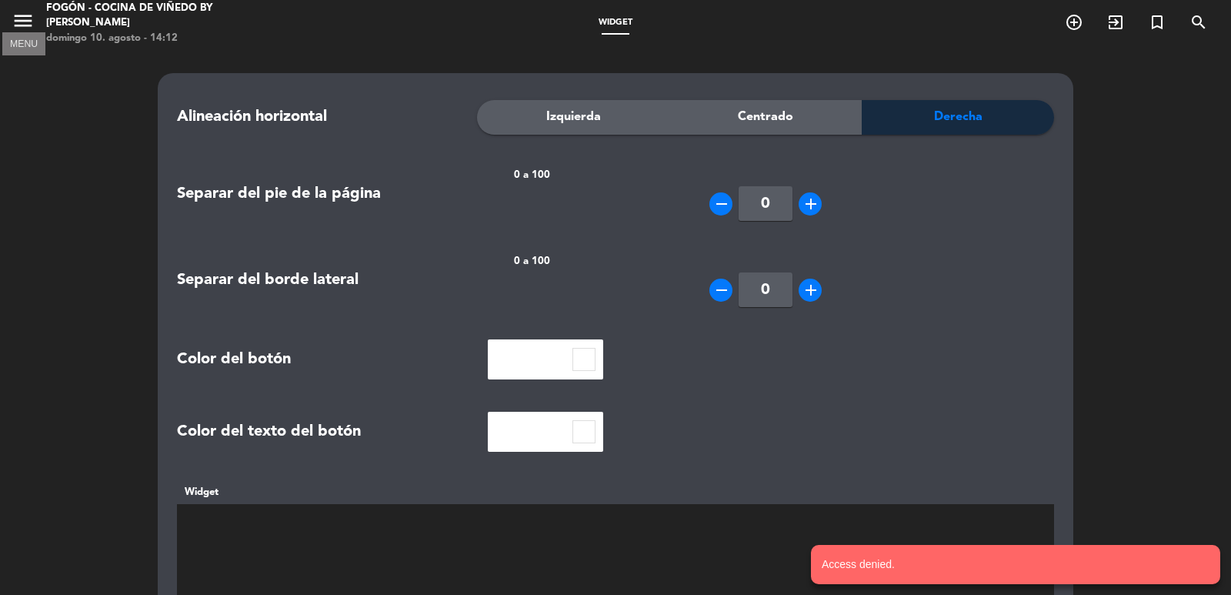
click at [23, 25] on icon "menu" at bounding box center [23, 20] width 23 height 23
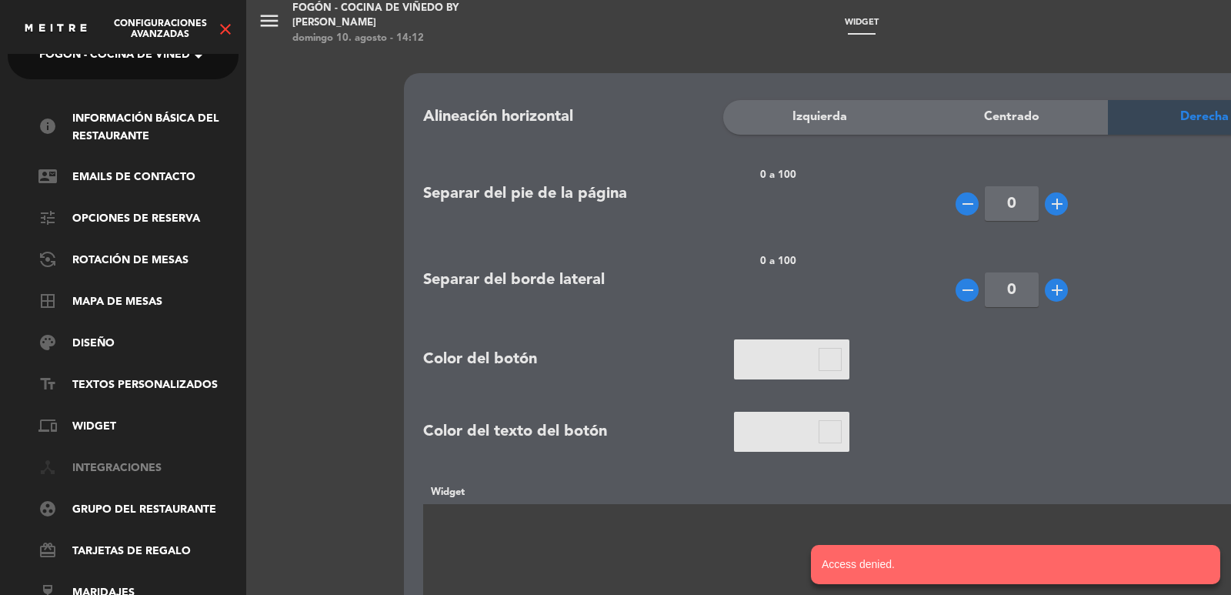
click at [111, 459] on link "device_hub Integraciones" at bounding box center [138, 468] width 200 height 18
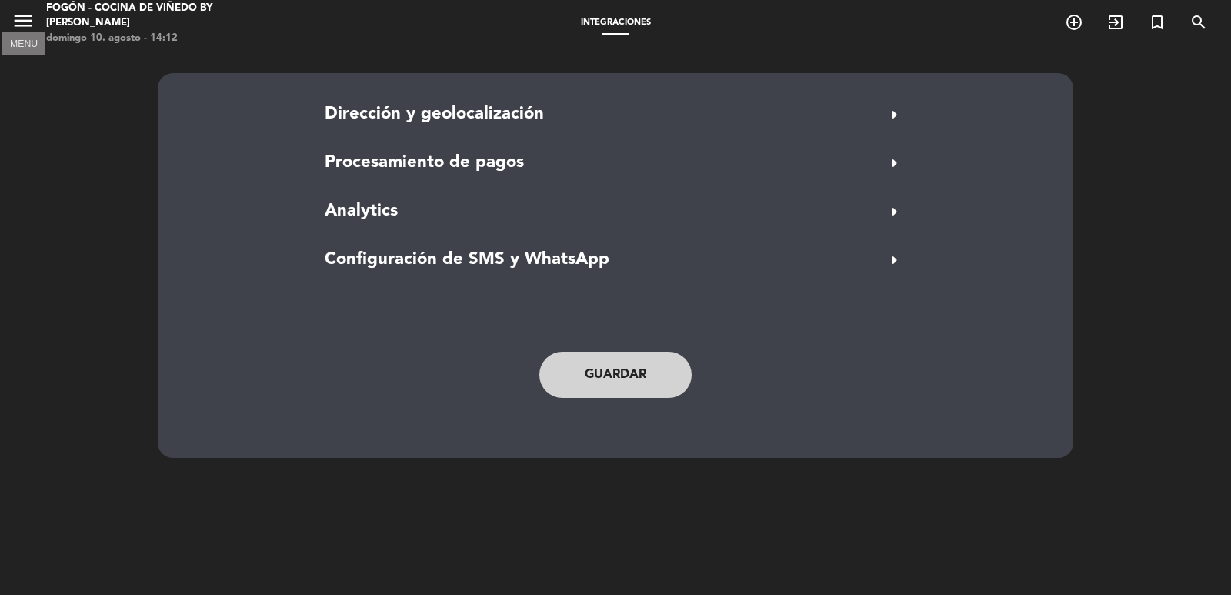
click at [19, 24] on icon "menu" at bounding box center [23, 20] width 23 height 23
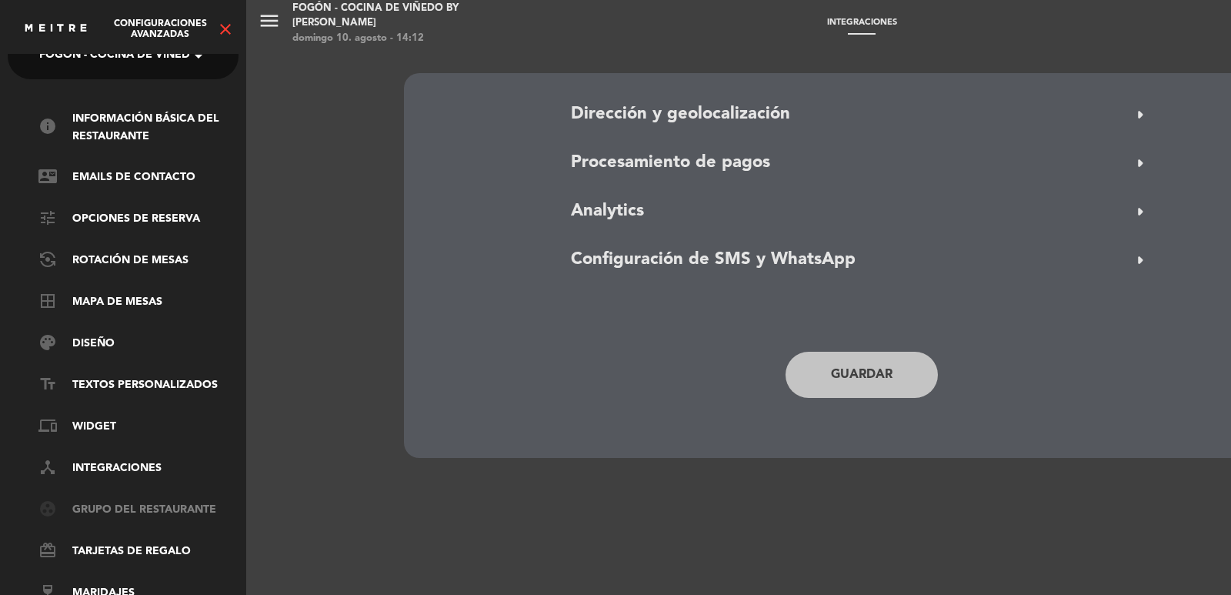
click at [148, 501] on link "group_work Grupo del restaurante" at bounding box center [138, 510] width 200 height 18
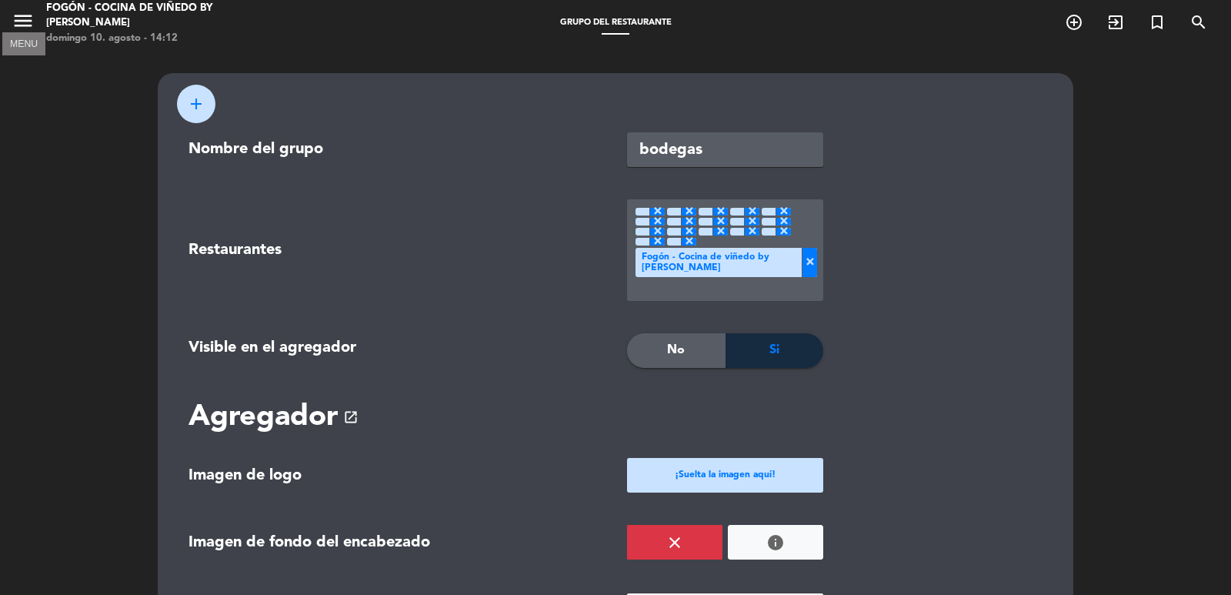
click at [29, 20] on icon "menu" at bounding box center [23, 20] width 23 height 23
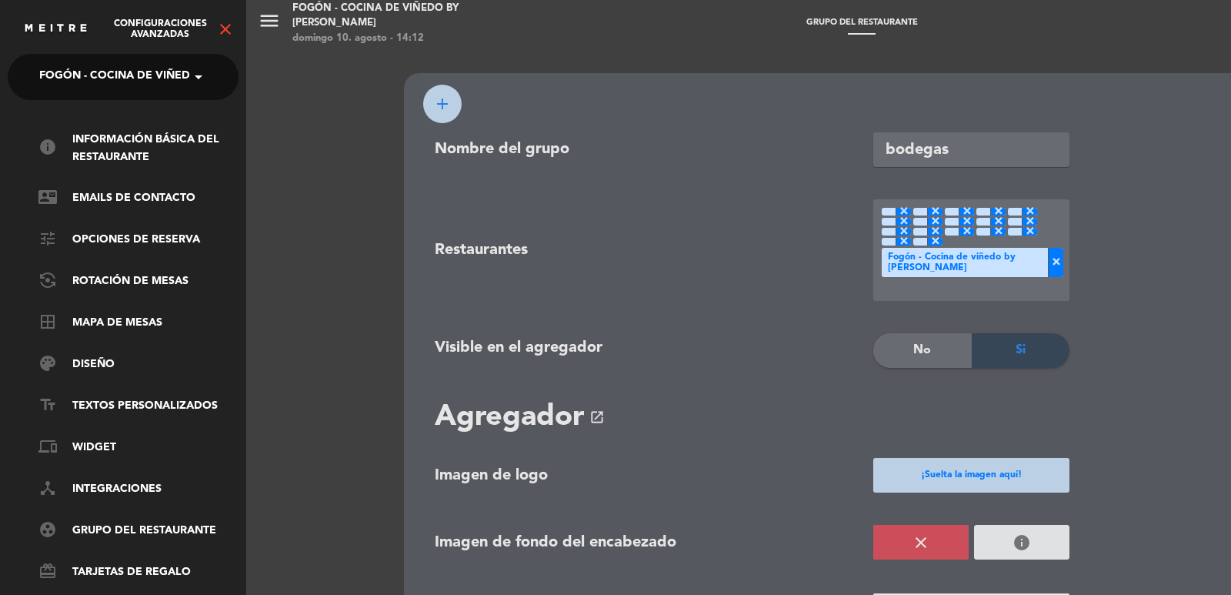
click at [177, 77] on span "Fogón - Cocina de viñedo by [PERSON_NAME]" at bounding box center [173, 77] width 269 height 32
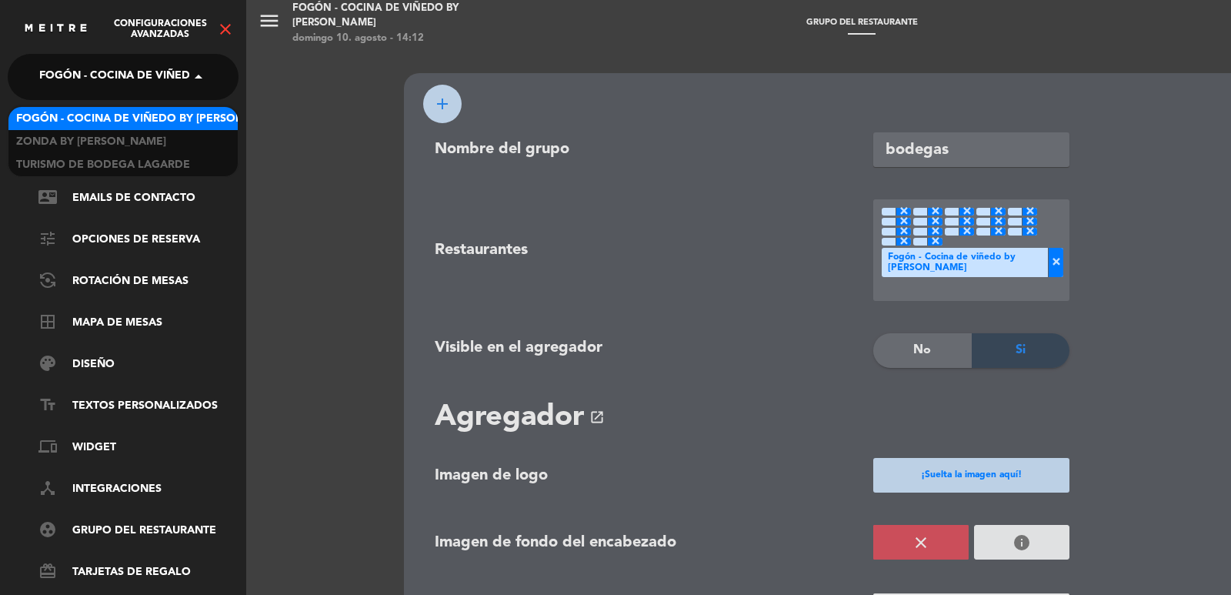
click at [177, 77] on span "Fogón - Cocina de viñedo by [PERSON_NAME]" at bounding box center [173, 77] width 269 height 32
click at [224, 29] on icon "close" at bounding box center [225, 29] width 18 height 18
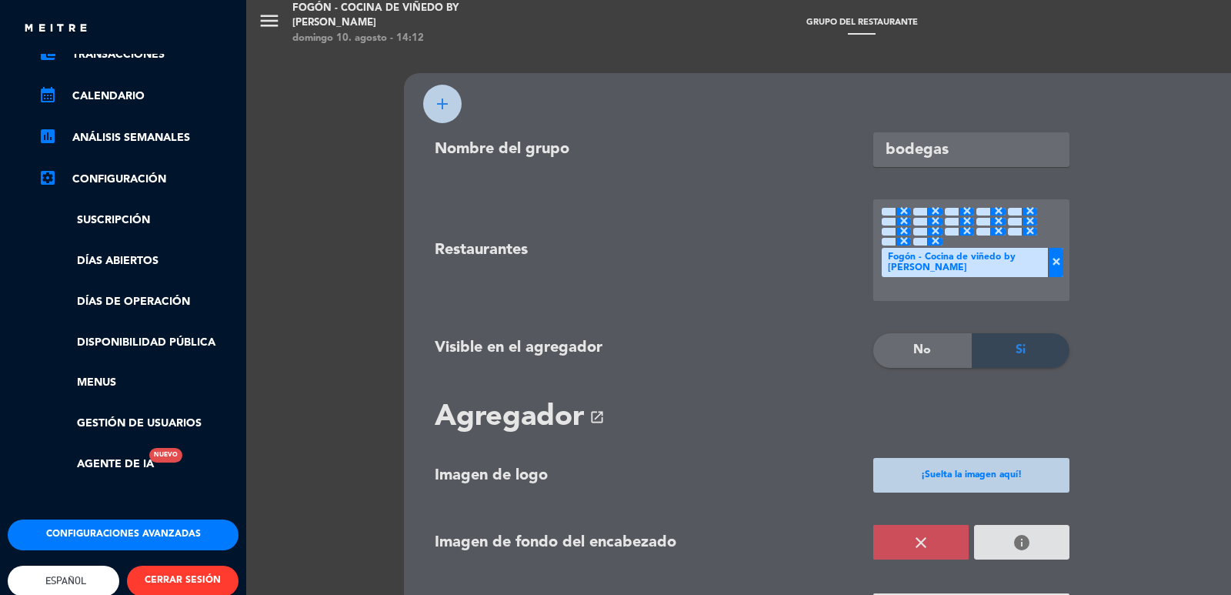
scroll to position [197, 0]
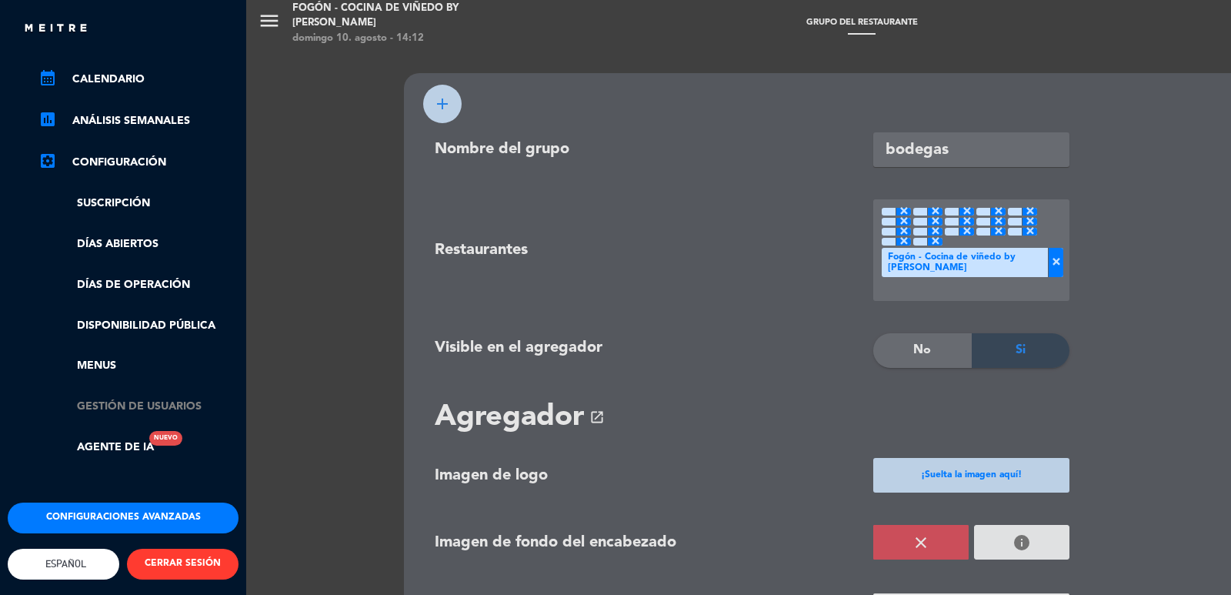
click at [185, 398] on link "Gestión de usuarios" at bounding box center [138, 407] width 200 height 18
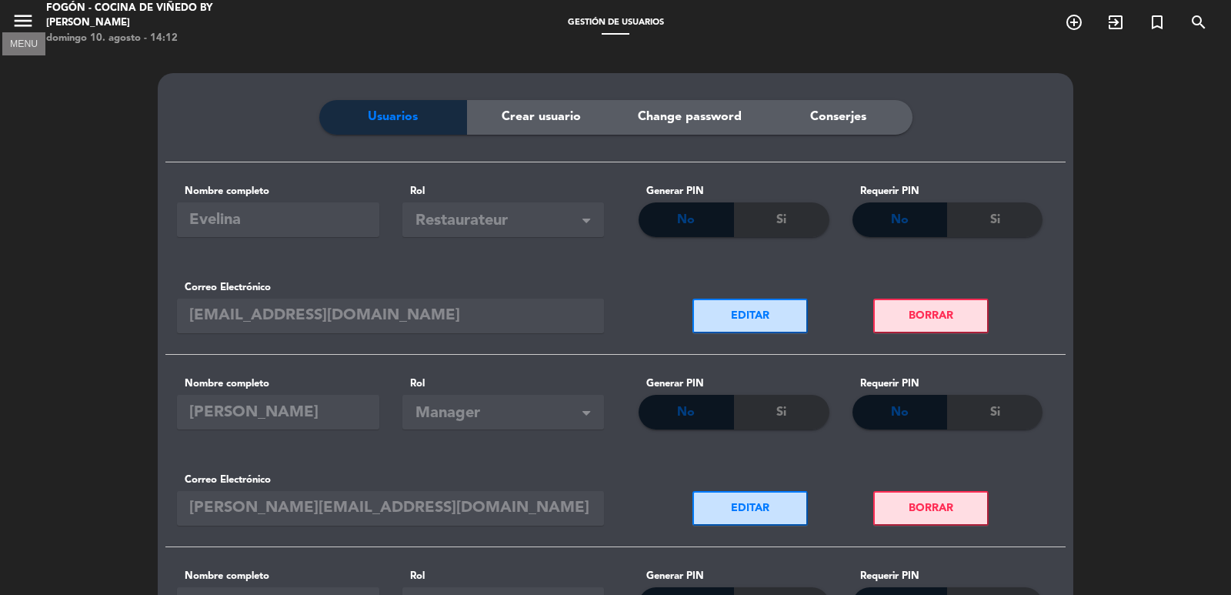
click at [32, 21] on icon "menu" at bounding box center [23, 20] width 23 height 23
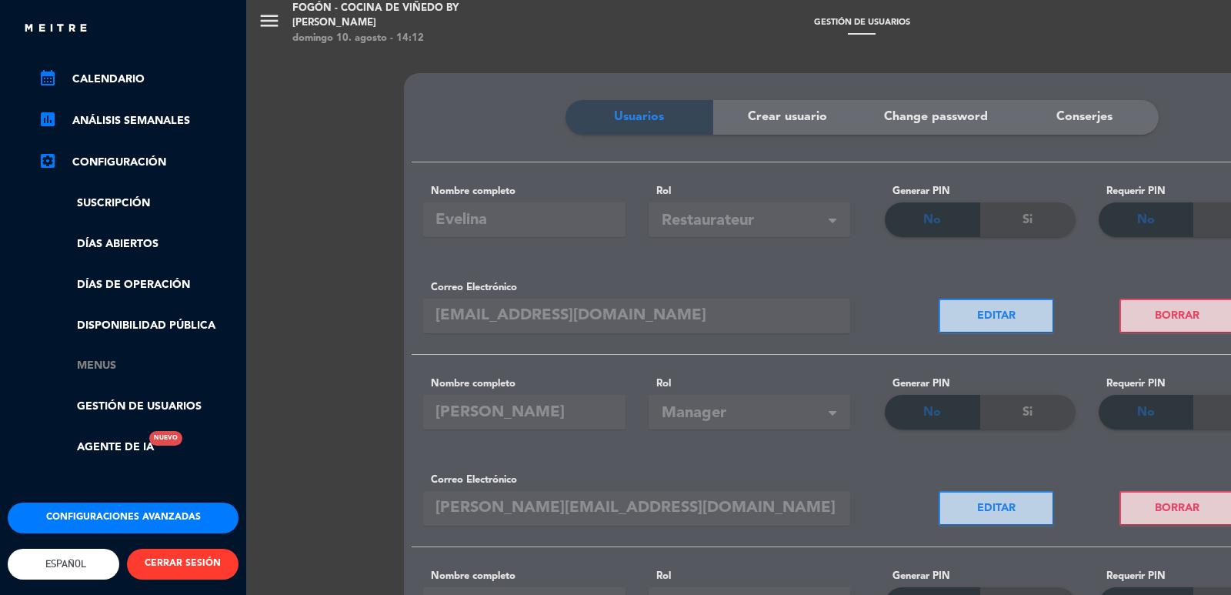
click at [120, 357] on link "Menus" at bounding box center [138, 366] width 200 height 18
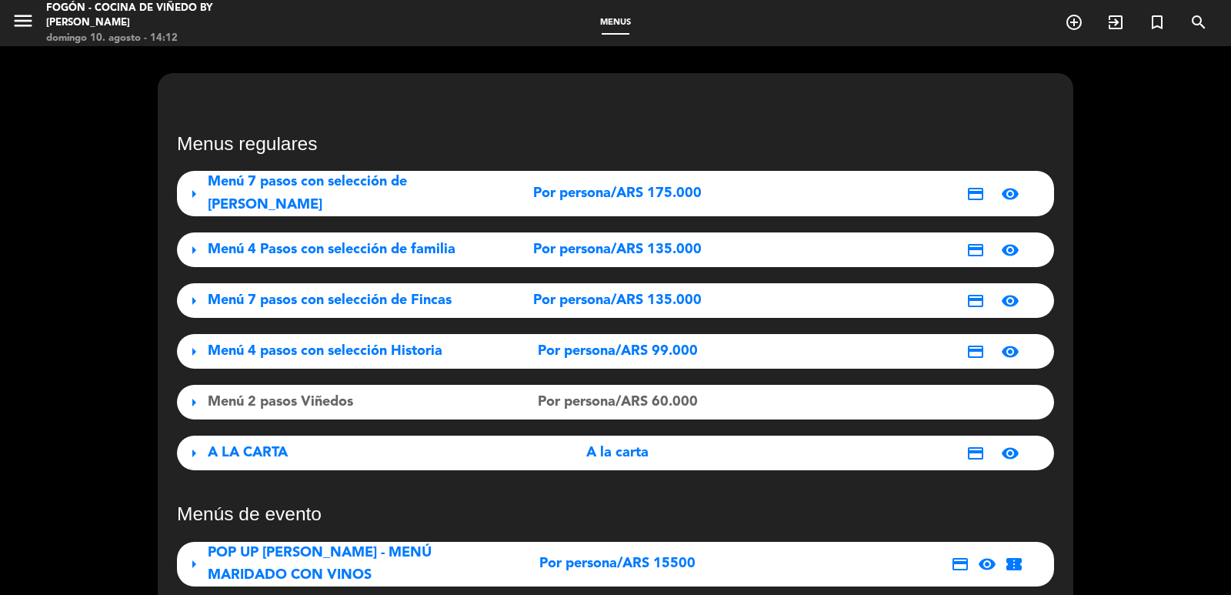
click at [192, 393] on span "arrow_right" at bounding box center [194, 402] width 18 height 18
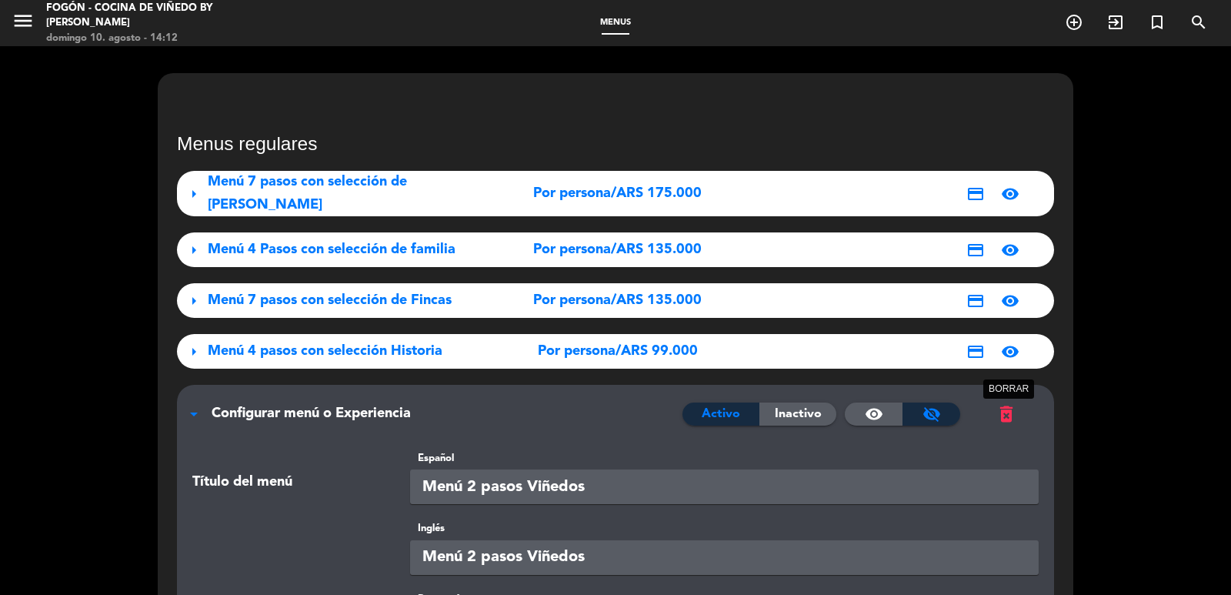
click at [1005, 404] on span "delete_forever" at bounding box center [1007, 414] width 22 height 22
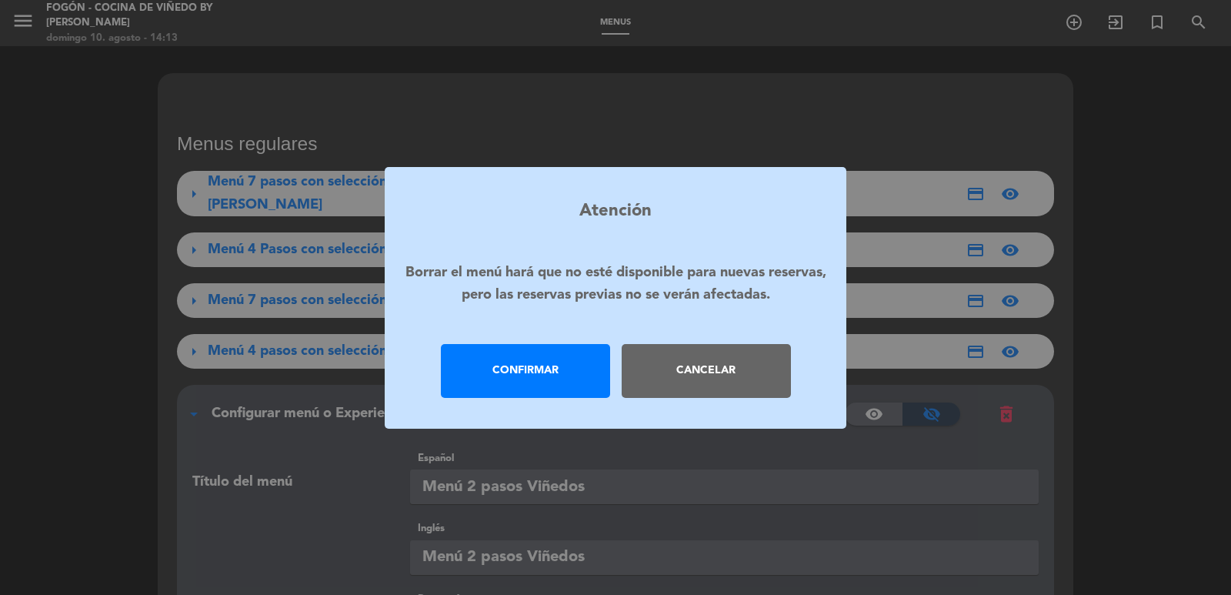
click at [603, 358] on div "Confirmar" at bounding box center [525, 371] width 169 height 54
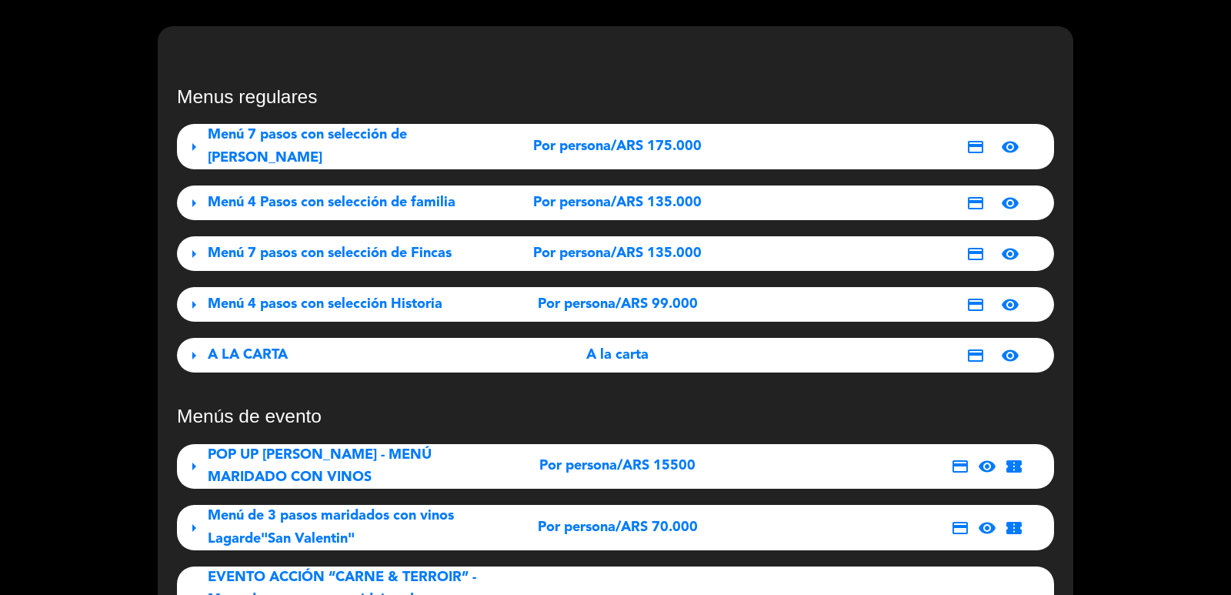
scroll to position [0, 0]
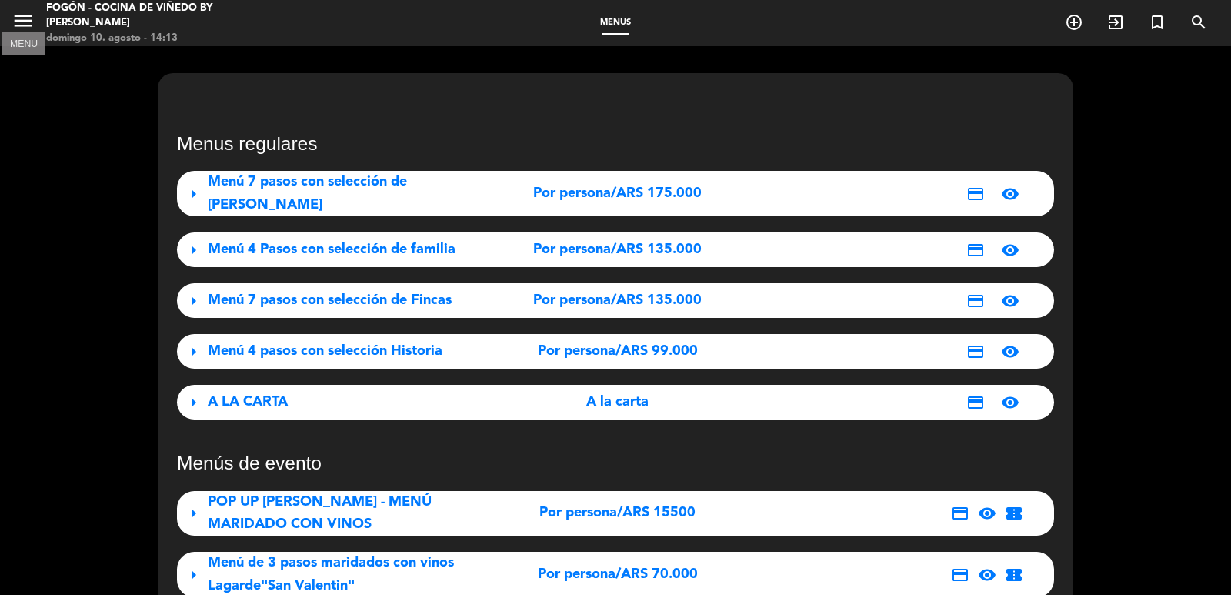
click at [16, 22] on icon "menu" at bounding box center [23, 20] width 23 height 23
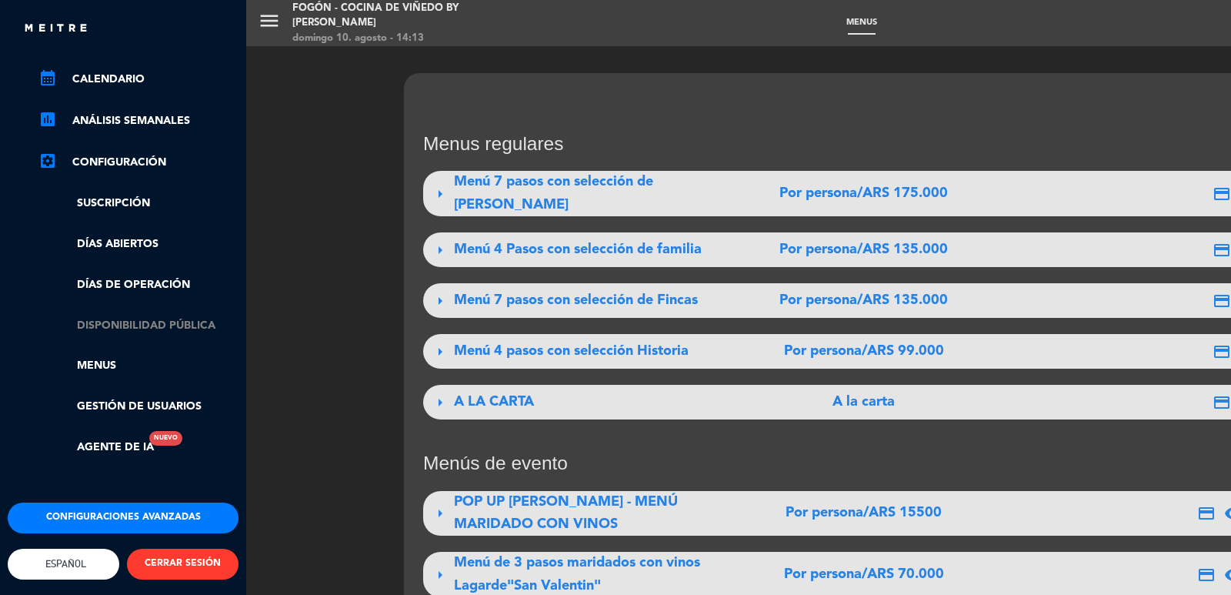
click at [125, 317] on link "Disponibilidad pública" at bounding box center [138, 326] width 200 height 18
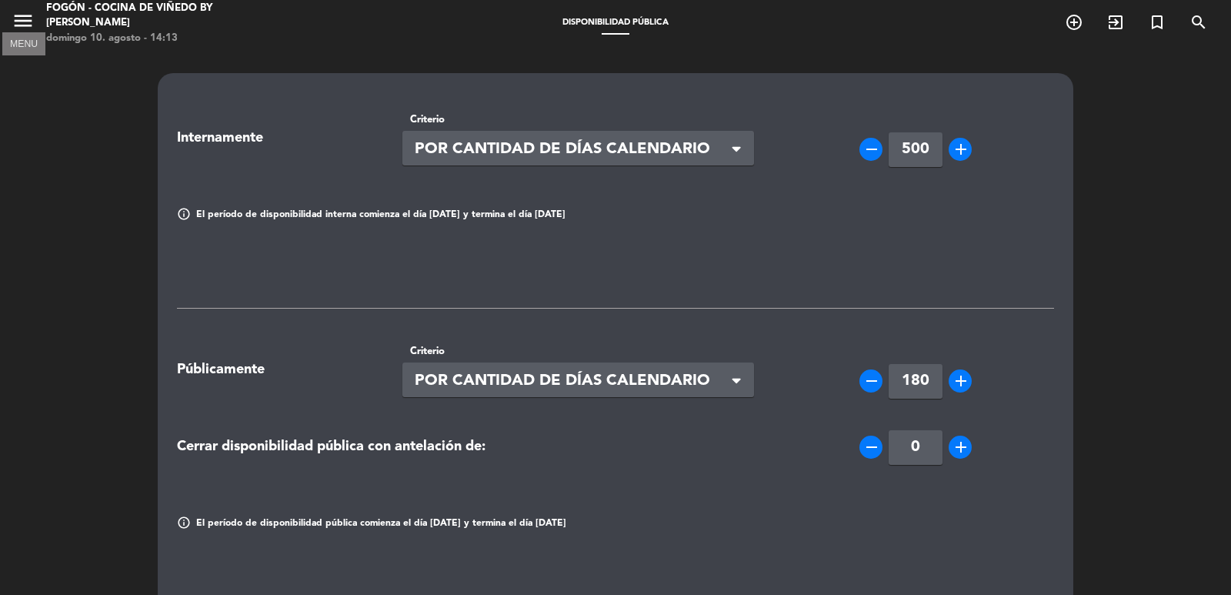
click at [32, 16] on icon "menu" at bounding box center [23, 20] width 23 height 23
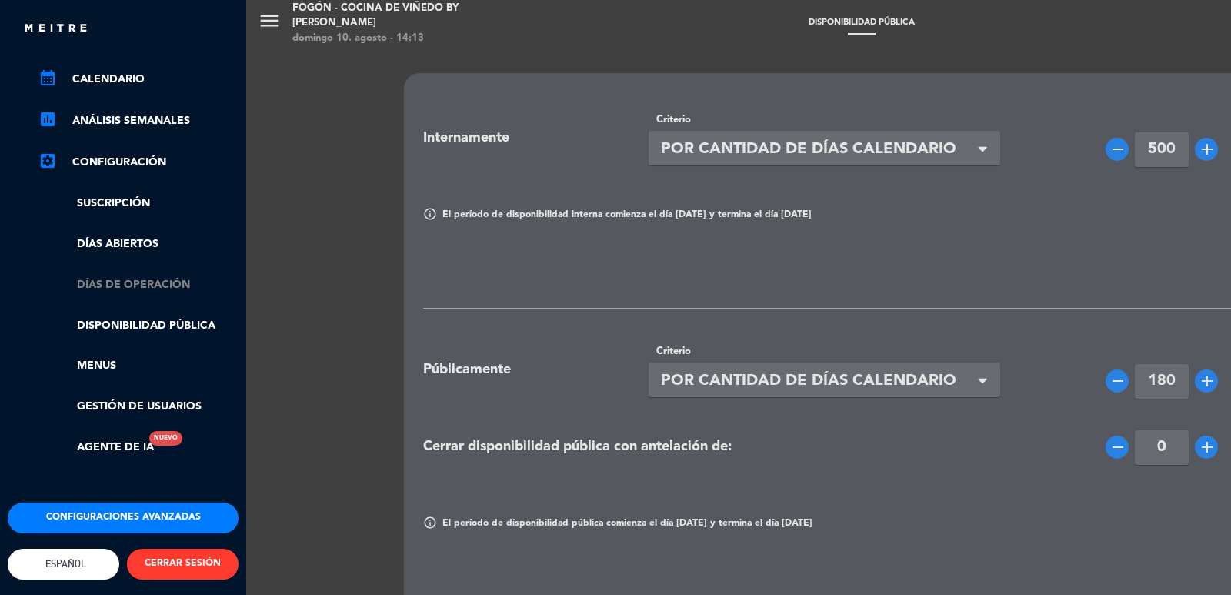
click at [133, 276] on link "Días de Operación" at bounding box center [138, 285] width 200 height 18
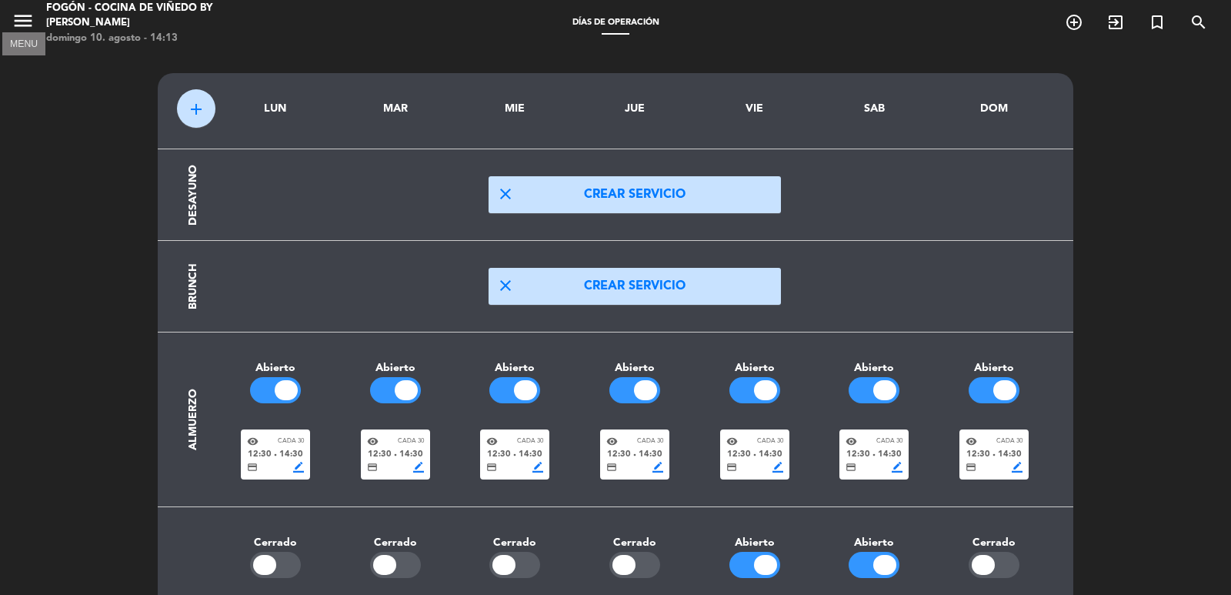
click at [21, 19] on icon "menu" at bounding box center [23, 20] width 23 height 23
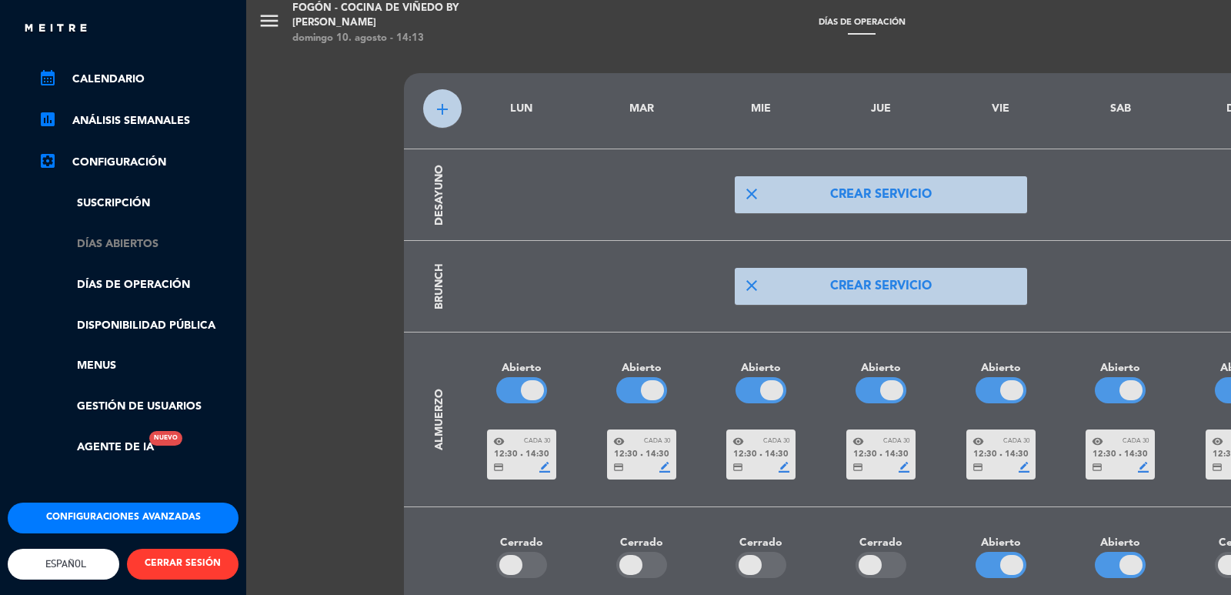
click at [116, 236] on link "Días abiertos" at bounding box center [138, 244] width 200 height 18
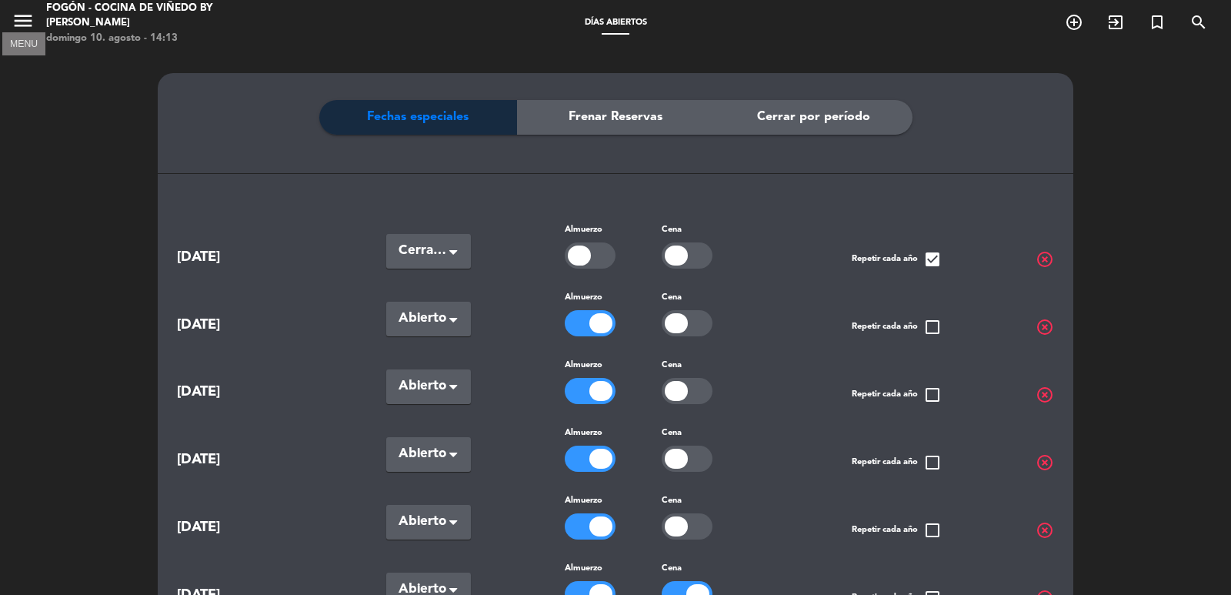
click at [28, 18] on icon "menu" at bounding box center [23, 20] width 23 height 23
